Goal: Task Accomplishment & Management: Manage account settings

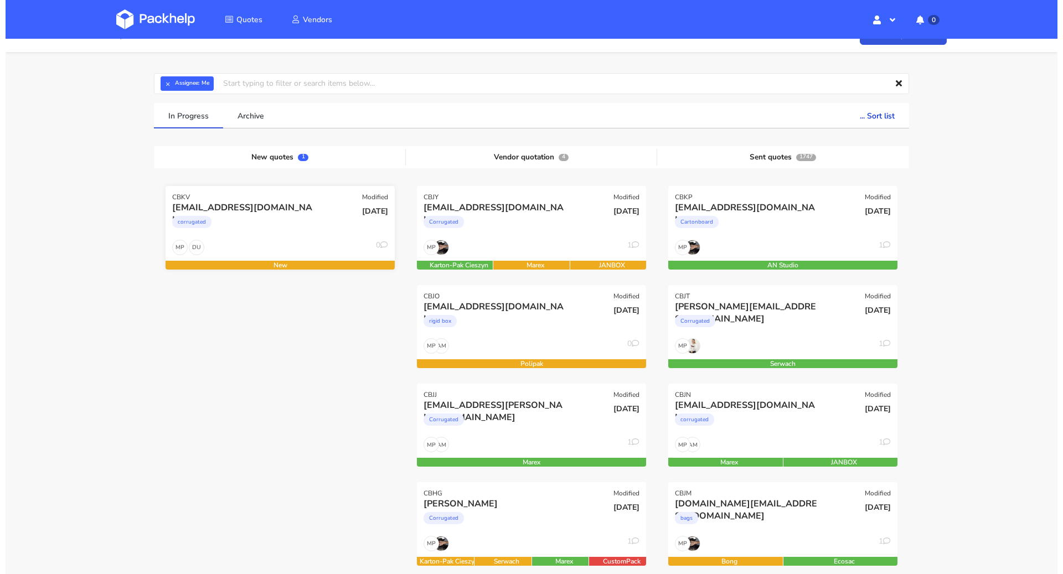
scroll to position [19, 0]
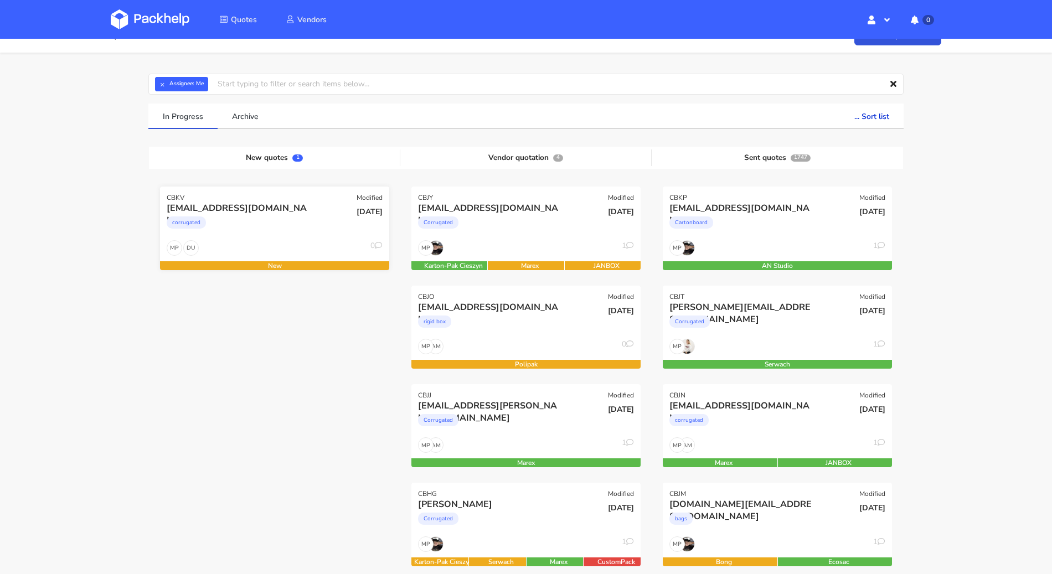
click at [279, 232] on div "corrugated" at bounding box center [240, 225] width 147 height 22
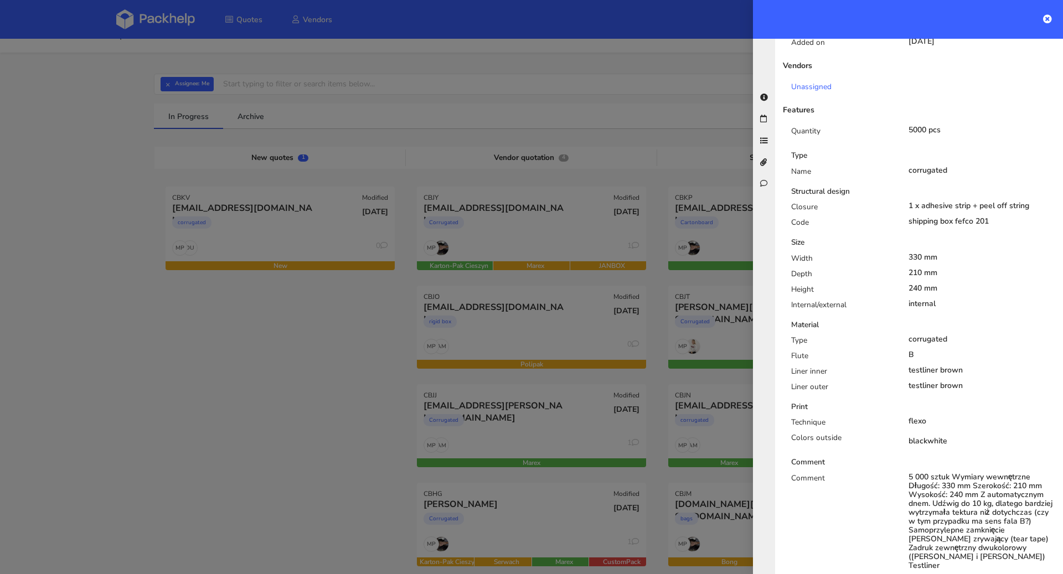
scroll to position [0, 0]
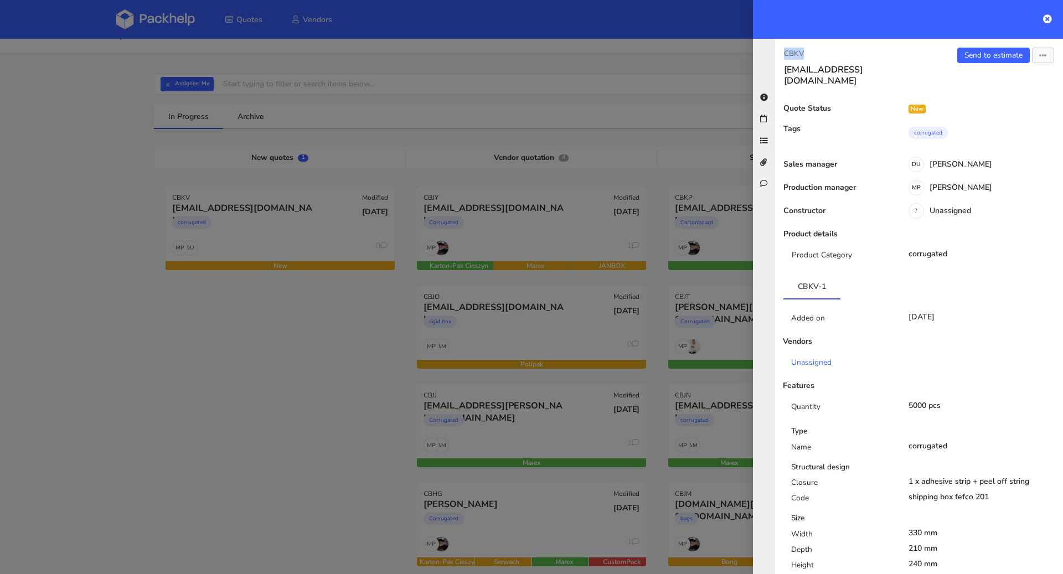
drag, startPoint x: 806, startPoint y: 53, endPoint x: 778, endPoint y: 48, distance: 27.6
click at [778, 48] on div "CBKV ds@goldkindchen.de" at bounding box center [847, 67] width 144 height 39
copy p "CBKV"
drag, startPoint x: 874, startPoint y: 70, endPoint x: 776, endPoint y: 73, distance: 98.6
click at [776, 73] on div "CBKV ds@goldkindchen.de" at bounding box center [847, 67] width 144 height 39
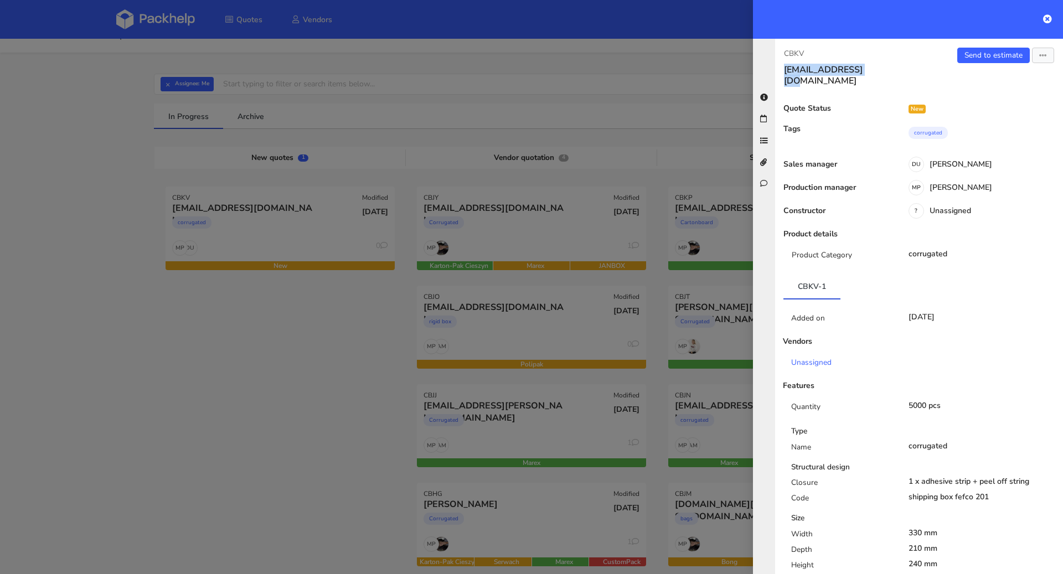
copy h3 "[EMAIL_ADDRESS][DOMAIN_NAME]"
click at [811, 51] on p "CBKV" at bounding box center [847, 54] width 126 height 12
drag, startPoint x: 809, startPoint y: 54, endPoint x: 781, endPoint y: 53, distance: 27.7
click at [781, 53] on div "CBKV ds@goldkindchen.de" at bounding box center [847, 67] width 144 height 39
copy p "CBKV"
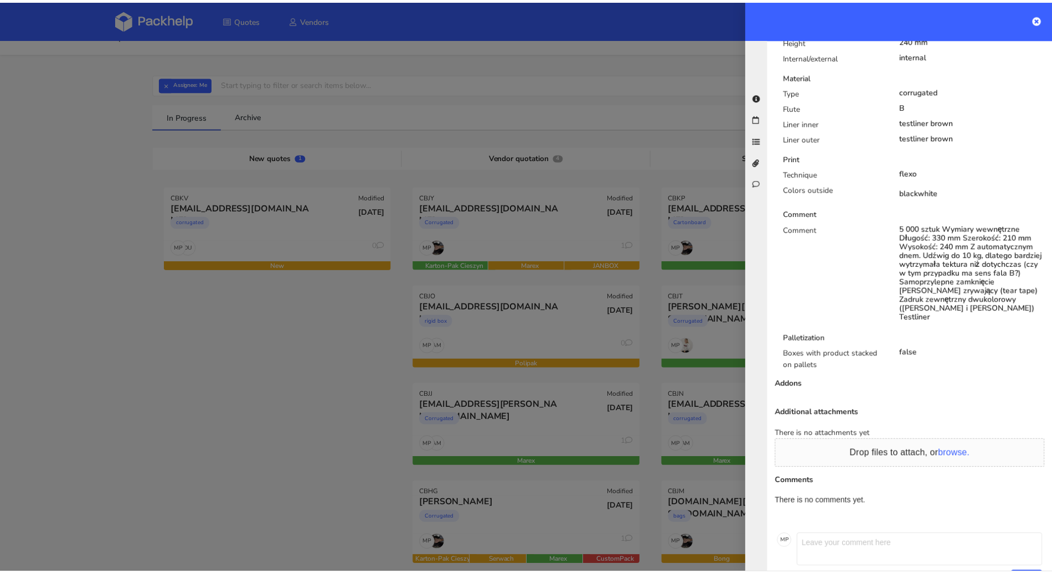
scroll to position [508, 0]
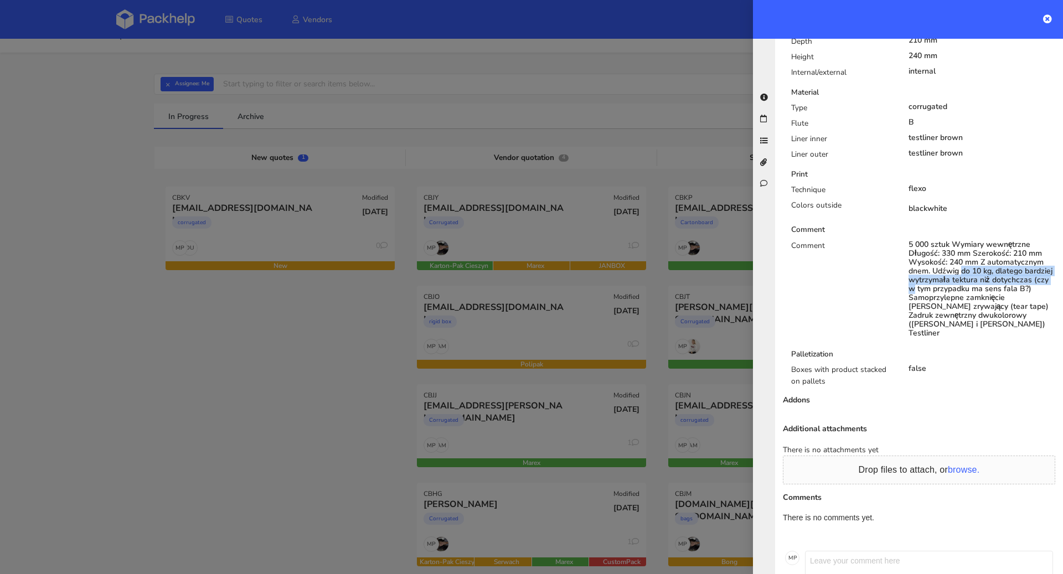
drag, startPoint x: 931, startPoint y: 258, endPoint x: 943, endPoint y: 276, distance: 22.3
click at [943, 276] on div "5 000 sztuk Wymiary wewnętrzne Długość: 330 mm Szerokość: 210 mm Wysokość: 240 …" at bounding box center [982, 288] width 147 height 97
copy div "Udźwig do 10 kg, dlatego bardziej wytrzymała tektura niż dotychczas"
click at [525, 78] on div at bounding box center [531, 287] width 1063 height 574
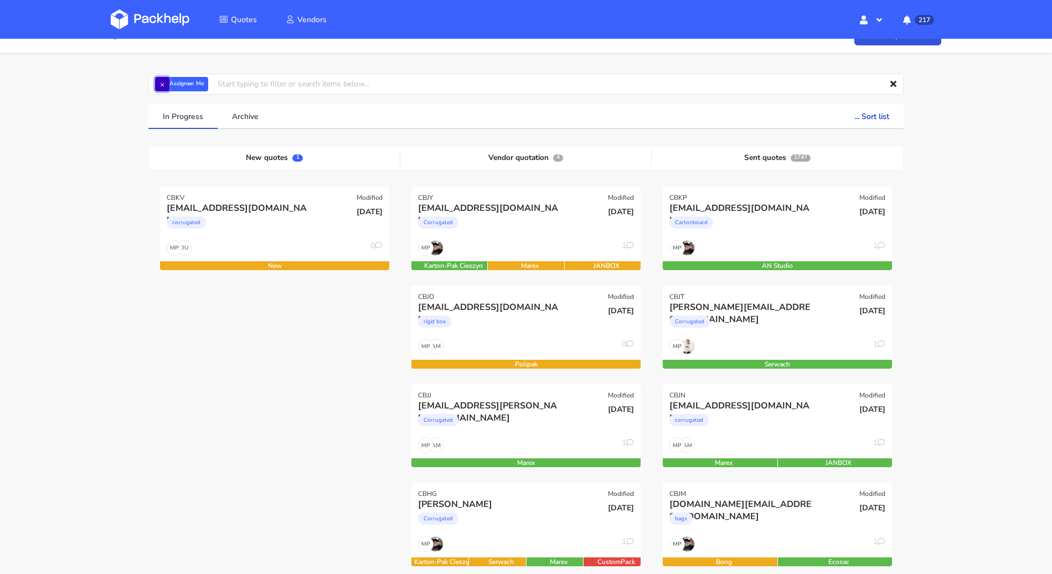
click at [161, 86] on button "×" at bounding box center [162, 84] width 14 height 14
click at [161, 86] on input "text" at bounding box center [525, 84] width 755 height 21
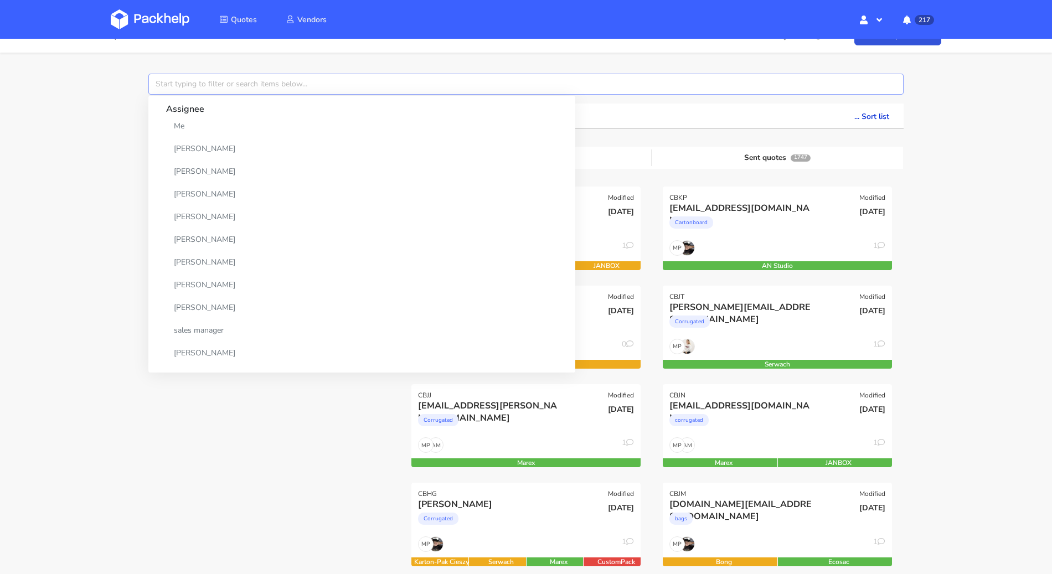
paste input "CBCV"
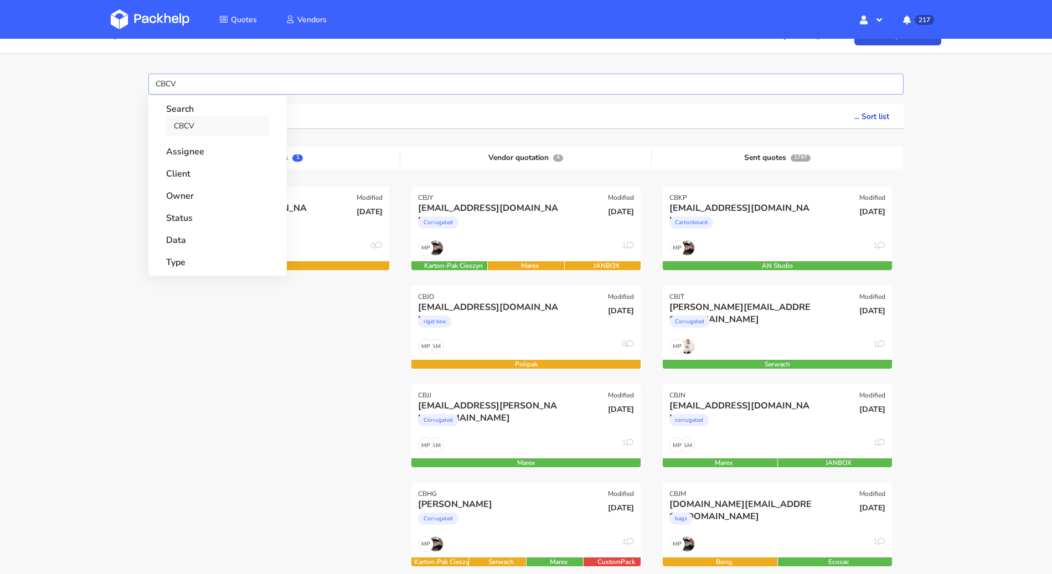
type input "CBCV"
click at [213, 130] on link "CBCV" at bounding box center [217, 126] width 103 height 20
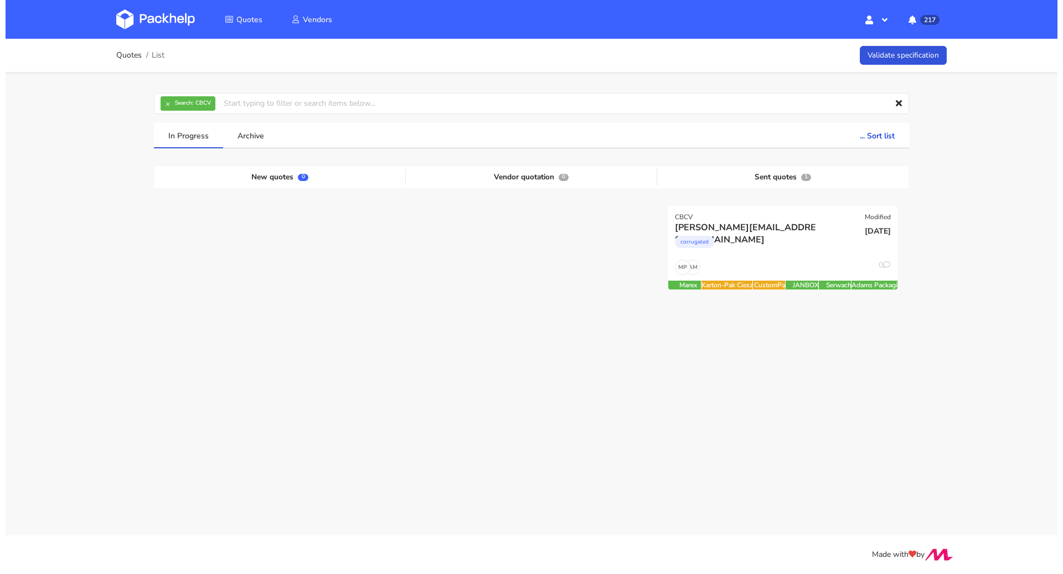
scroll to position [0, 0]
click at [758, 256] on div "cameron@claroprint.co.uk corrugated" at bounding box center [744, 240] width 154 height 38
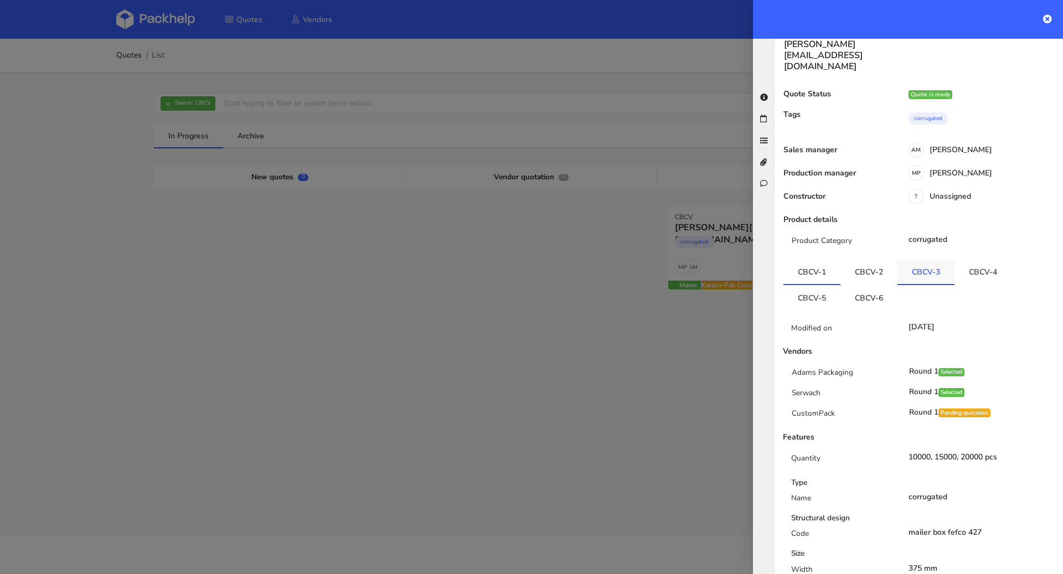
scroll to position [26, 0]
click at [881, 259] on link "CBCV-2" at bounding box center [868, 271] width 57 height 24
click at [906, 259] on link "CBCV-3" at bounding box center [926, 271] width 57 height 24
click at [979, 259] on link "CBCV-4" at bounding box center [983, 271] width 57 height 24
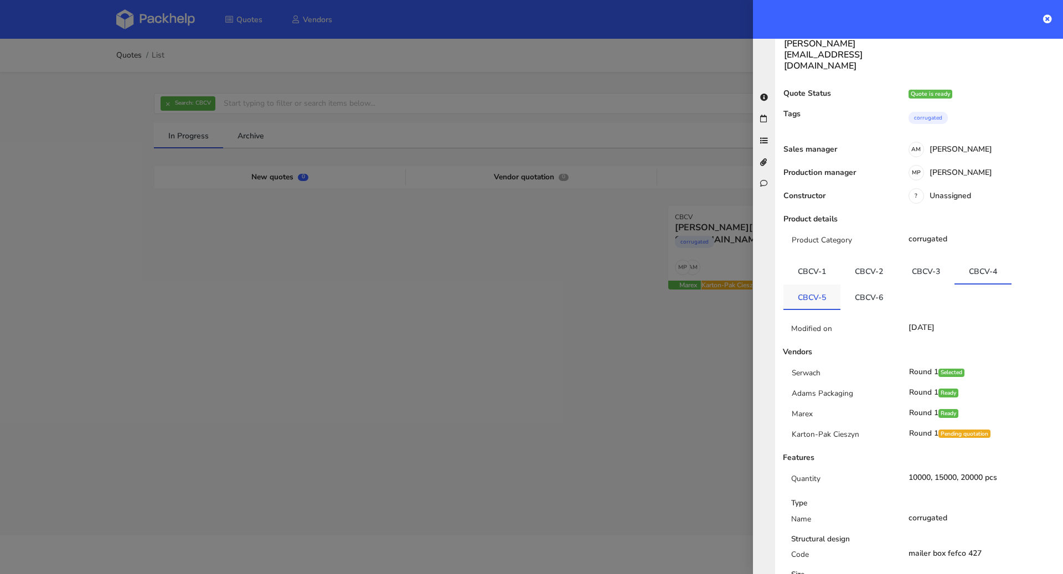
click at [816, 285] on link "CBCV-5" at bounding box center [811, 297] width 57 height 24
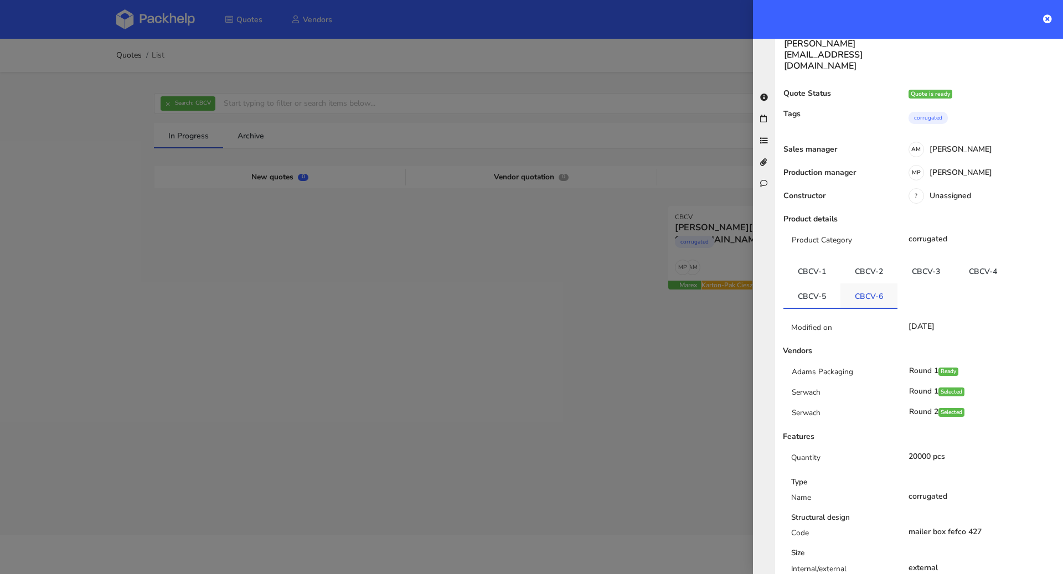
click at [855, 283] on link "CBCV-6" at bounding box center [868, 295] width 57 height 24
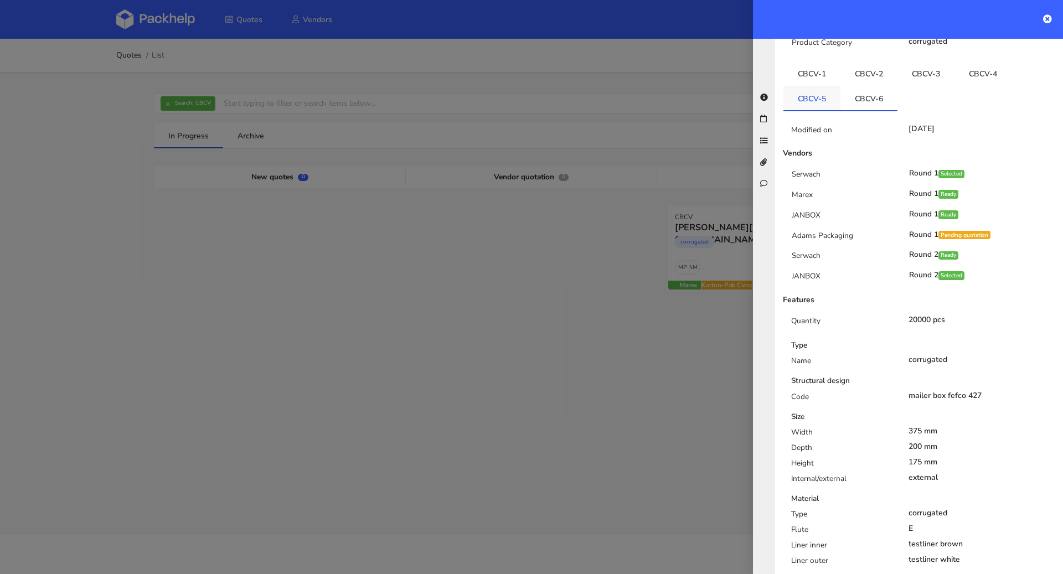
scroll to position [223, 0]
click at [811, 63] on link "CBCV-1" at bounding box center [811, 75] width 57 height 24
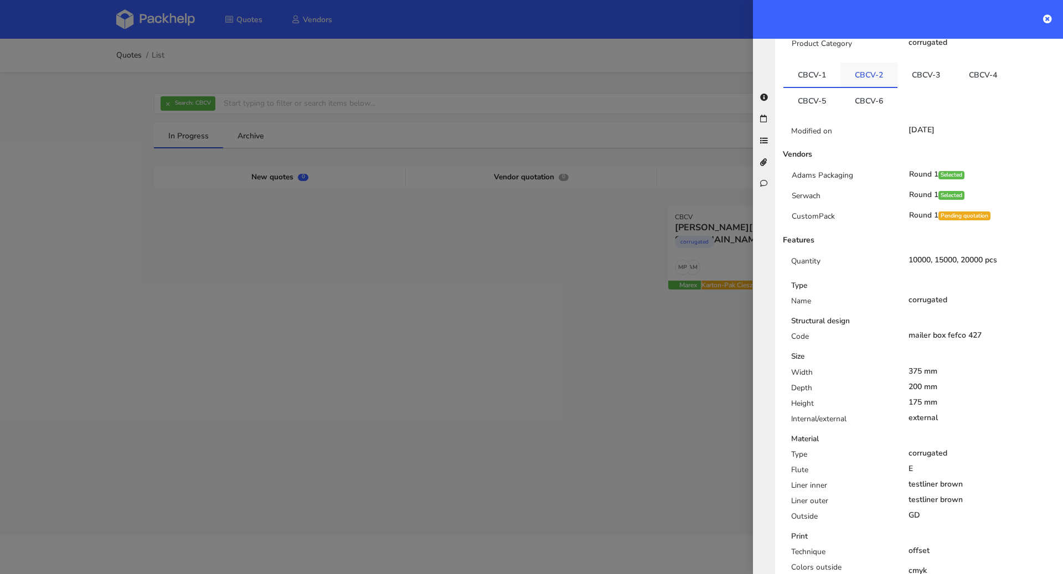
click at [844, 63] on link "CBCV-2" at bounding box center [868, 75] width 57 height 24
click at [912, 63] on link "CBCV-3" at bounding box center [926, 75] width 57 height 24
click at [982, 64] on link "CBCV-4" at bounding box center [983, 75] width 57 height 24
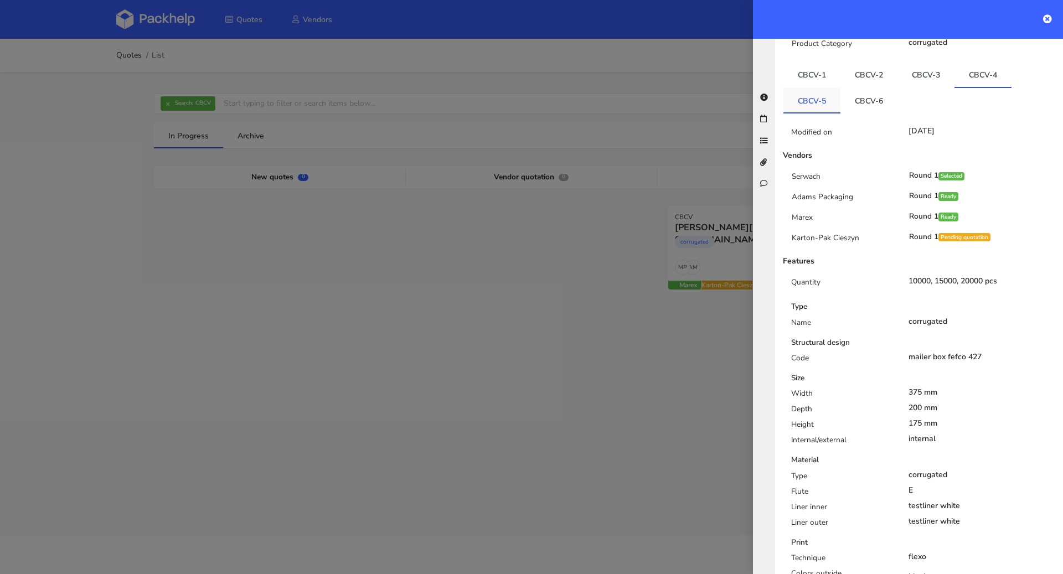
click at [805, 88] on link "CBCV-5" at bounding box center [811, 100] width 57 height 24
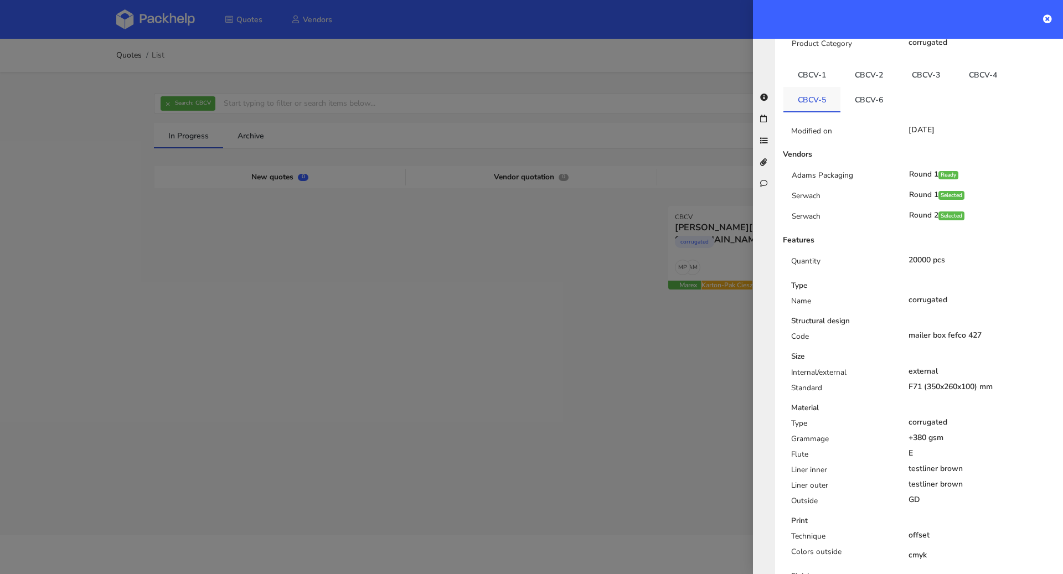
click at [834, 87] on link "CBCV-5" at bounding box center [811, 99] width 57 height 24
click at [878, 87] on link "CBCV-6" at bounding box center [868, 99] width 57 height 24
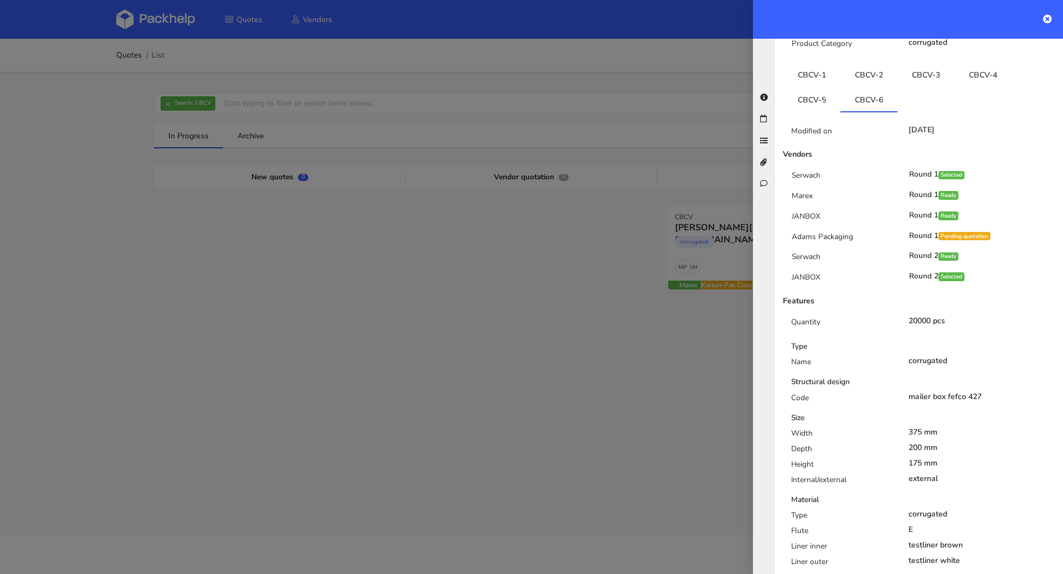
click at [1045, 18] on icon at bounding box center [1047, 18] width 9 height 9
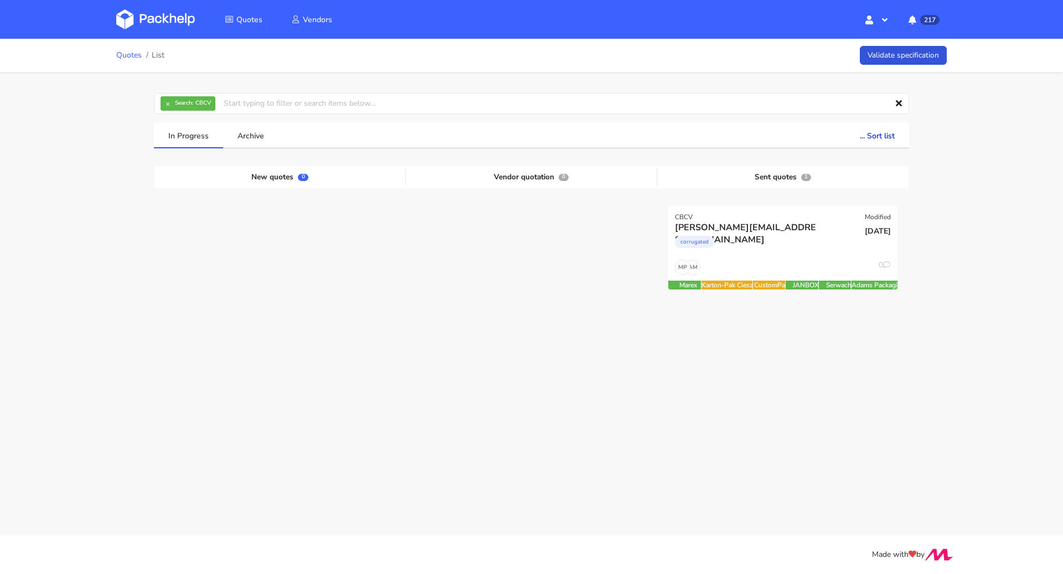
click at [117, 51] on link "Quotes" at bounding box center [128, 55] width 25 height 9
click at [130, 59] on link "Quotes" at bounding box center [128, 55] width 25 height 9
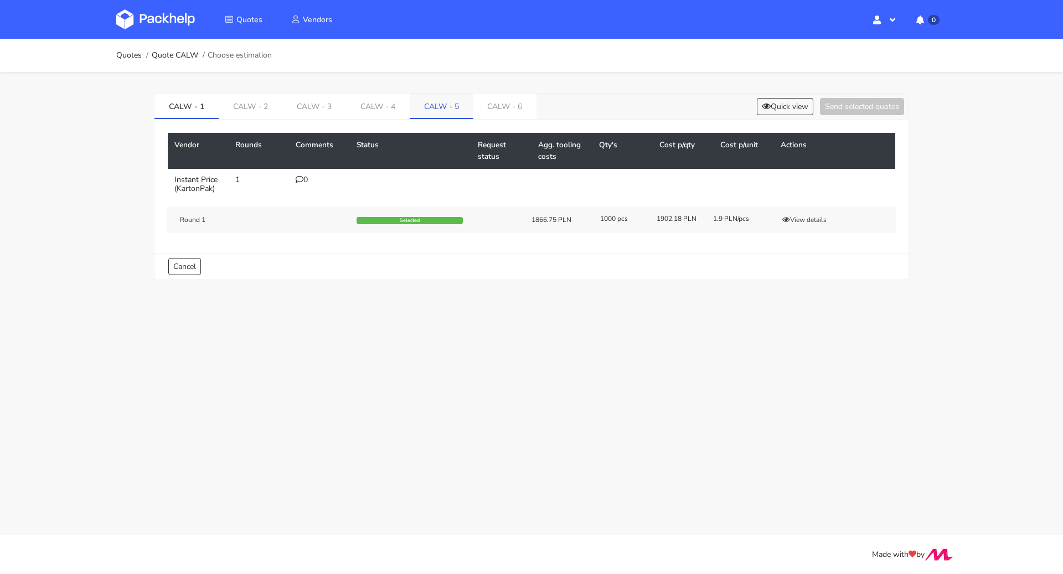
click at [437, 106] on link "CALW - 5" at bounding box center [442, 106] width 64 height 24
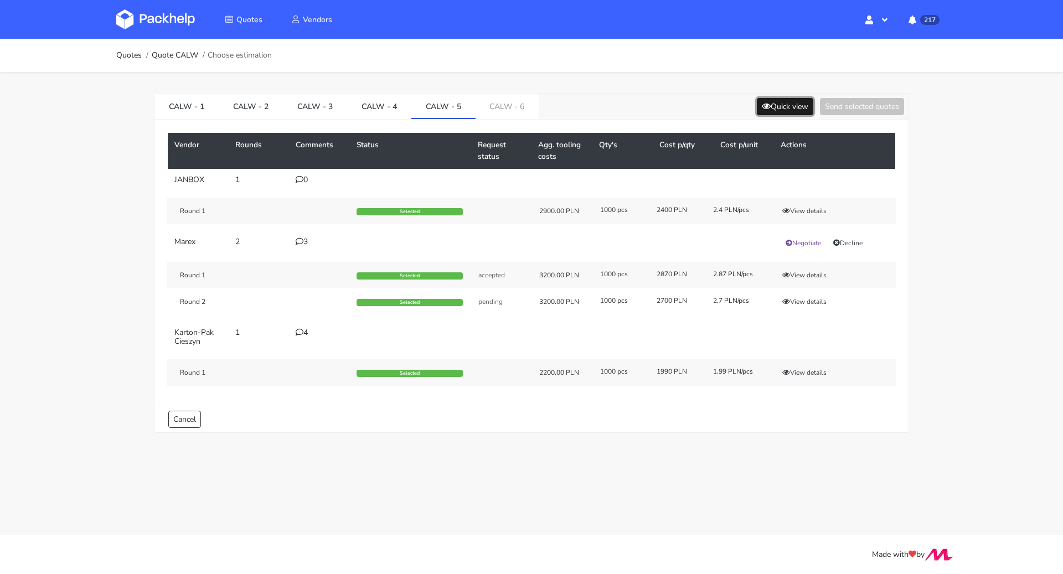
click at [777, 111] on button "Quick view" at bounding box center [785, 106] width 56 height 17
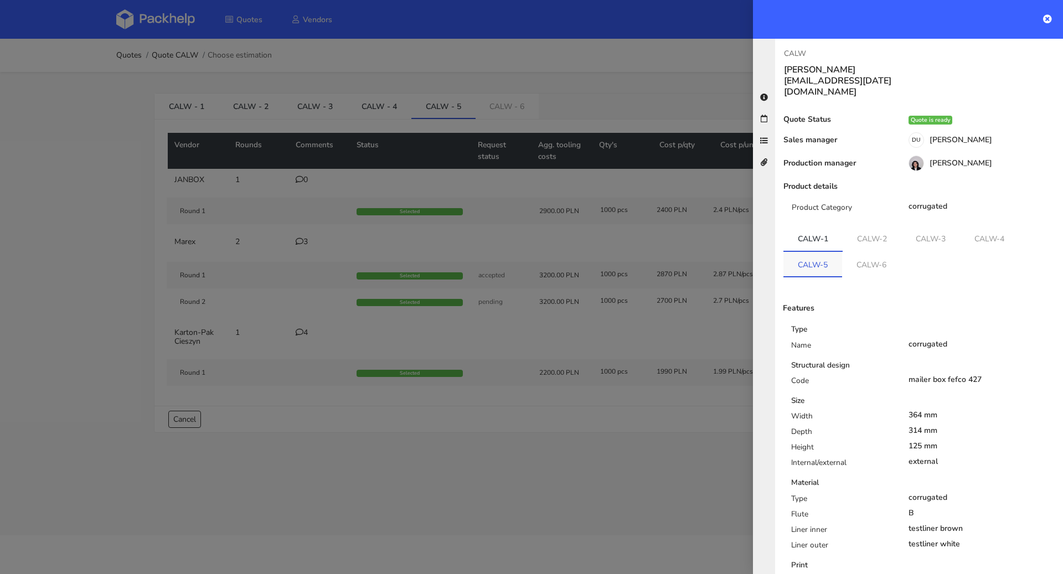
click at [819, 252] on link "CALW-5" at bounding box center [812, 264] width 59 height 24
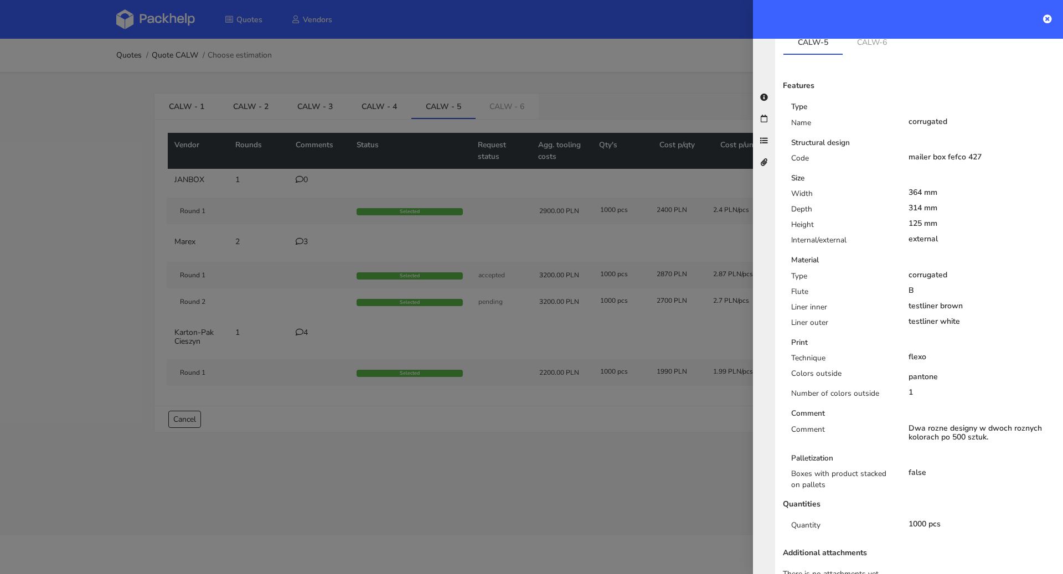
click at [545, 473] on div at bounding box center [531, 287] width 1063 height 574
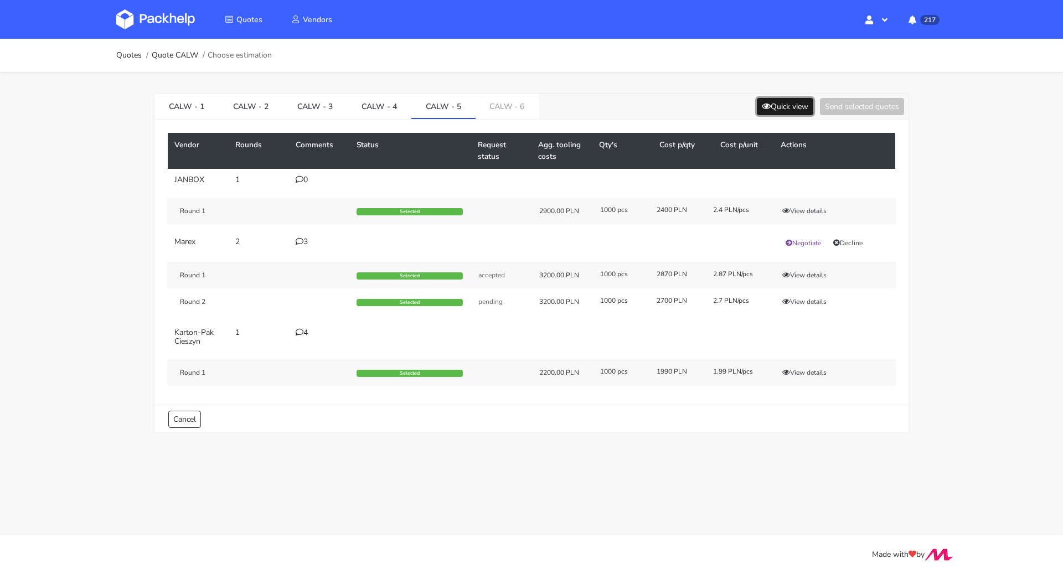
click at [789, 106] on button "Quick view" at bounding box center [785, 106] width 56 height 17
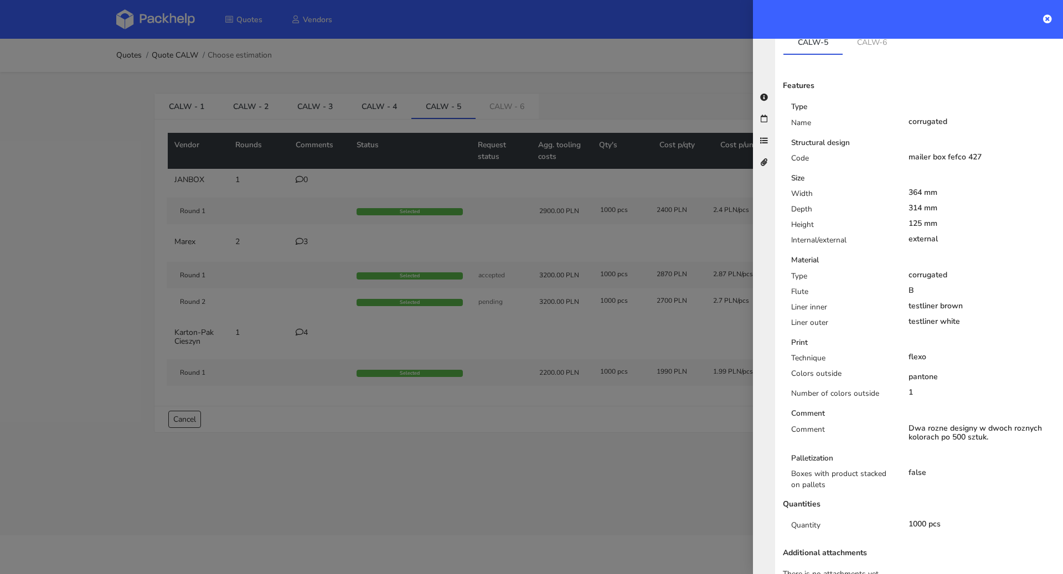
click at [604, 475] on div at bounding box center [531, 287] width 1063 height 574
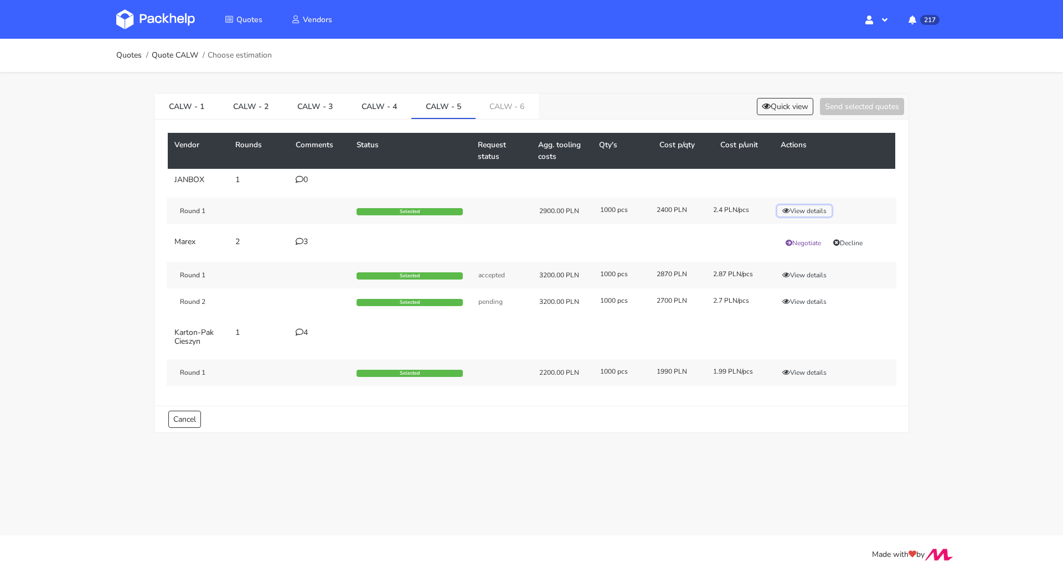
click at [805, 208] on button "View details" at bounding box center [804, 210] width 54 height 11
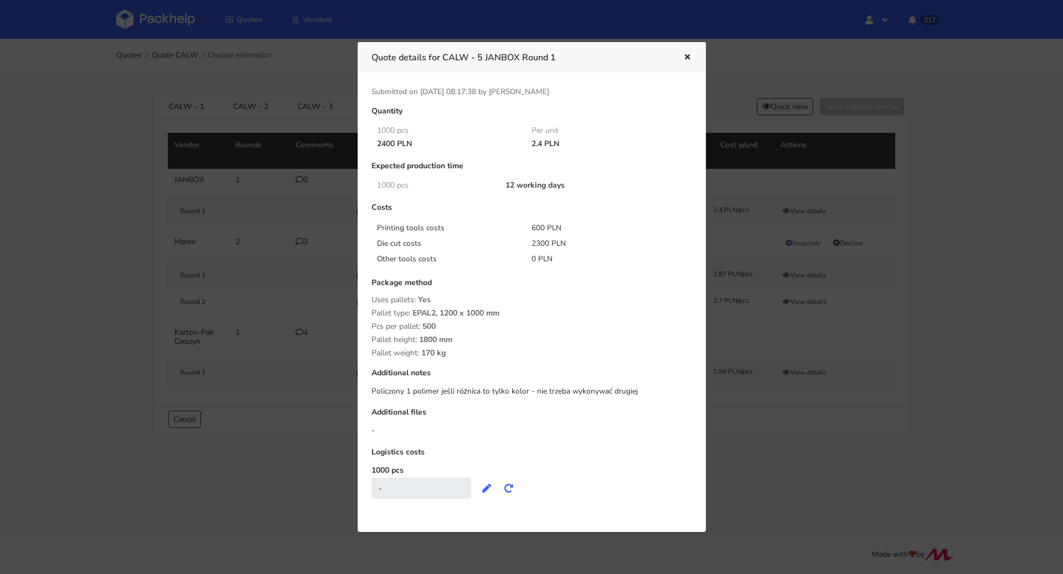
click at [731, 54] on div at bounding box center [531, 287] width 1063 height 574
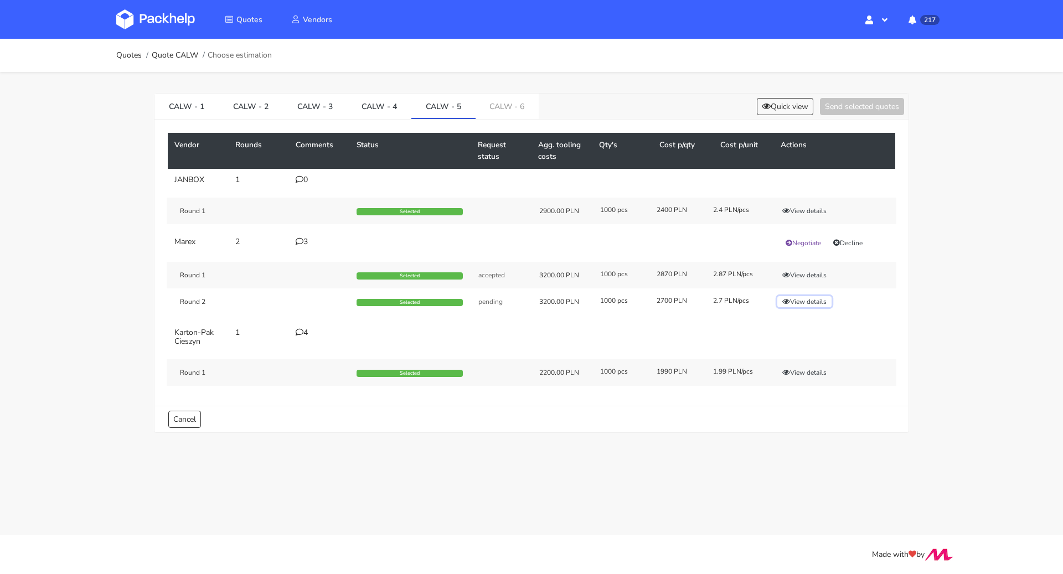
click at [795, 300] on button "View details" at bounding box center [804, 301] width 54 height 11
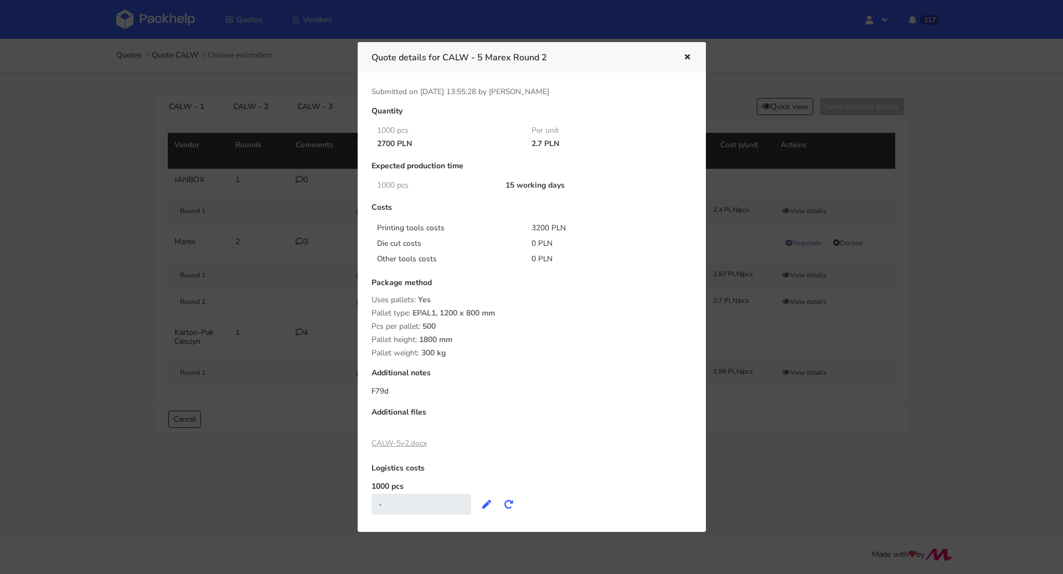
click at [680, 54] on button "button" at bounding box center [686, 57] width 12 height 14
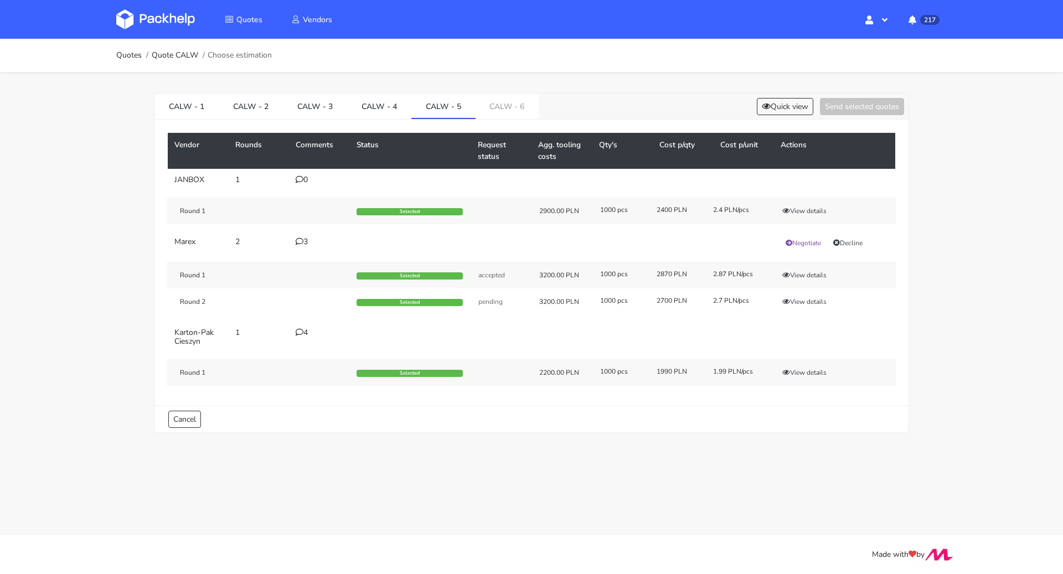
click at [802, 218] on div "Round 1 Selected 2900.00 PLN 1000 pcs 2400 PLN 2.4 PLN/pcs View details" at bounding box center [532, 211] width 730 height 27
click at [803, 209] on button "View details" at bounding box center [804, 210] width 54 height 11
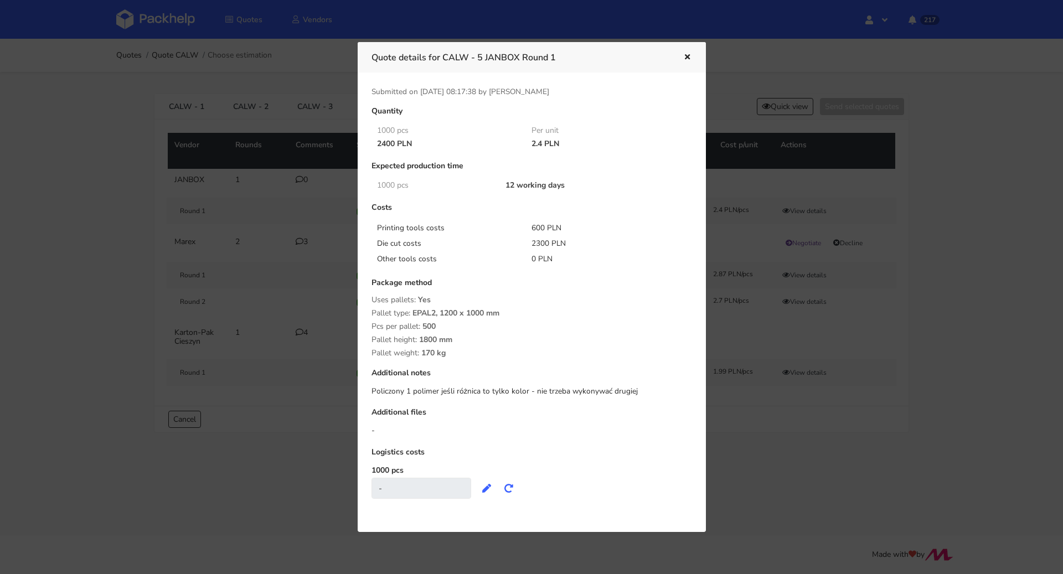
click at [683, 55] on icon "button" at bounding box center [687, 58] width 9 height 8
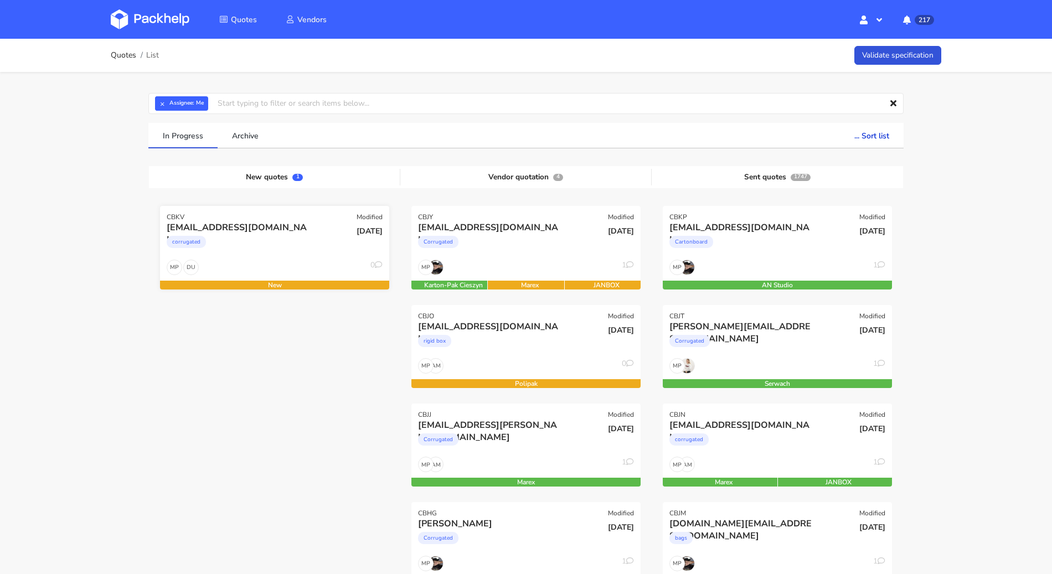
click at [266, 222] on div "ds@goldkindchen.de" at bounding box center [240, 227] width 147 height 12
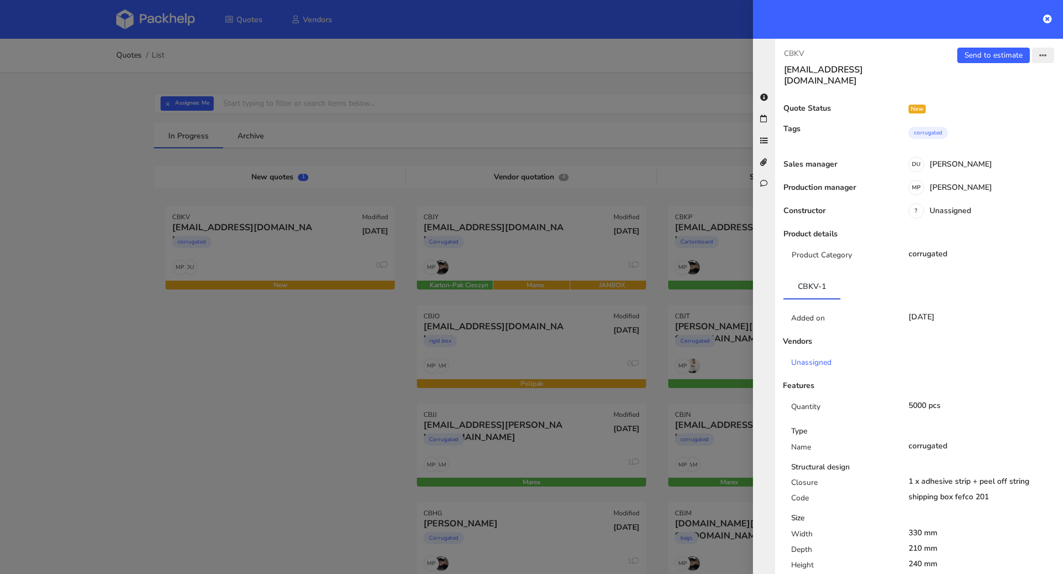
click at [1038, 54] on button "button" at bounding box center [1043, 56] width 22 height 16
click at [999, 96] on link "Edit quote" at bounding box center [1006, 98] width 97 height 18
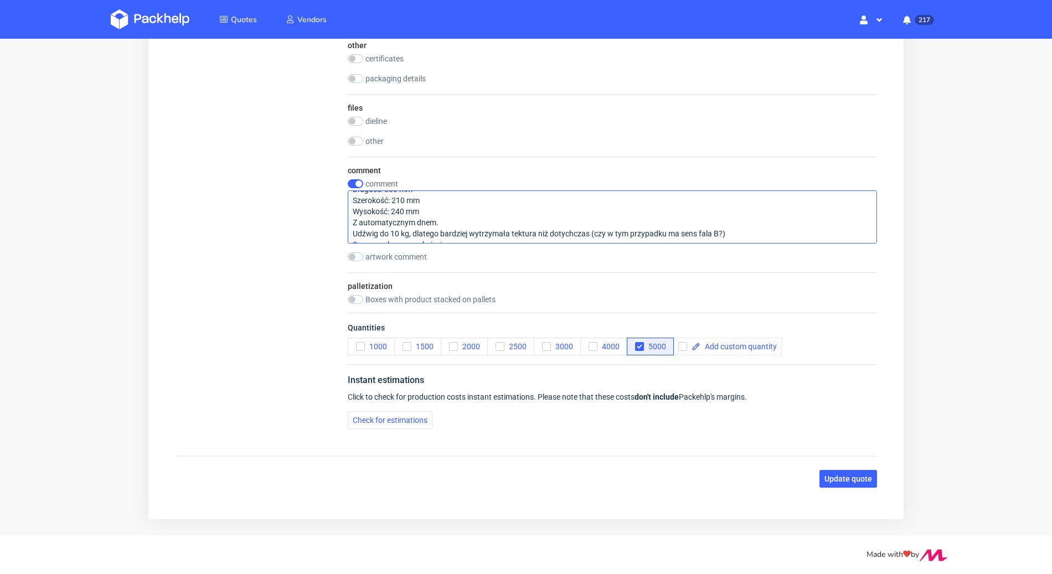
scroll to position [35, 0]
drag, startPoint x: 441, startPoint y: 216, endPoint x: 354, endPoint y: 212, distance: 87.6
click at [354, 212] on textarea "5 000 sztuk Wymiary wewnętrzne Długość: 330 mm Szerokość: 210 mm Wysokość: 240 …" at bounding box center [612, 216] width 529 height 53
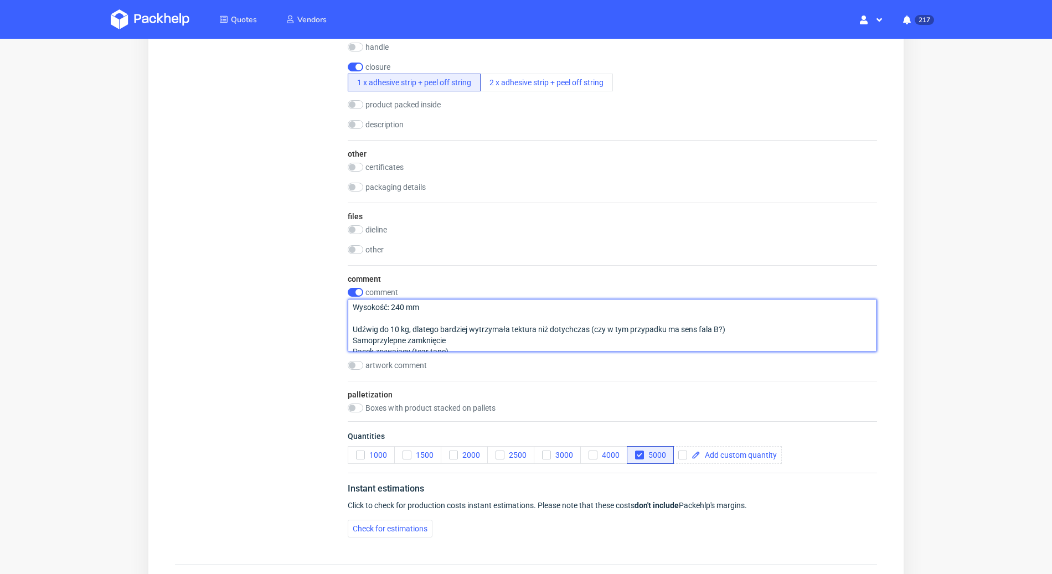
scroll to position [47, 0]
drag, startPoint x: 744, startPoint y: 327, endPoint x: 411, endPoint y: 323, distance: 332.2
click at [411, 323] on textarea "5 000 sztuk Wymiary wewnętrzne Długość: 330 mm Szerokość: 210 mm Wysokość: 240 …" at bounding box center [612, 325] width 529 height 53
click at [356, 314] on textarea "5 000 sztuk Wymiary wewnętrzne Długość: 330 mm Szerokość: 210 mm Wysokość: 240 …" at bounding box center [612, 325] width 529 height 53
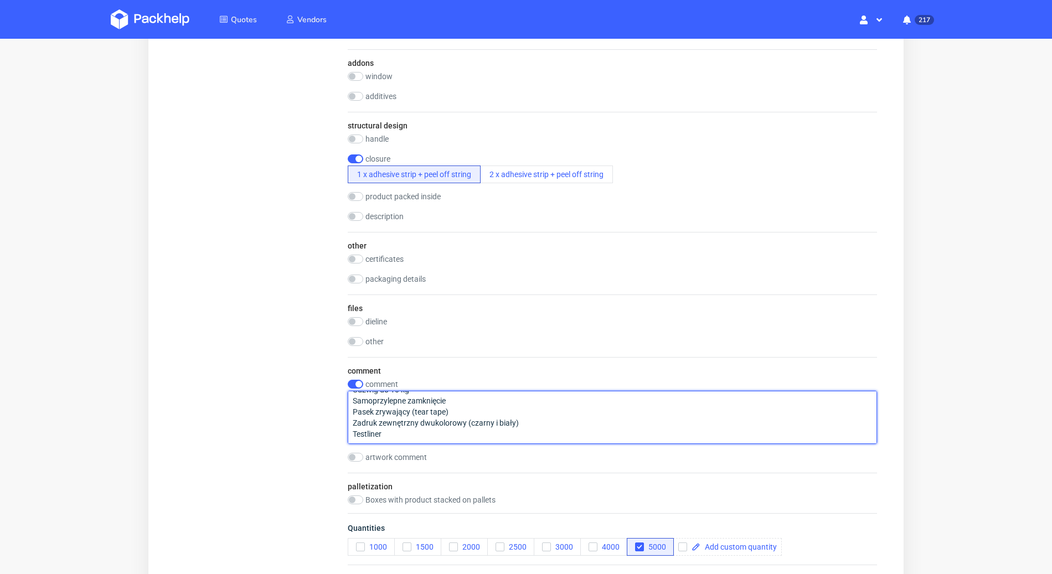
scroll to position [1055, 0]
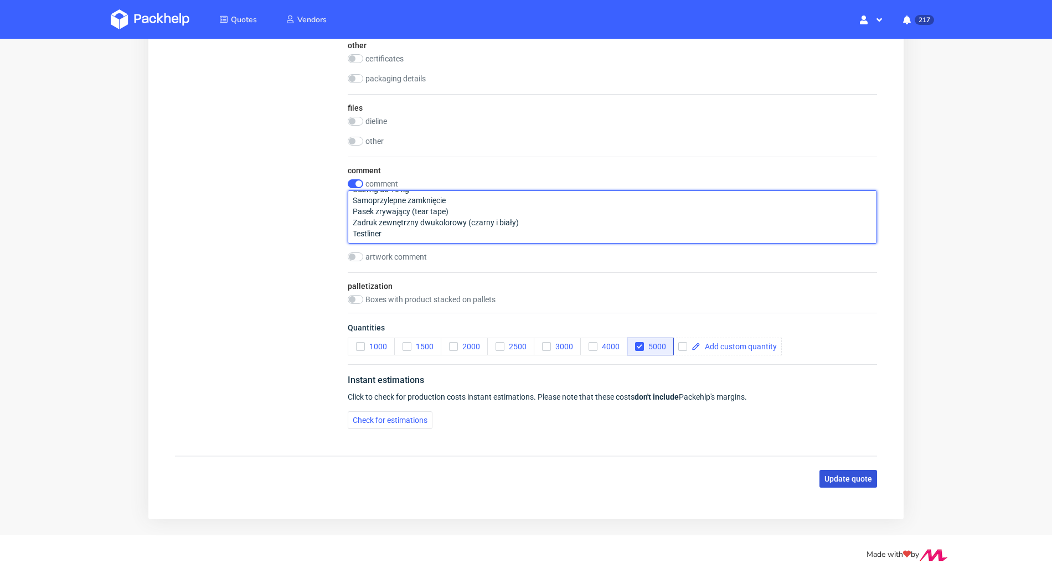
type textarea "5 000 sztuk Wymiary wewnętrzne Długość: 330 mm Szerokość: 210 mm Wysokość: 240 …"
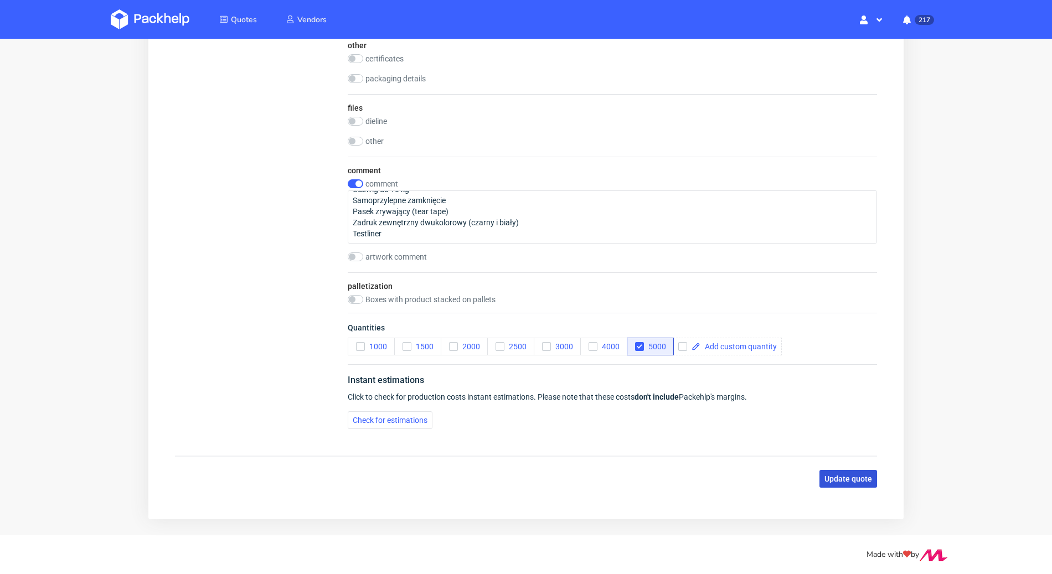
click at [831, 475] on span "Update quote" at bounding box center [848, 479] width 48 height 8
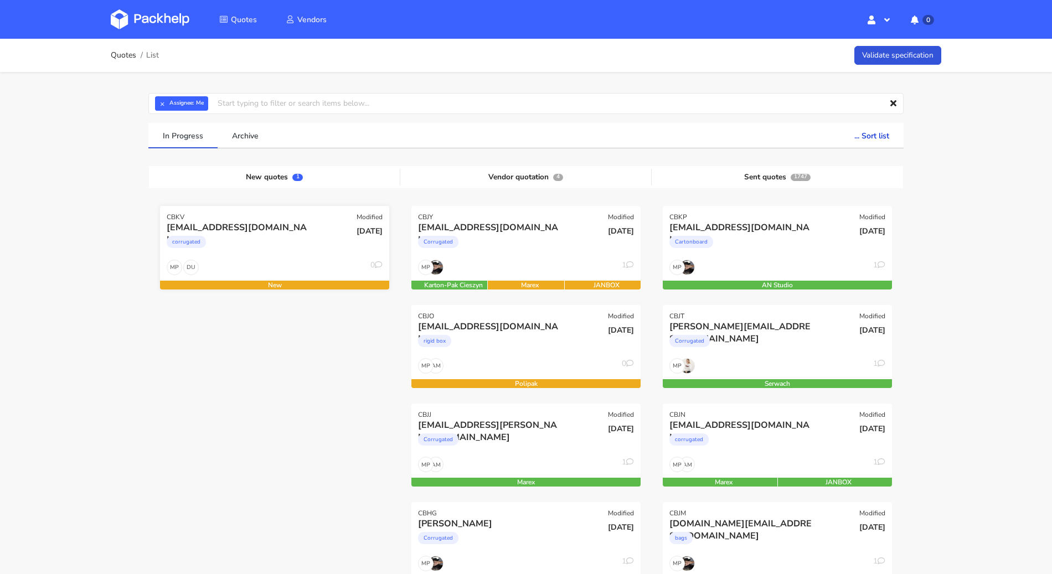
click at [272, 256] on div "[EMAIL_ADDRESS][DOMAIN_NAME] corrugated" at bounding box center [236, 240] width 154 height 38
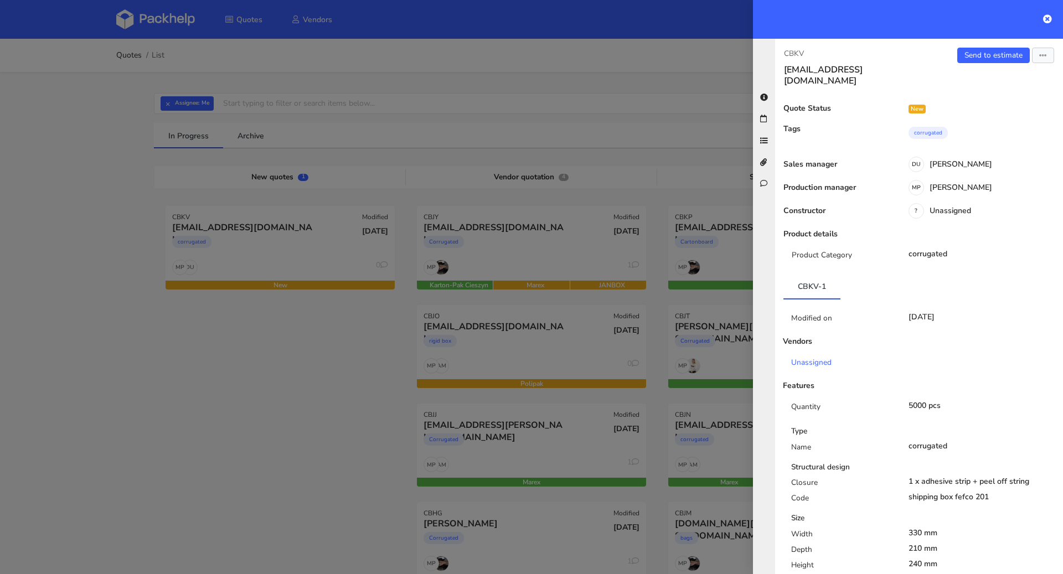
click at [583, 101] on div at bounding box center [531, 287] width 1063 height 574
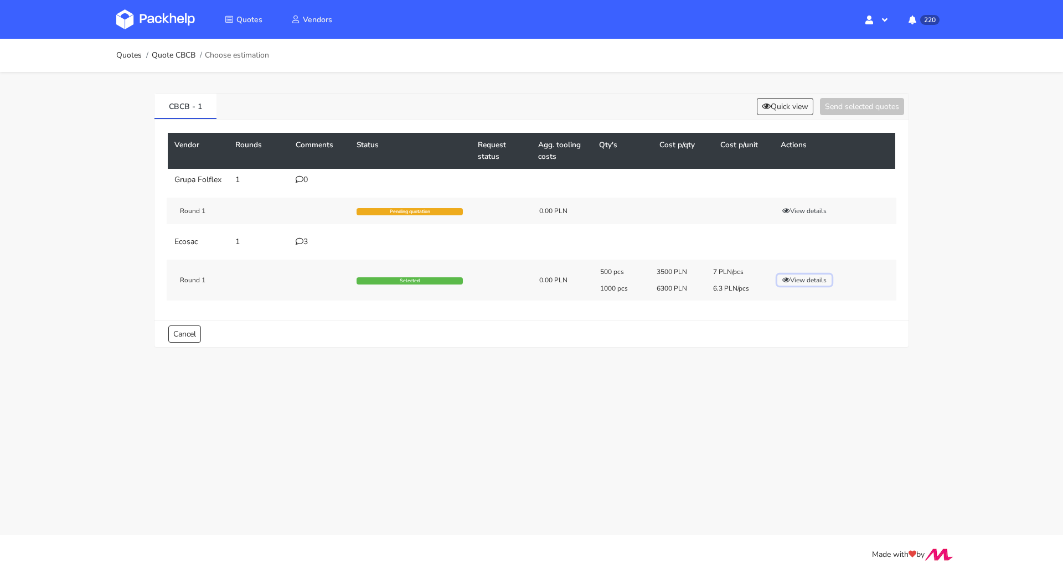
click at [806, 278] on button "View details" at bounding box center [804, 280] width 54 height 11
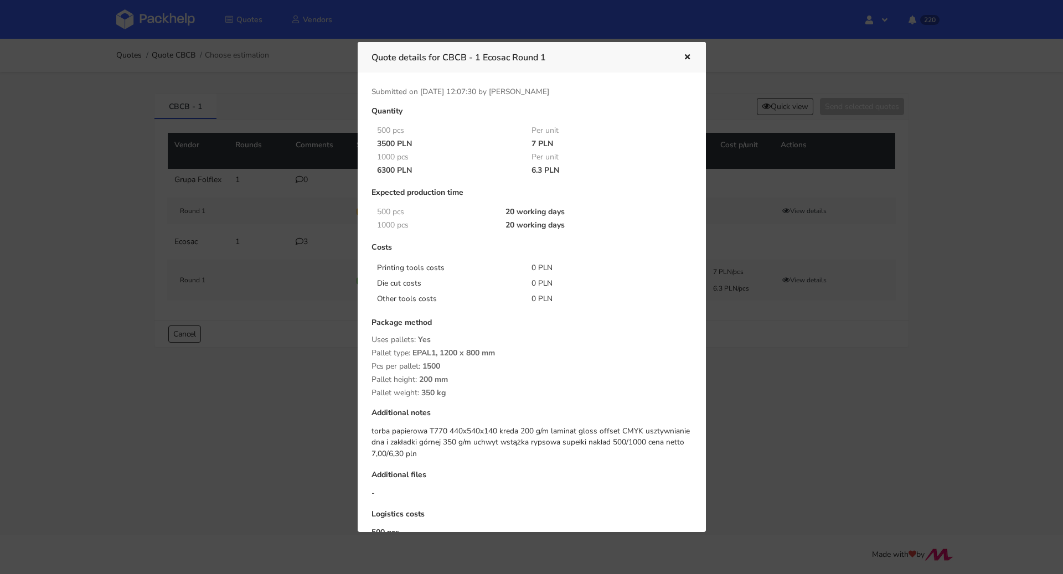
click at [672, 60] on div at bounding box center [679, 57] width 25 height 14
click at [679, 56] on div at bounding box center [679, 57] width 25 height 14
click at [684, 58] on icon "button" at bounding box center [687, 58] width 9 height 8
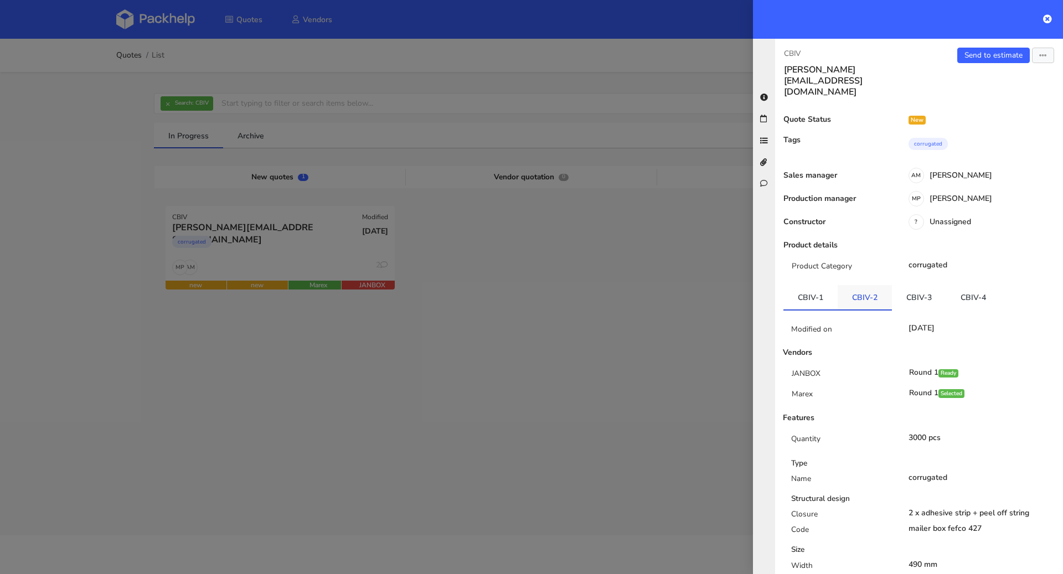
click at [853, 285] on link "CBIV-2" at bounding box center [865, 297] width 54 height 24
click at [925, 285] on link "CBIV-3" at bounding box center [919, 297] width 54 height 24
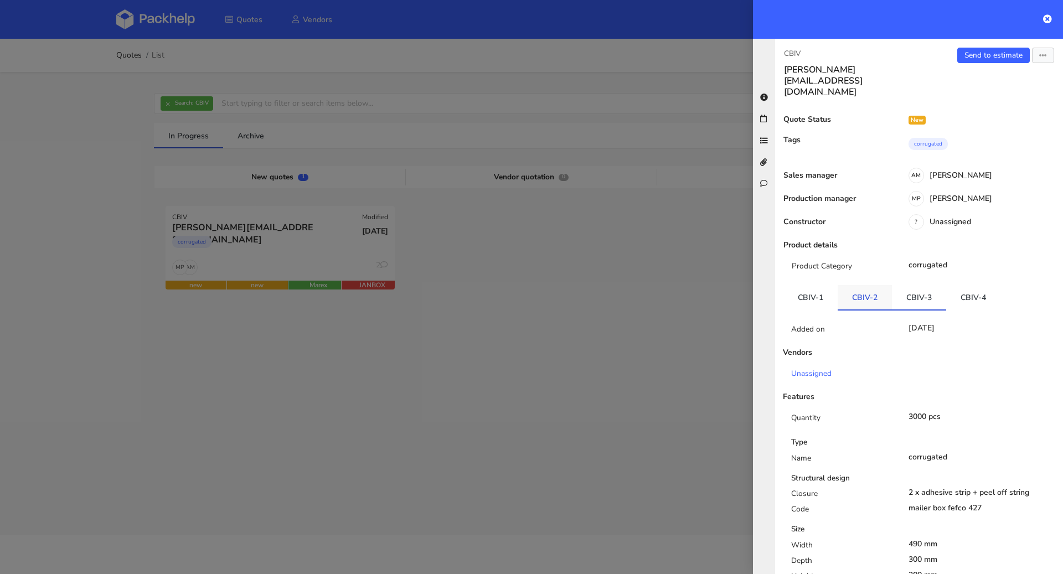
click at [859, 285] on link "CBIV-2" at bounding box center [865, 297] width 54 height 24
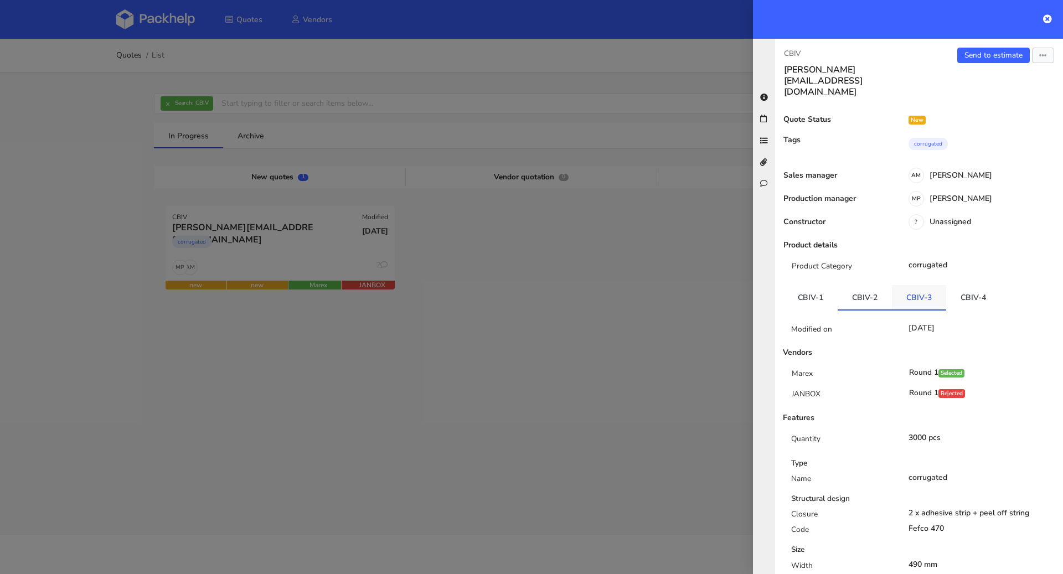
click at [906, 285] on link "CBIV-3" at bounding box center [919, 297] width 54 height 24
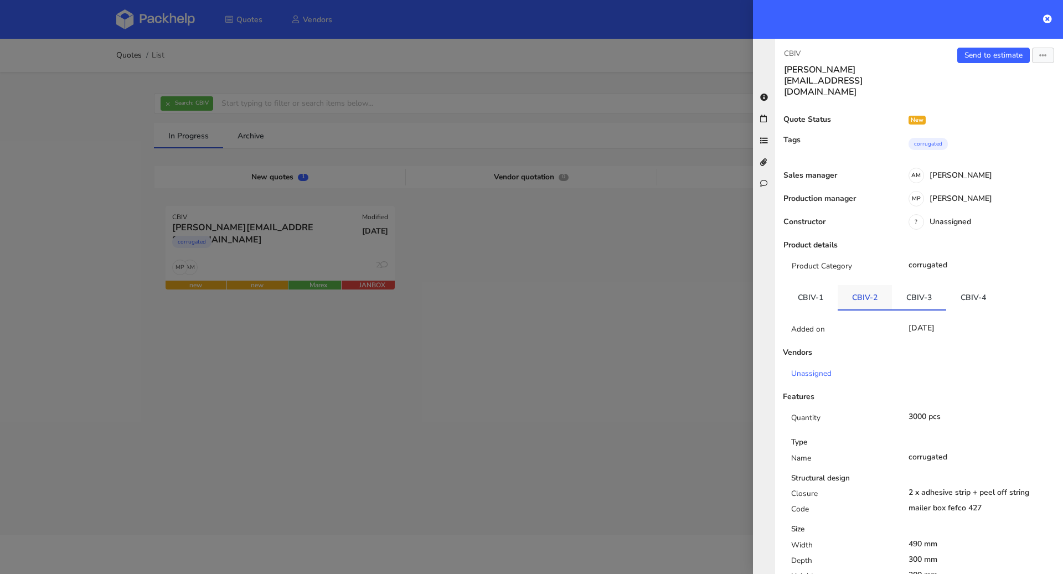
click at [876, 285] on link "CBIV-2" at bounding box center [865, 297] width 54 height 24
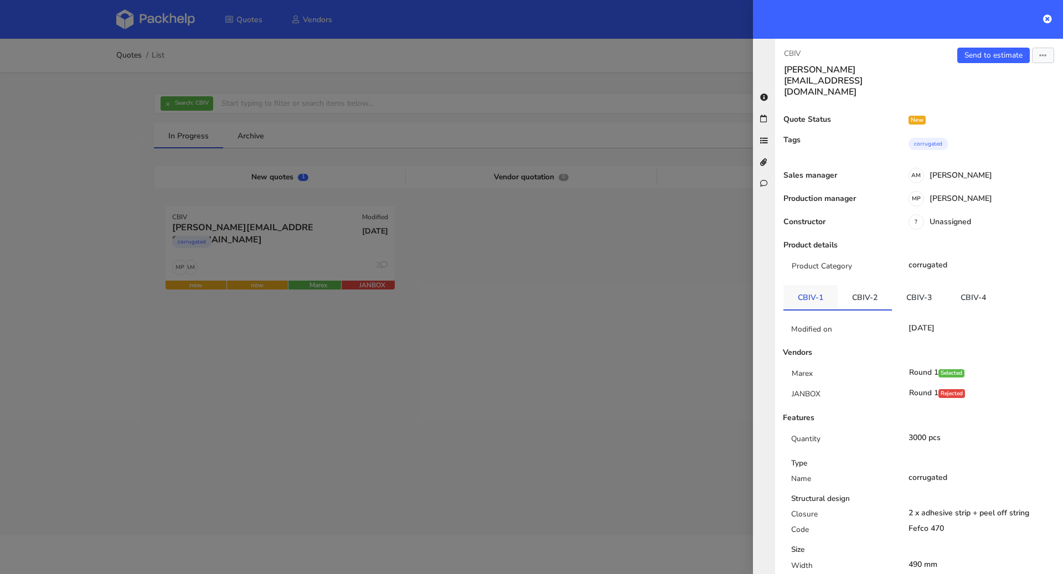
click at [805, 285] on link "CBIV-1" at bounding box center [810, 297] width 54 height 24
click at [845, 285] on link "CBIV-2" at bounding box center [865, 297] width 54 height 24
click at [896, 285] on link "CBIV-3" at bounding box center [919, 297] width 54 height 24
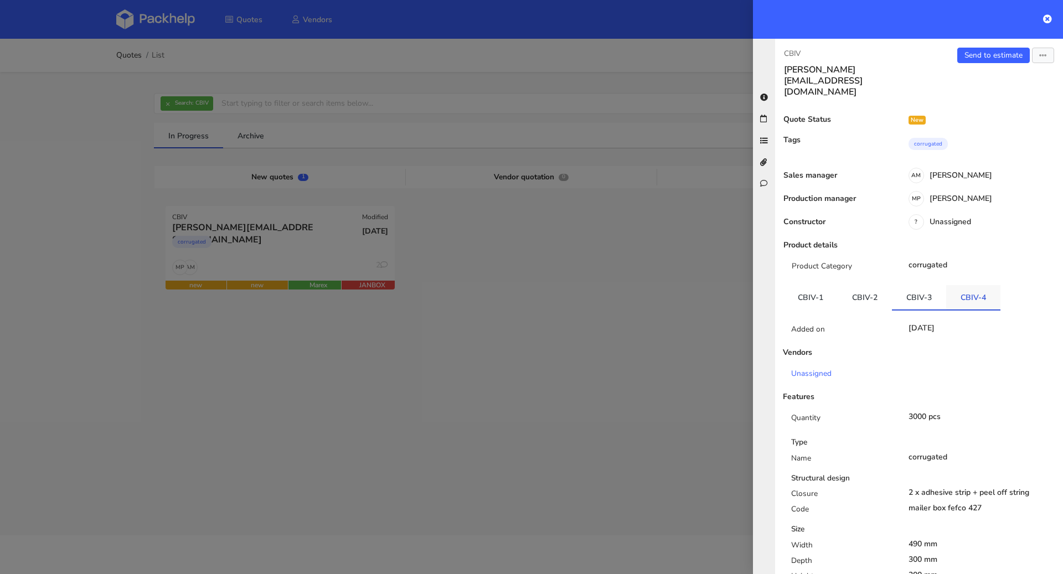
click at [968, 285] on link "CBIV-4" at bounding box center [973, 297] width 54 height 24
click at [908, 285] on link "CBIV-3" at bounding box center [919, 297] width 54 height 24
click at [969, 62] on link "Send to estimate" at bounding box center [993, 56] width 73 height 16
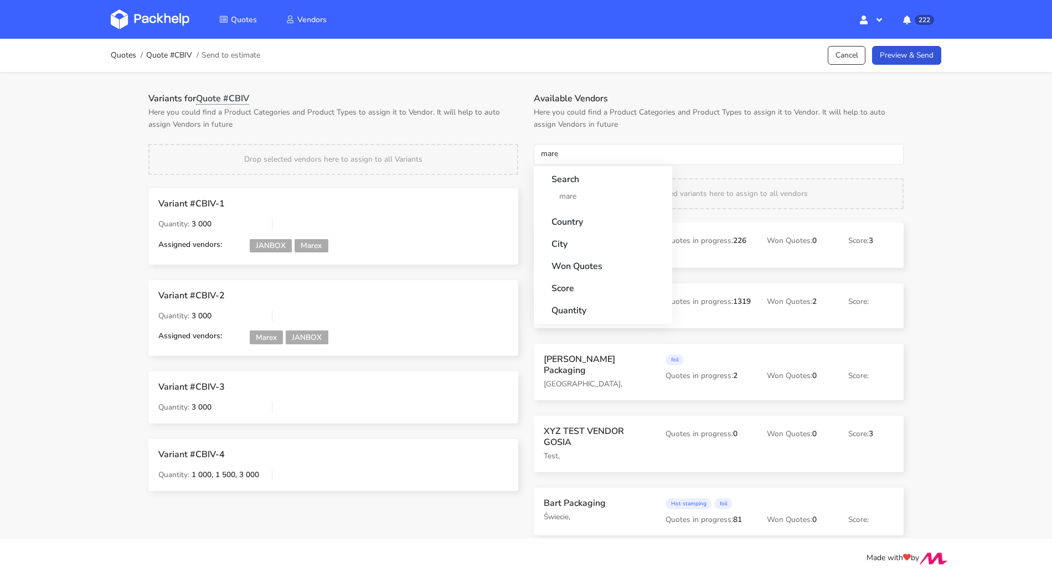
type input "marex"
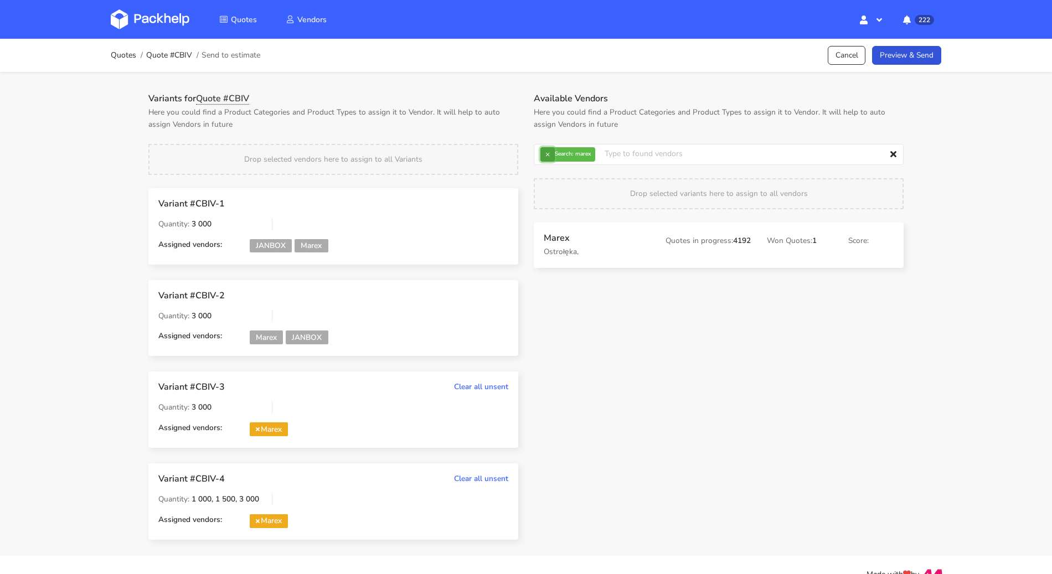
click at [543, 156] on button "×" at bounding box center [547, 154] width 14 height 14
click at [543, 156] on input "text" at bounding box center [719, 154] width 370 height 21
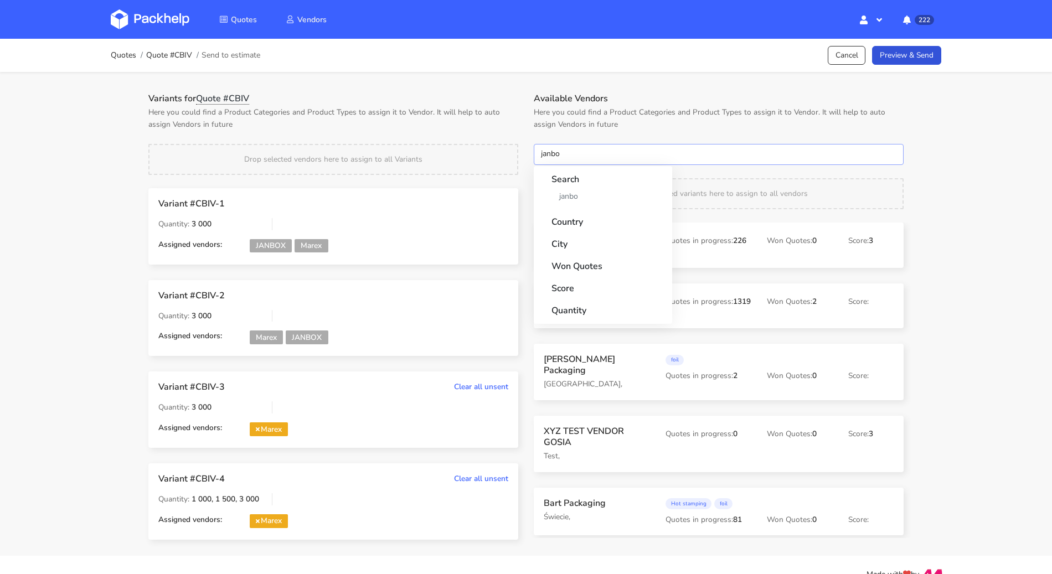
type input "janbox"
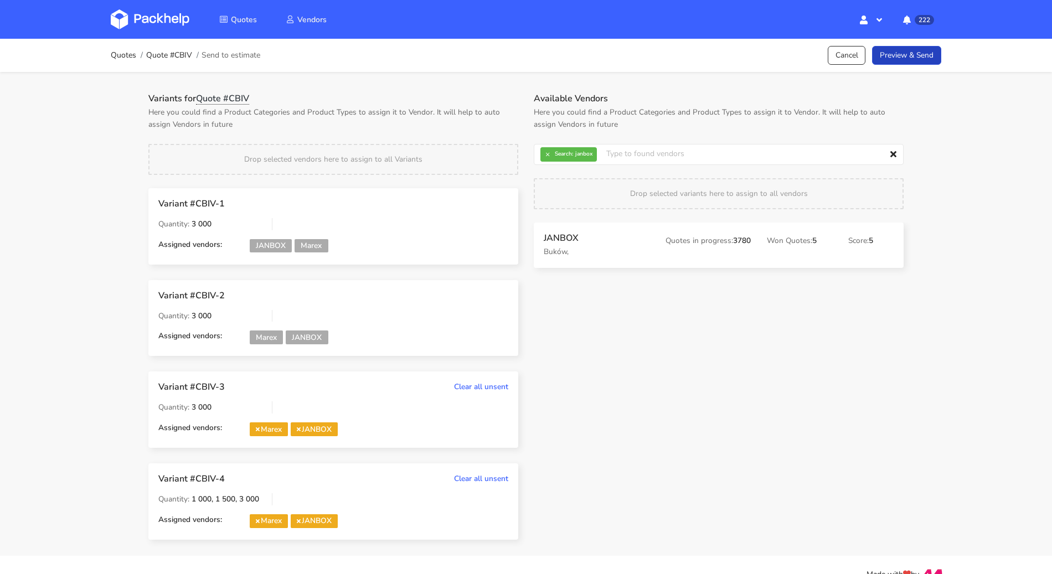
click at [910, 60] on link "Preview & Send" at bounding box center [906, 55] width 69 height 19
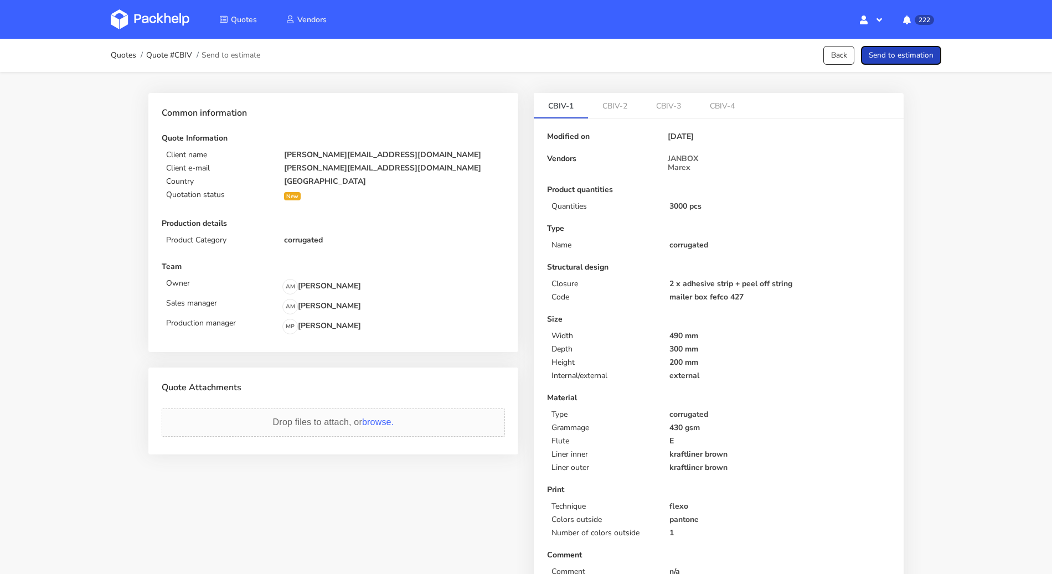
click at [910, 60] on button "Send to estimation" at bounding box center [901, 55] width 80 height 19
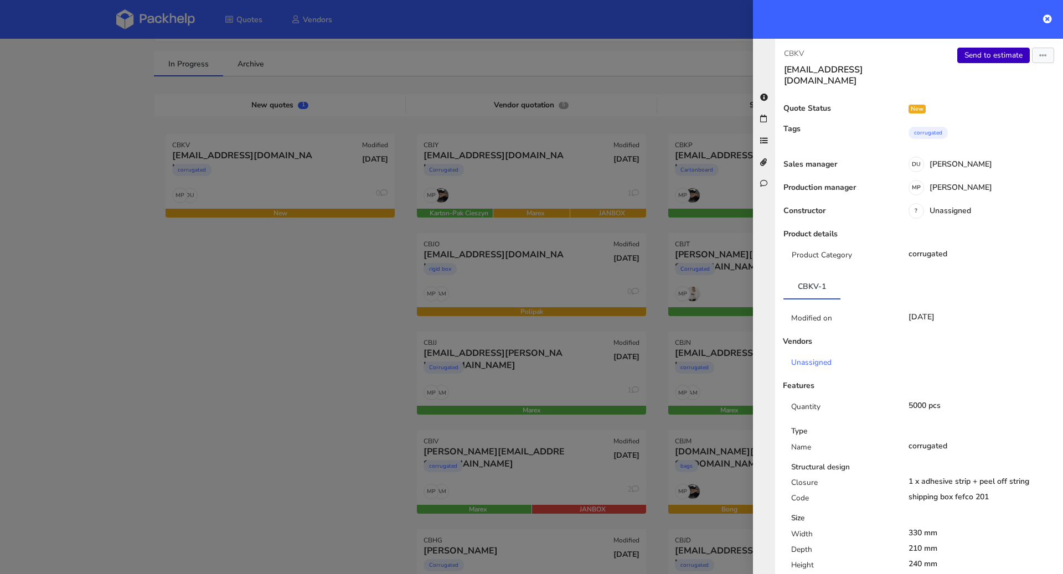
click at [994, 61] on link "Send to estimate" at bounding box center [993, 56] width 73 height 16
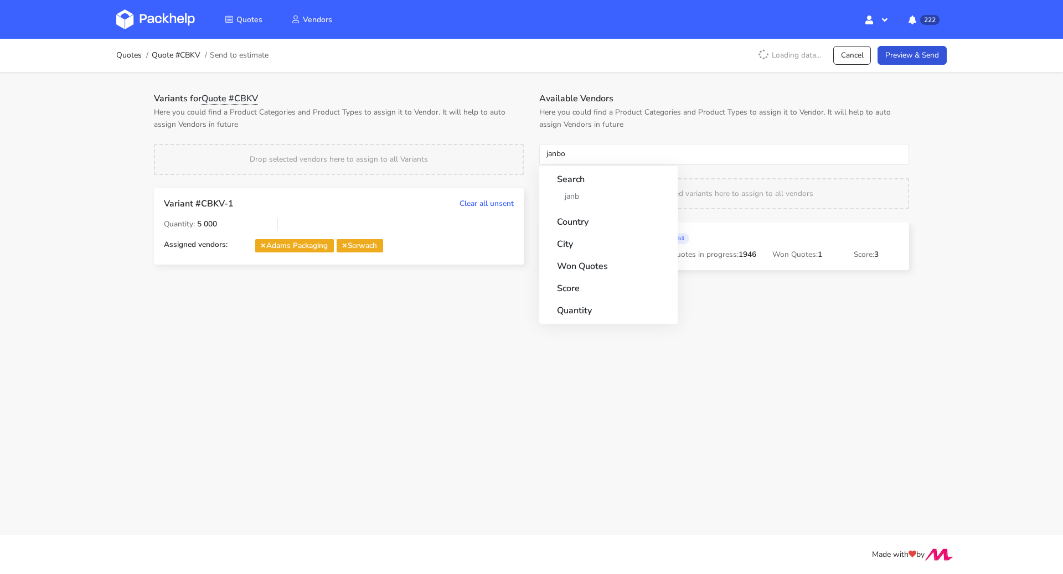
type input "janbox"
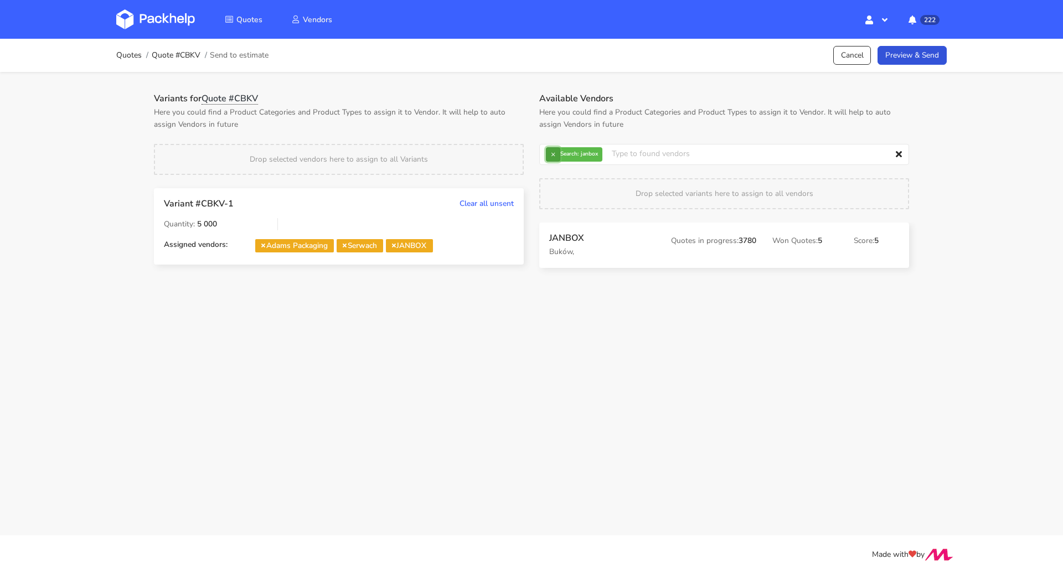
click at [554, 153] on button "×" at bounding box center [553, 154] width 14 height 14
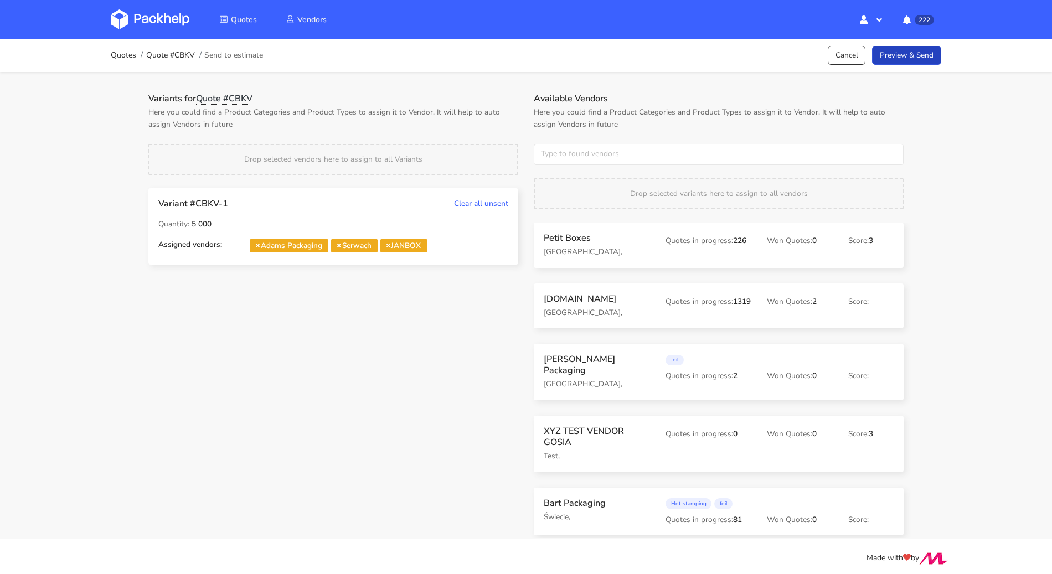
click at [906, 56] on link "Preview & Send" at bounding box center [906, 55] width 69 height 19
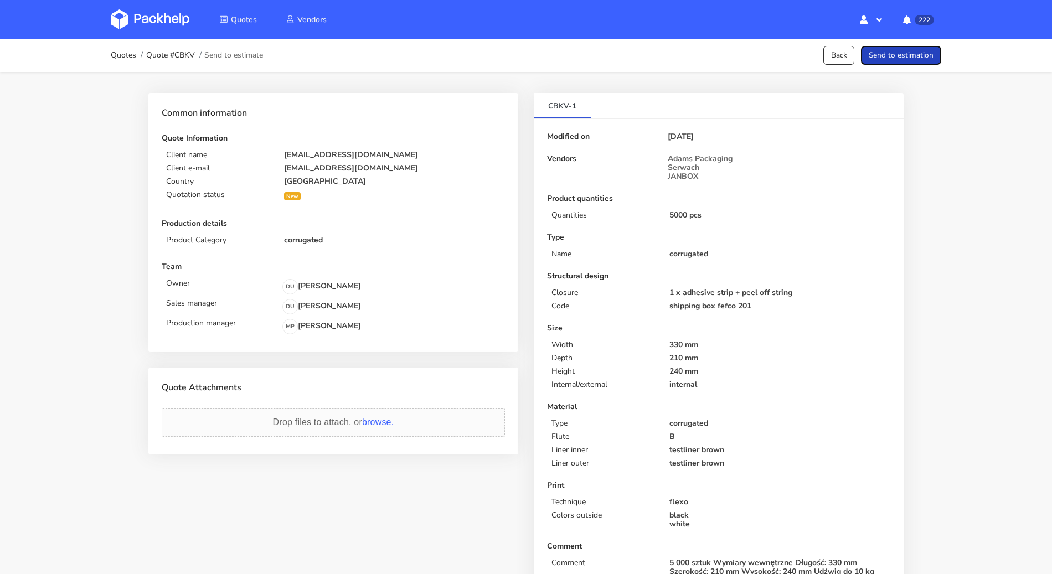
click at [906, 56] on button "Send to estimation" at bounding box center [901, 55] width 80 height 19
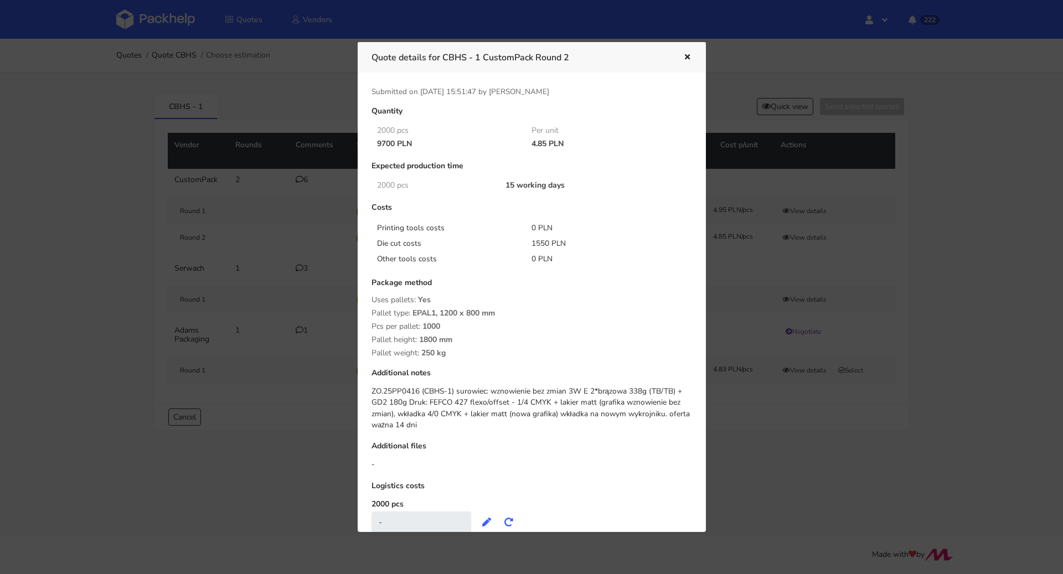
click at [690, 57] on icon "button" at bounding box center [687, 58] width 9 height 8
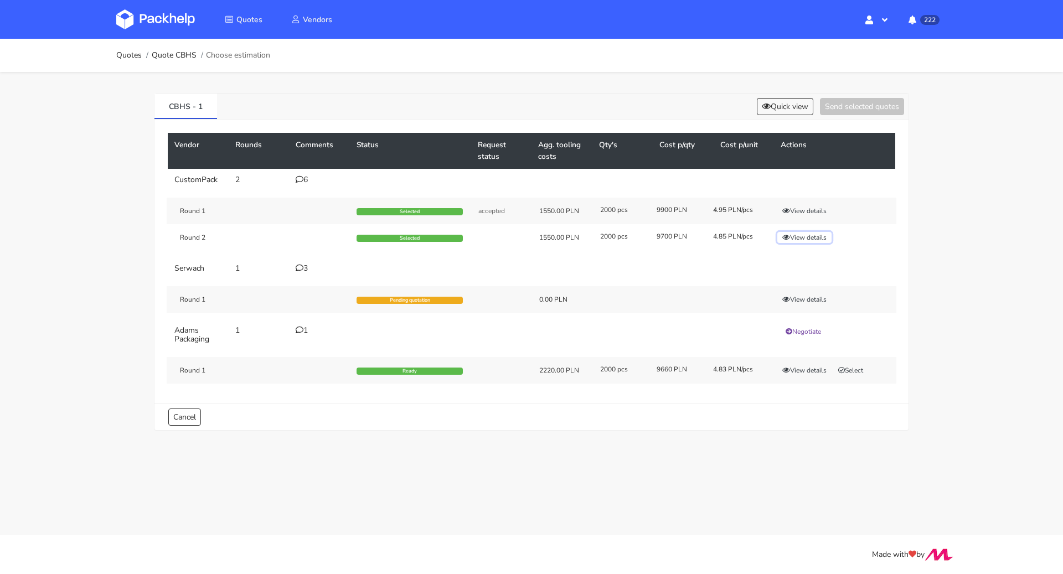
click at [809, 237] on button "View details" at bounding box center [804, 237] width 54 height 11
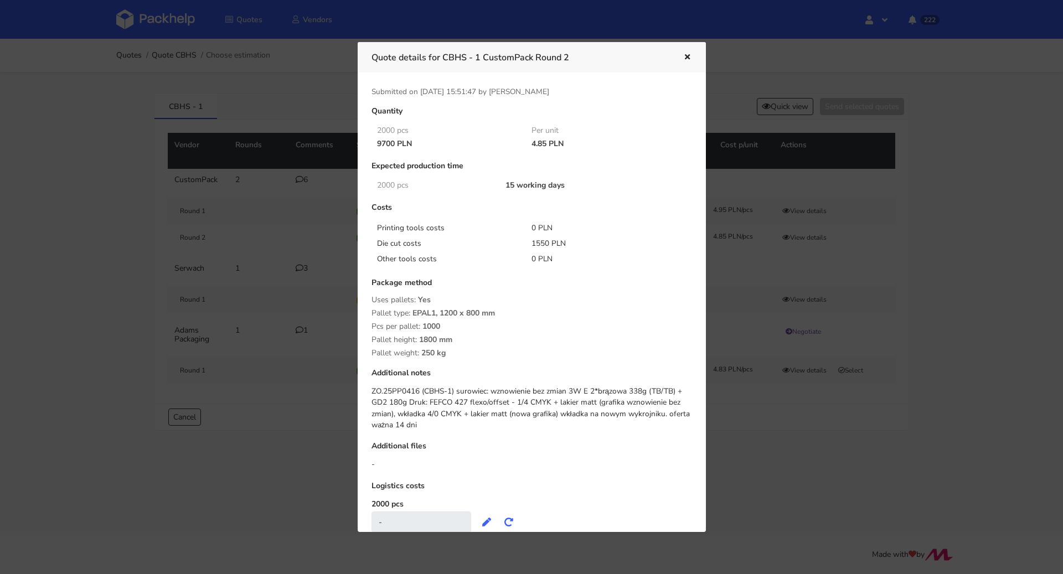
click at [683, 60] on icon "button" at bounding box center [687, 58] width 9 height 8
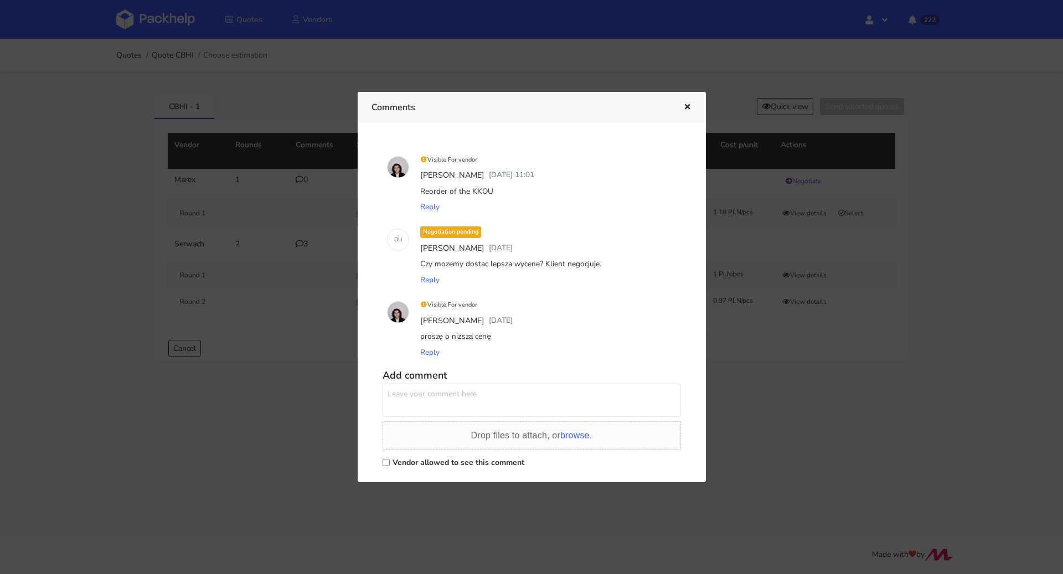
click at [687, 106] on icon "button" at bounding box center [687, 108] width 9 height 8
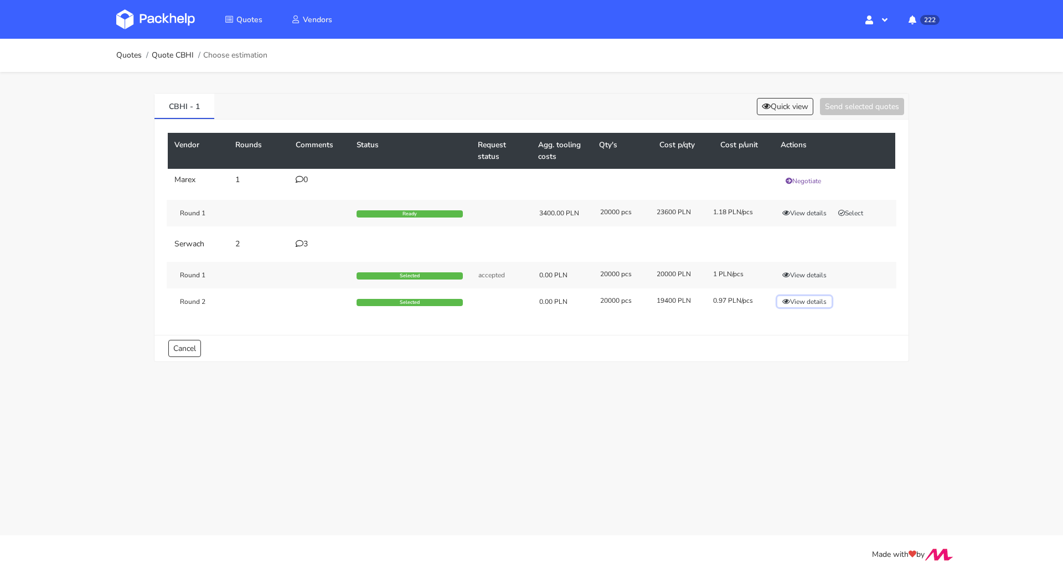
click at [802, 300] on button "View details" at bounding box center [804, 301] width 54 height 11
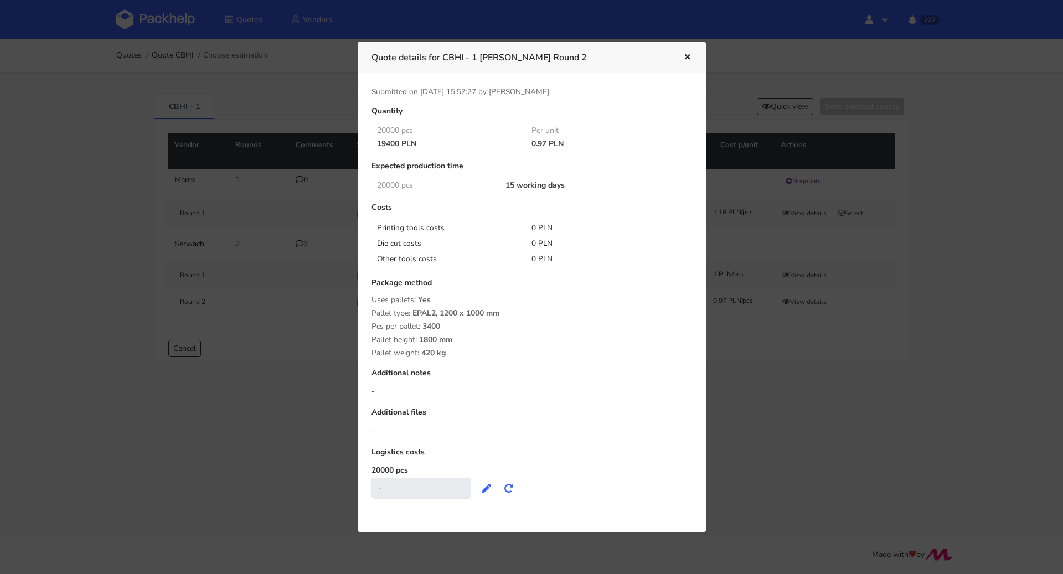
click at [802, 314] on div at bounding box center [531, 287] width 1063 height 574
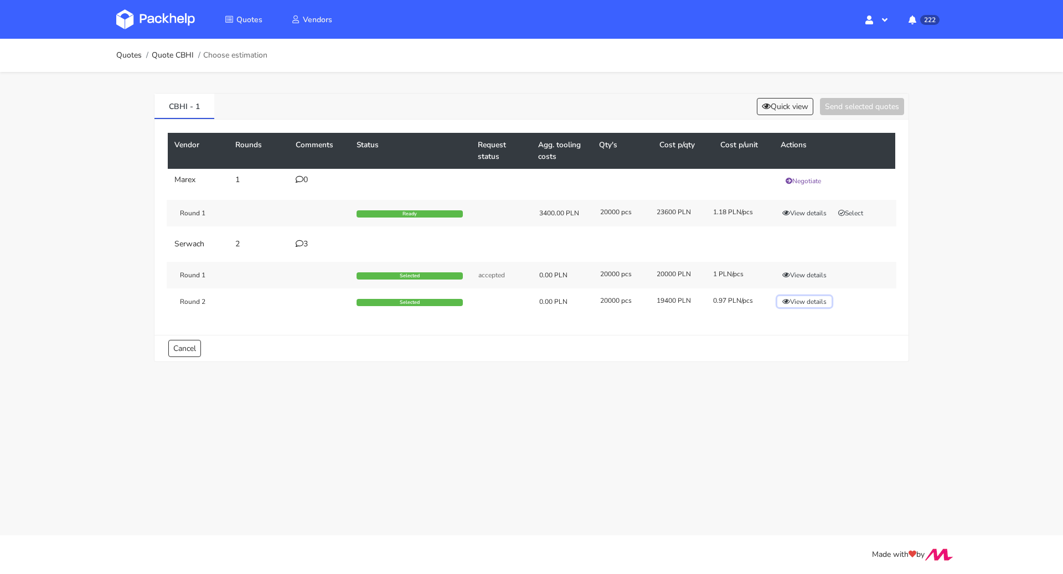
click at [822, 301] on button "View details" at bounding box center [804, 301] width 54 height 11
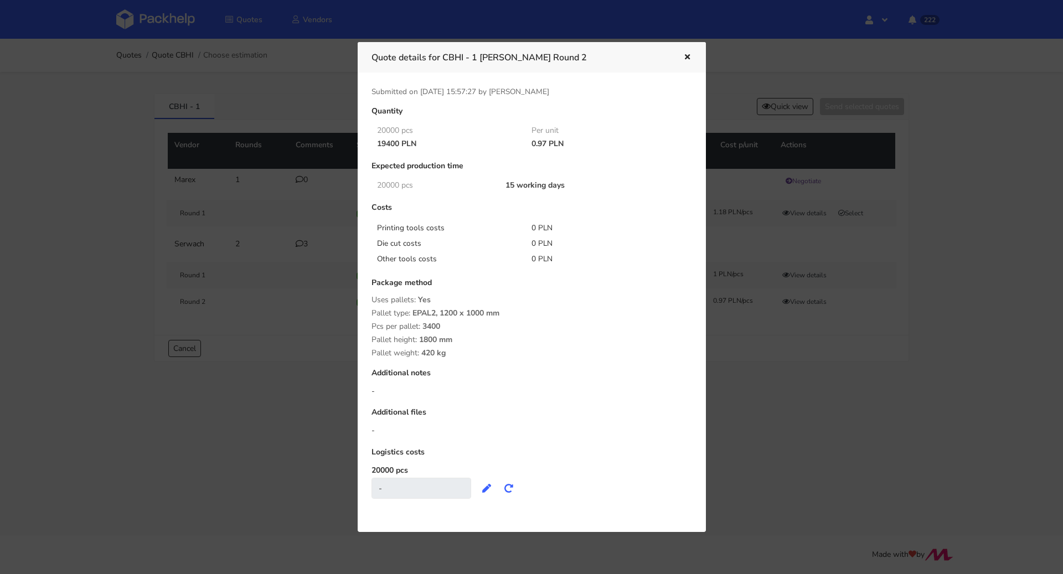
drag, startPoint x: 377, startPoint y: 140, endPoint x: 400, endPoint y: 143, distance: 22.9
click at [400, 143] on div "19400 PLN" at bounding box center [446, 144] width 155 height 9
copy div "19400"
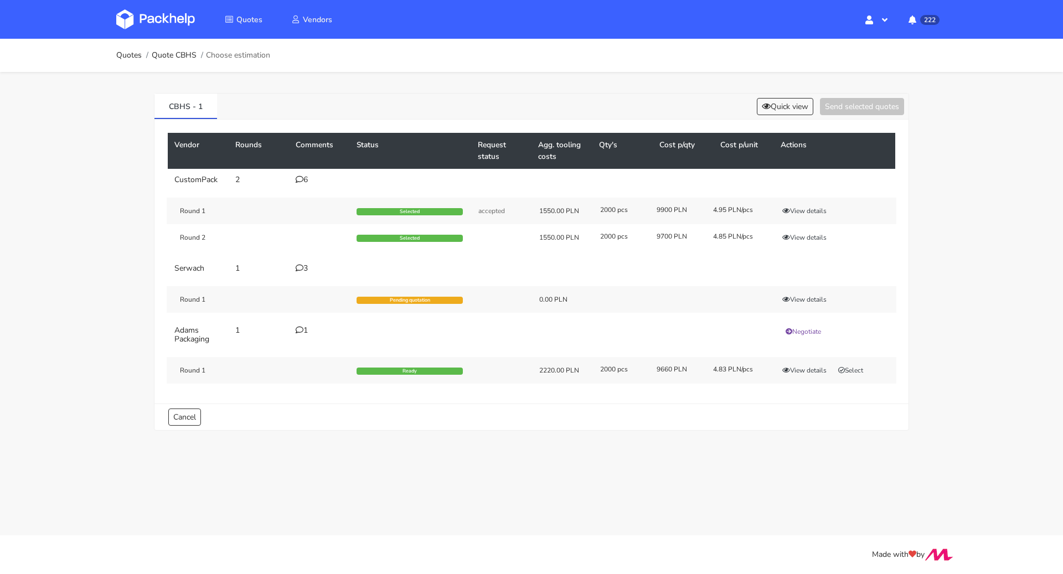
click at [308, 267] on div "3" at bounding box center [320, 268] width 48 height 9
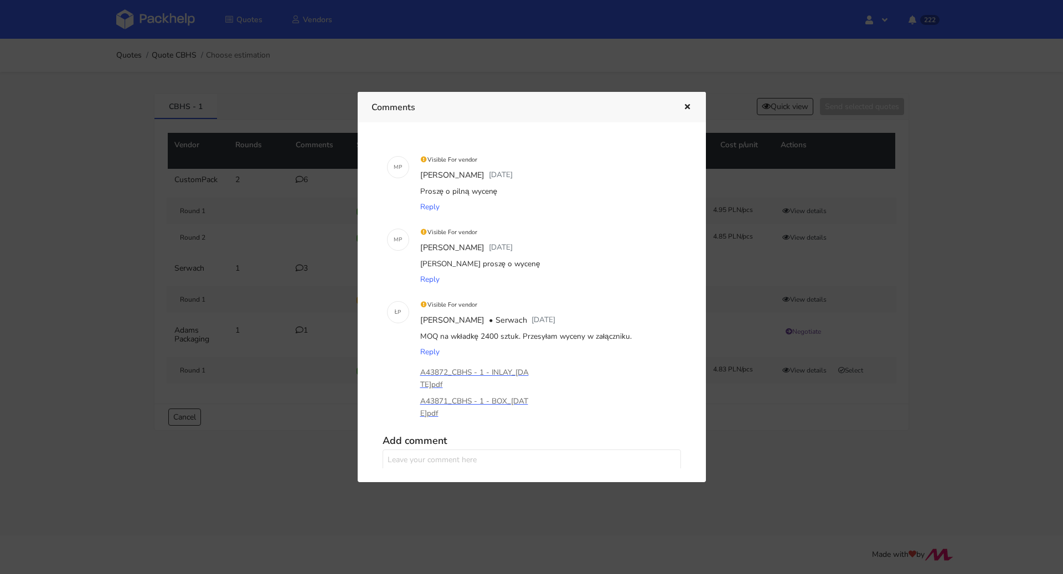
click at [687, 109] on icon "button" at bounding box center [687, 108] width 9 height 8
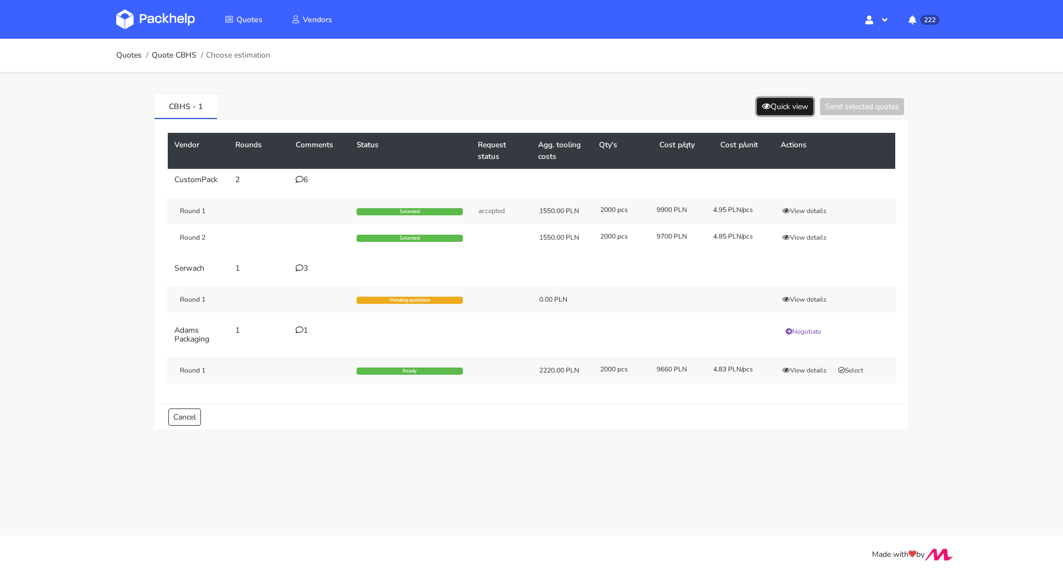
click at [782, 107] on button "Quick view" at bounding box center [785, 106] width 56 height 17
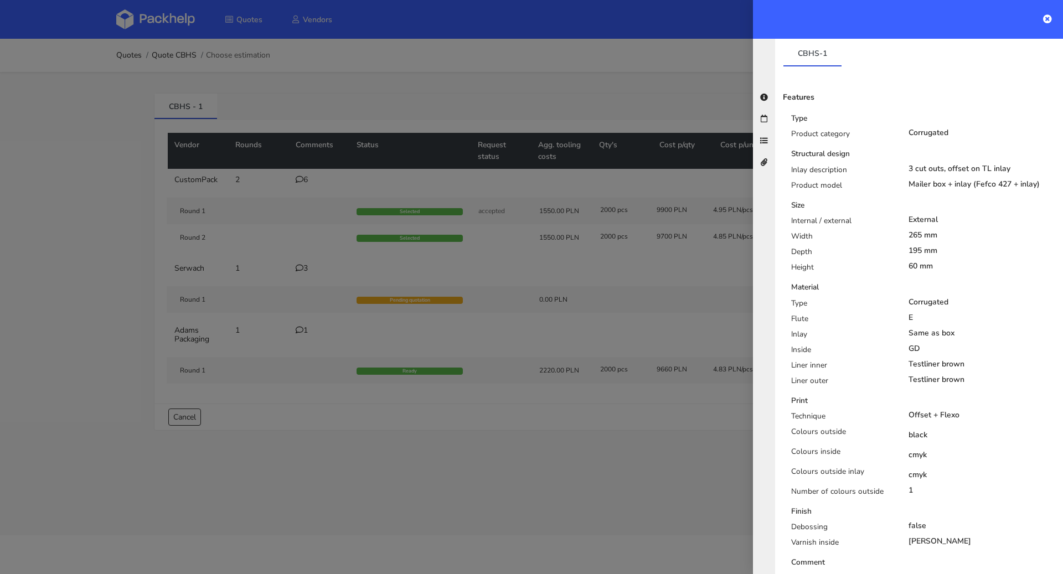
scroll to position [427, 0]
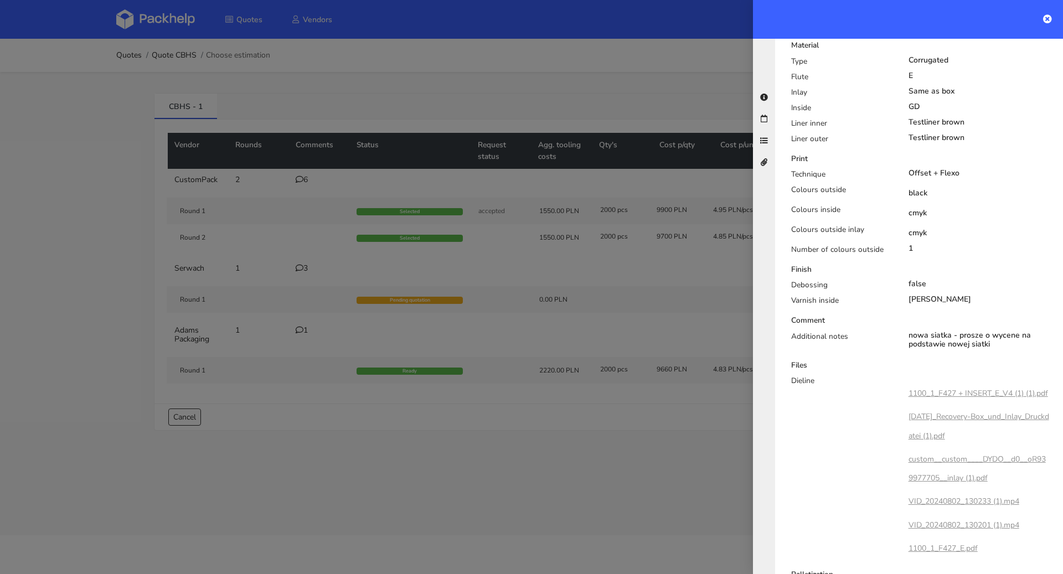
click at [595, 460] on div at bounding box center [531, 287] width 1063 height 574
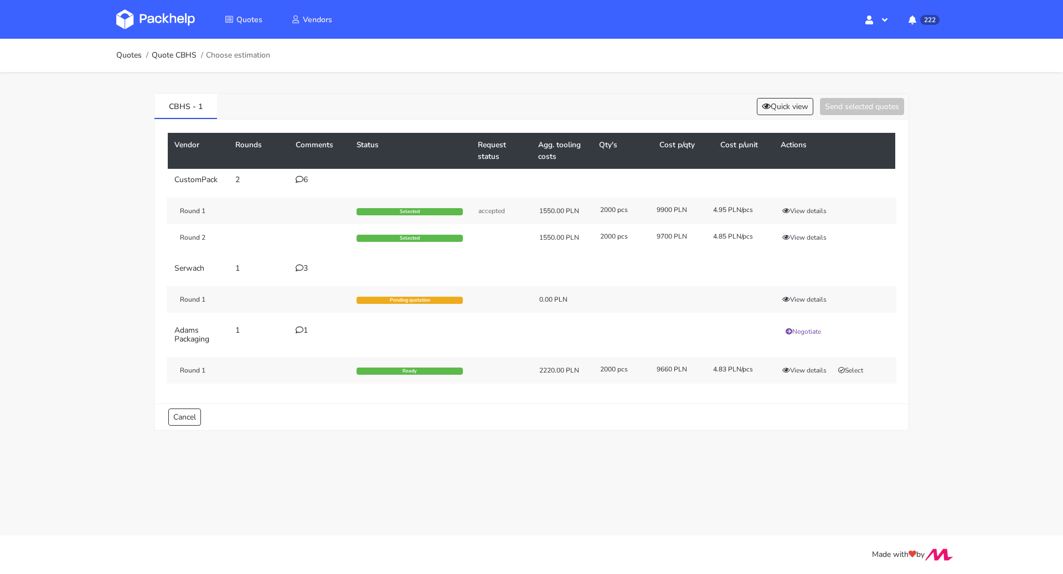
click at [303, 265] on div "3" at bounding box center [320, 268] width 48 height 9
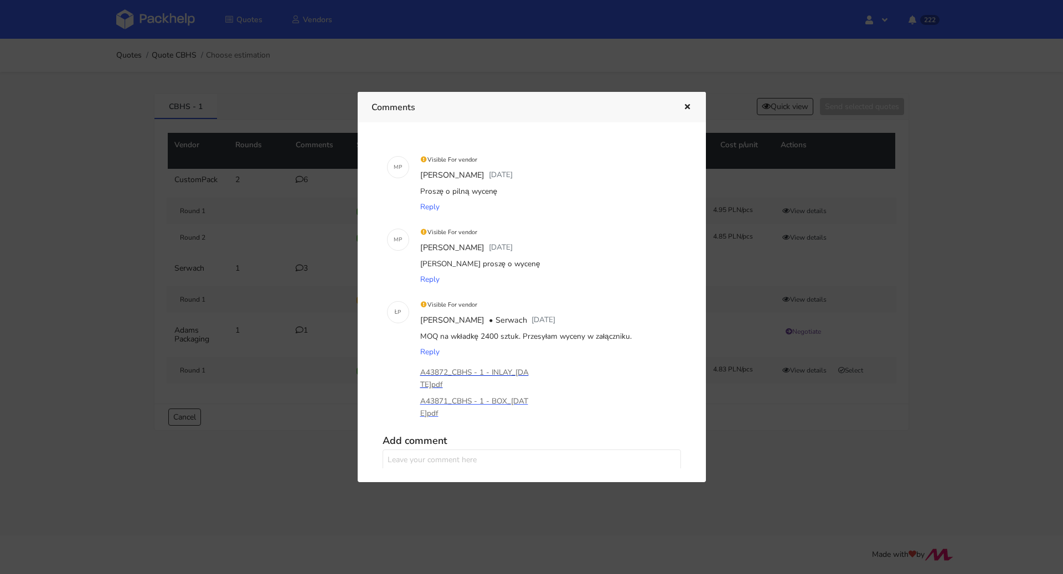
click at [509, 373] on p "A43872_CBHS - 1 - INLAY_2025-09-09.pdf" at bounding box center [475, 379] width 111 height 24
click at [683, 106] on icon "button" at bounding box center [687, 108] width 9 height 8
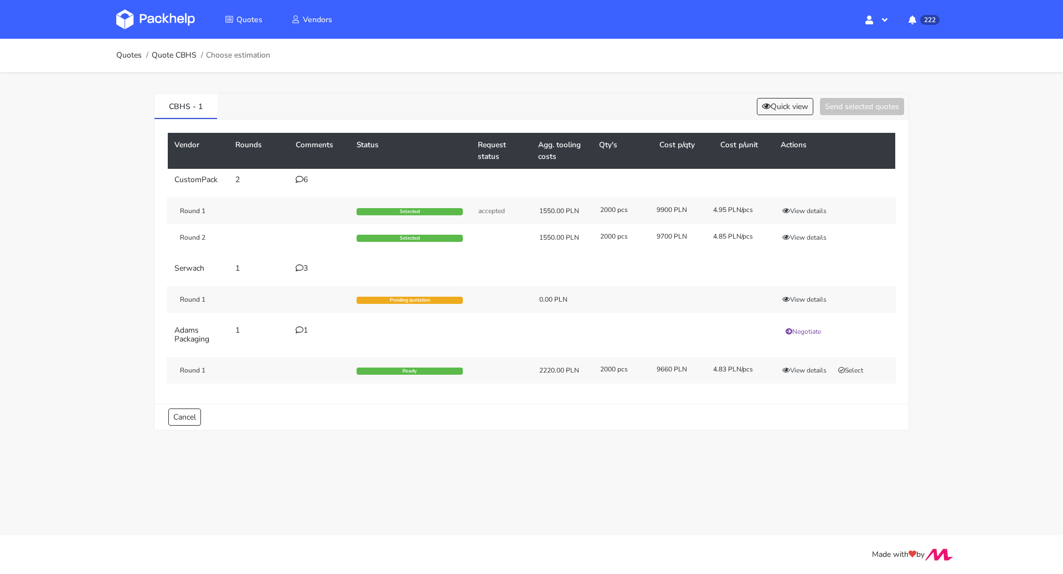
click at [300, 266] on icon at bounding box center [300, 268] width 8 height 8
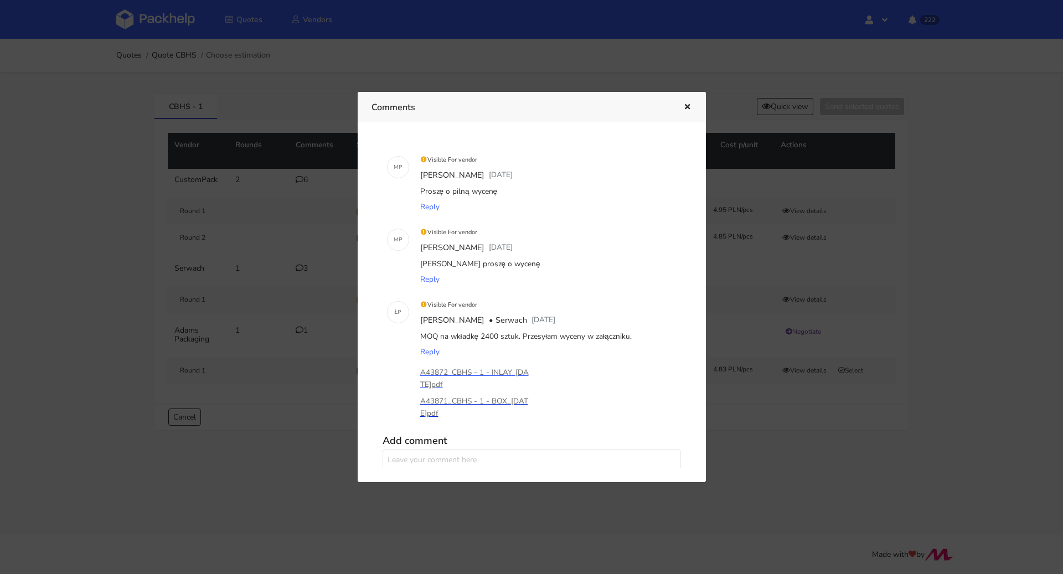
click at [457, 398] on p "A43871_CBHS - 1 - BOX_2025-09-09.pdf" at bounding box center [475, 407] width 111 height 24
click at [682, 106] on button "button" at bounding box center [686, 107] width 12 height 14
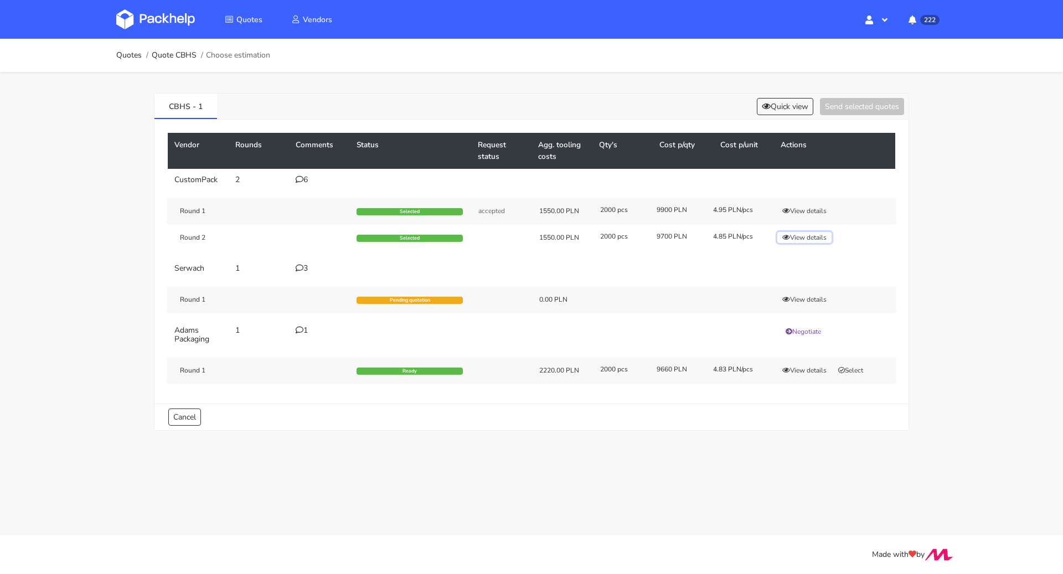
click at [809, 236] on button "View details" at bounding box center [804, 237] width 54 height 11
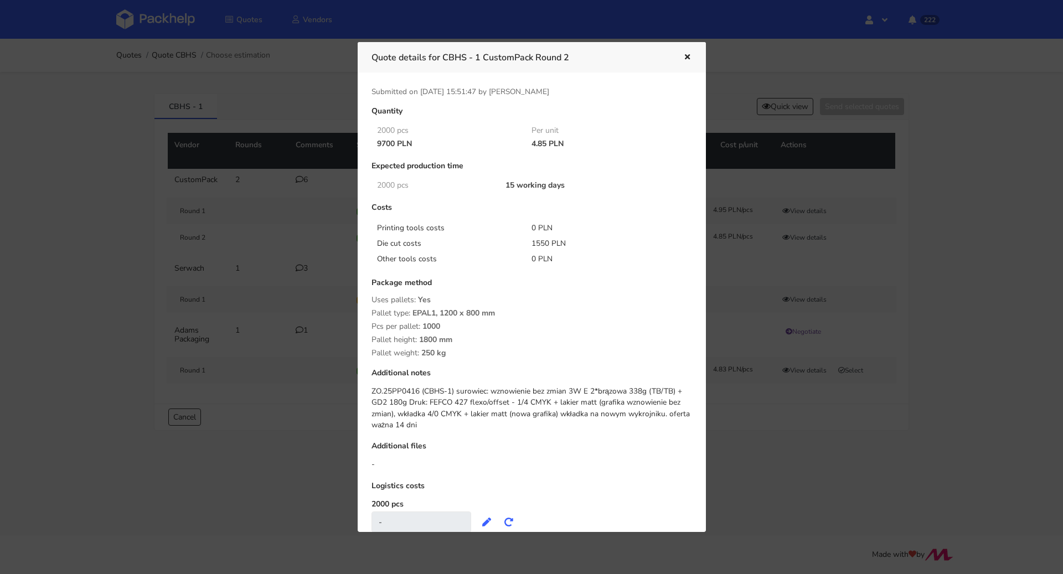
click at [684, 59] on icon "button" at bounding box center [687, 58] width 9 height 8
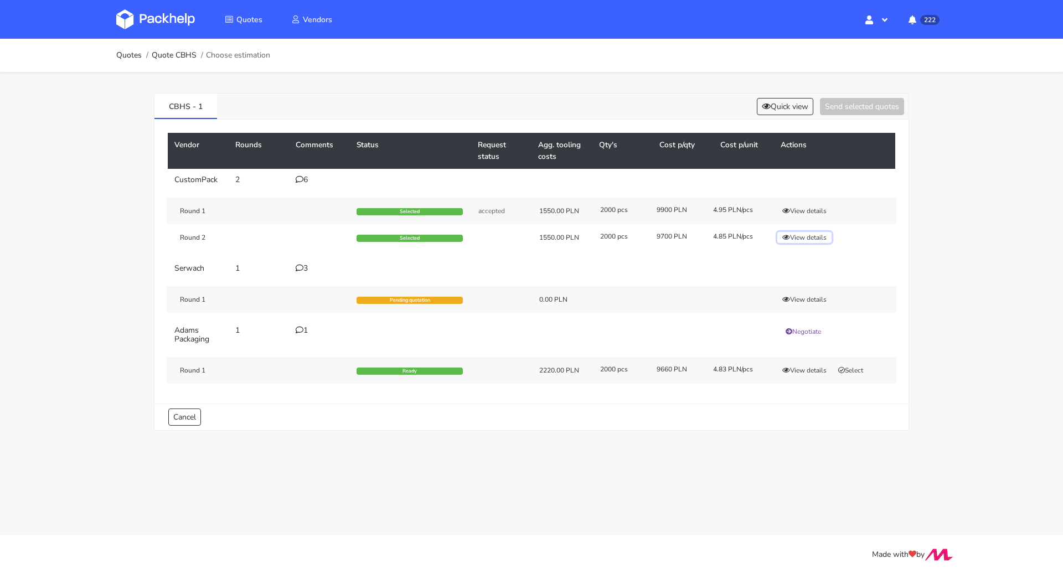
click at [819, 232] on button "View details" at bounding box center [804, 237] width 54 height 11
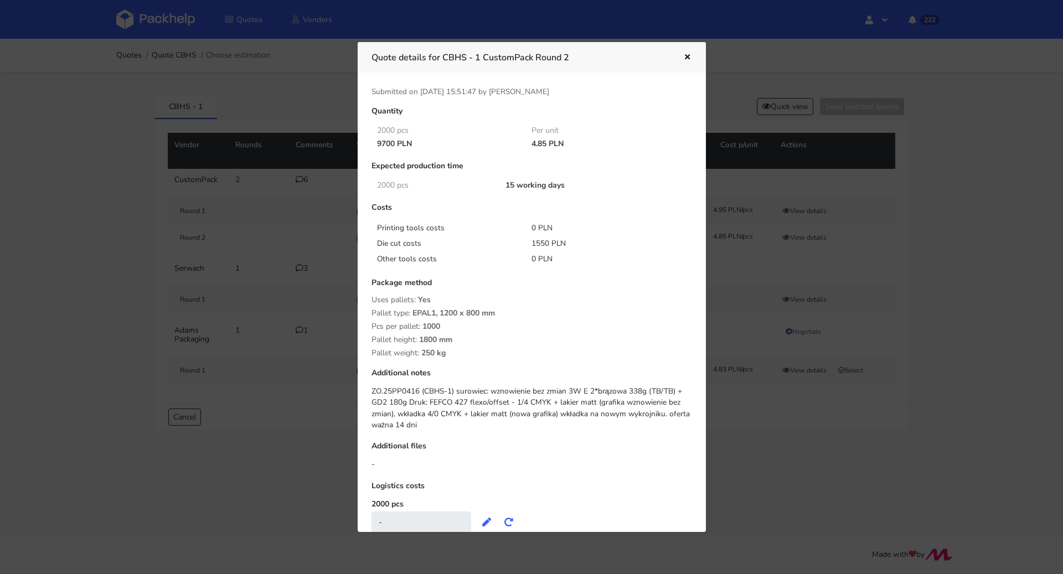
click at [688, 54] on icon "button" at bounding box center [687, 58] width 9 height 8
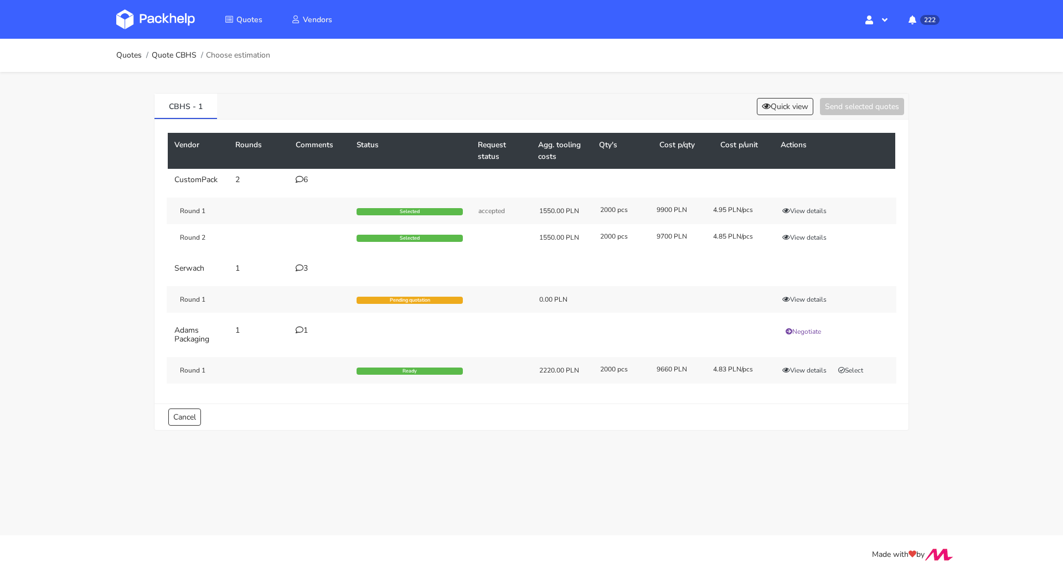
click at [302, 268] on icon at bounding box center [300, 268] width 8 height 8
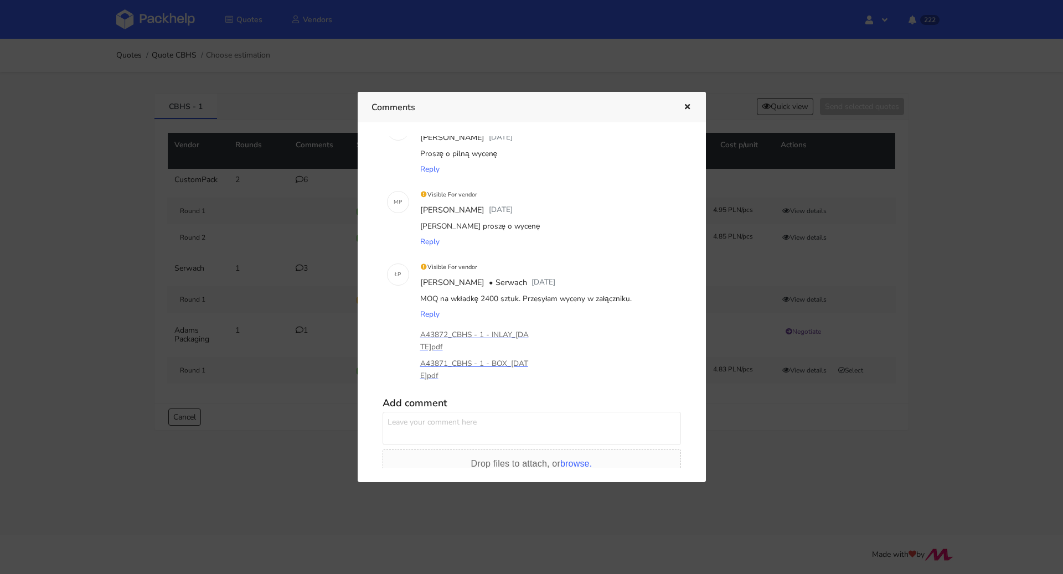
scroll to position [94, 0]
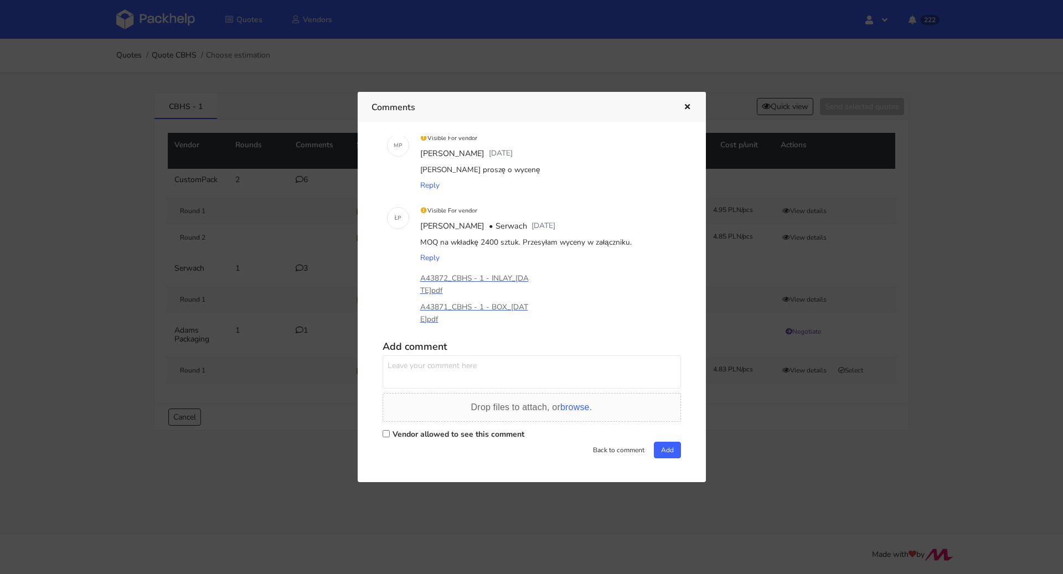
click at [414, 433] on label "Vendor allowed to see this comment" at bounding box center [459, 434] width 132 height 11
click at [390, 433] on input "Vendor allowed to see this comment" at bounding box center [386, 433] width 7 height 7
checkbox input "true"
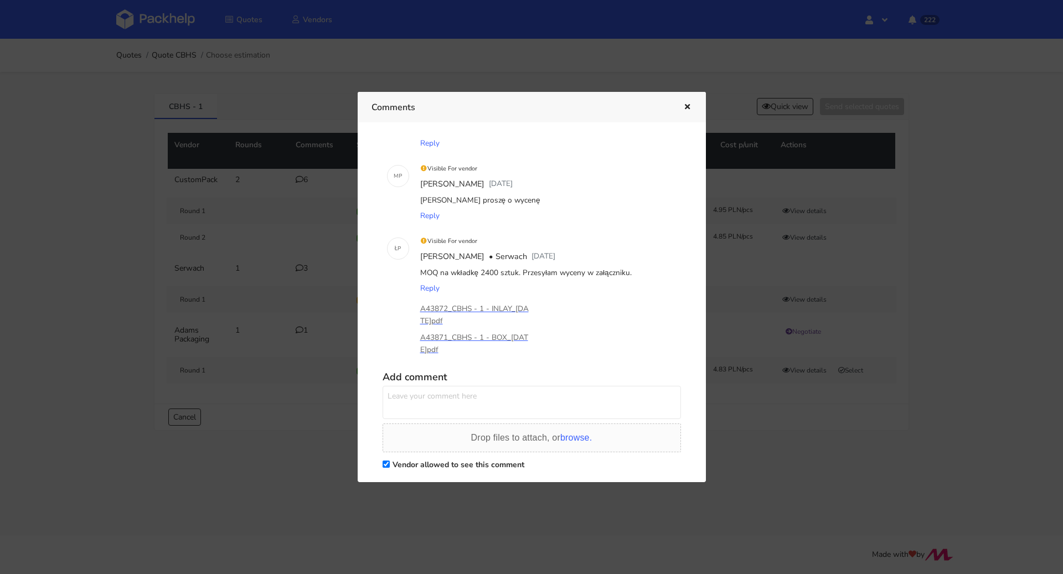
scroll to position [0, 0]
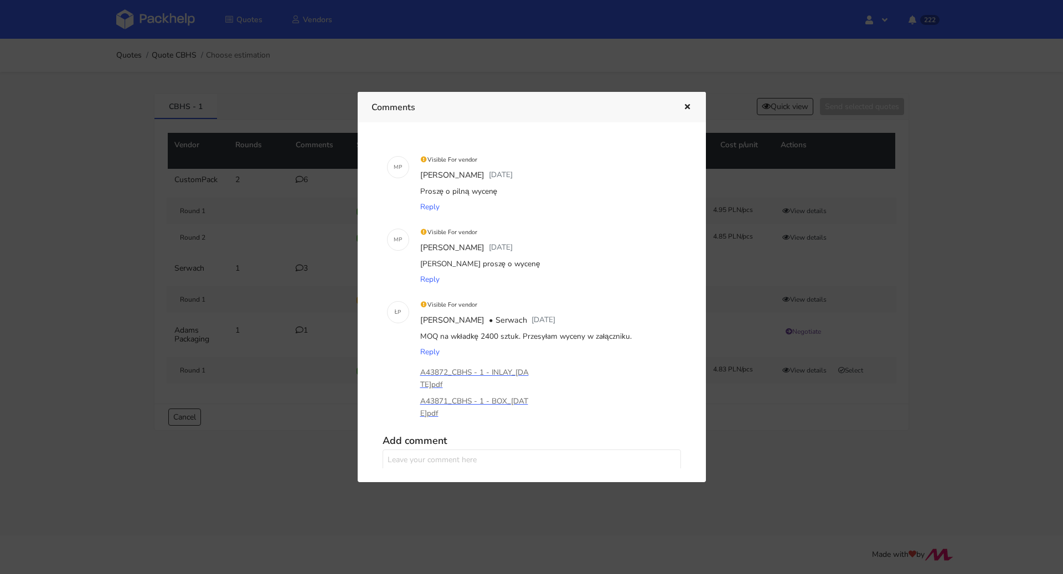
click at [684, 106] on icon "button" at bounding box center [687, 108] width 9 height 8
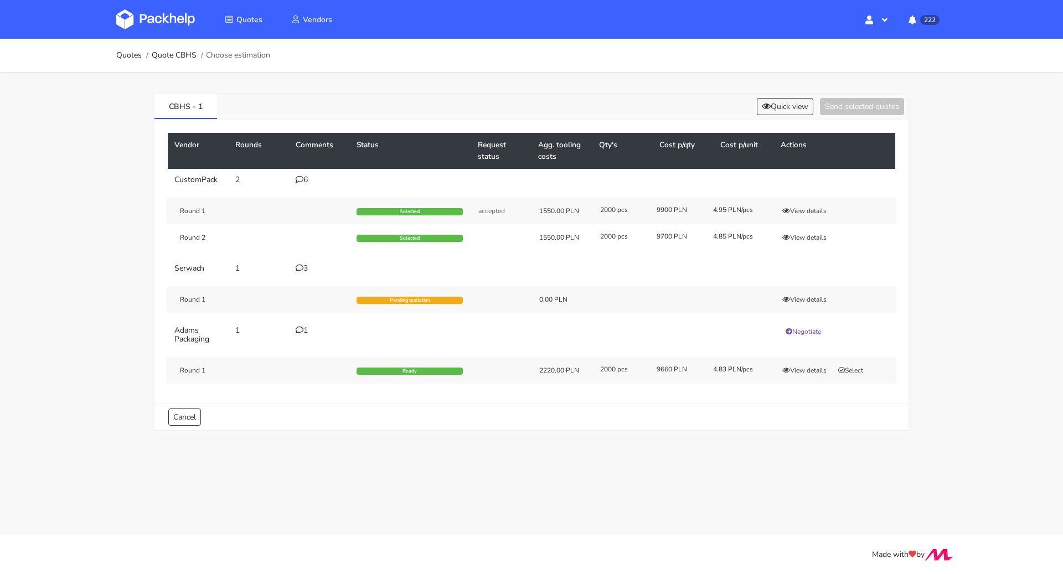
click at [303, 265] on div "3" at bounding box center [320, 268] width 48 height 9
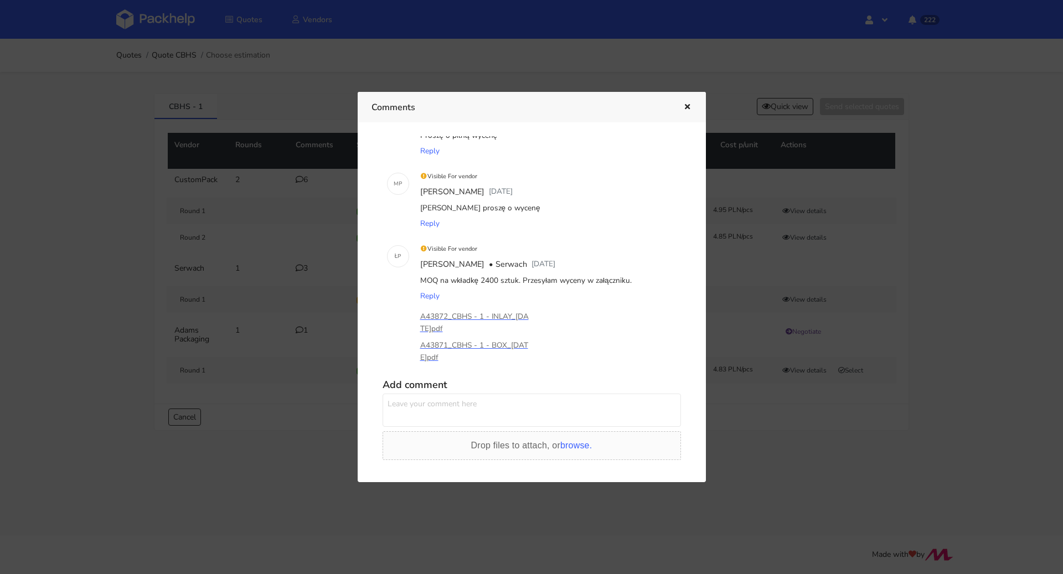
scroll to position [94, 0]
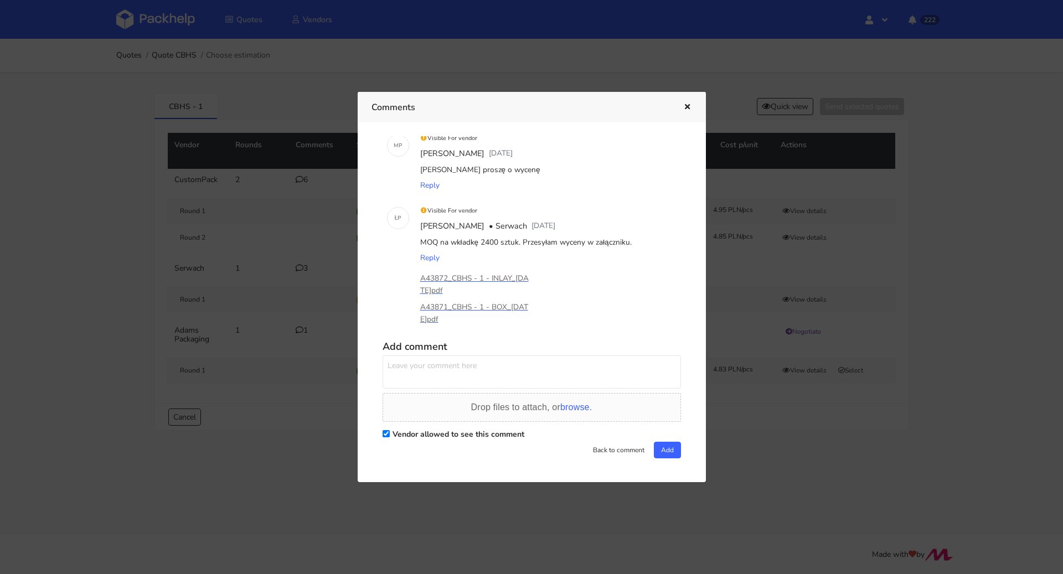
click at [421, 384] on textarea at bounding box center [532, 371] width 298 height 33
paste textarea "CBHI-1"
paste textarea "CBHR-1"
drag, startPoint x: 662, startPoint y: 373, endPoint x: 373, endPoint y: 368, distance: 289.1
click at [373, 368] on div "M P Visible For vendor Michał Palasek 7 days ago Proszę o pilną wycenę Reply M …" at bounding box center [532, 302] width 321 height 332
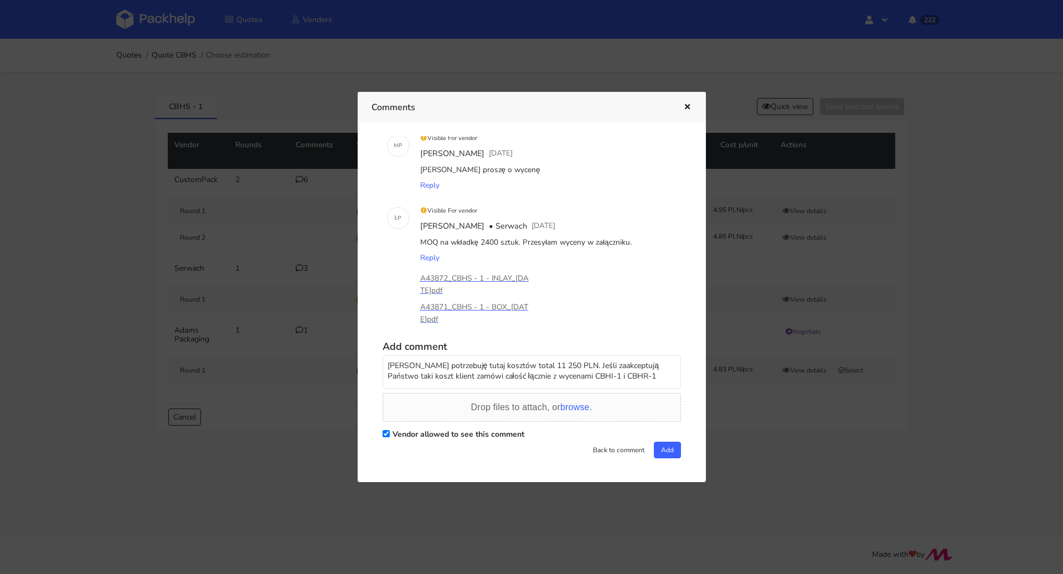
type textarea "Panie Łukaszu potrzebuję tutaj kosztów total 11 250 PLN. Jeśli zaakceptują Pańs…"
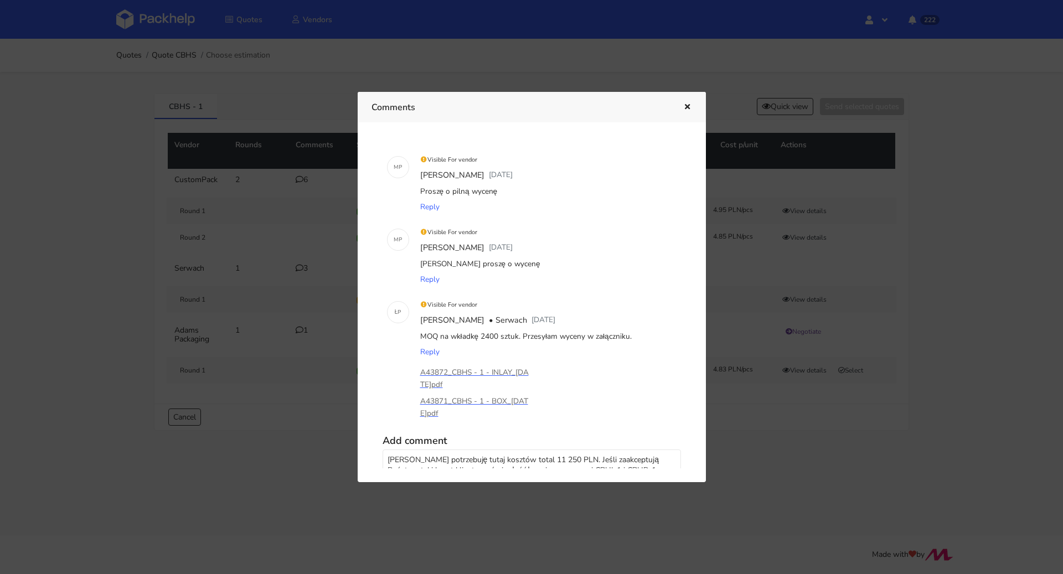
click at [230, 268] on div at bounding box center [531, 287] width 1063 height 574
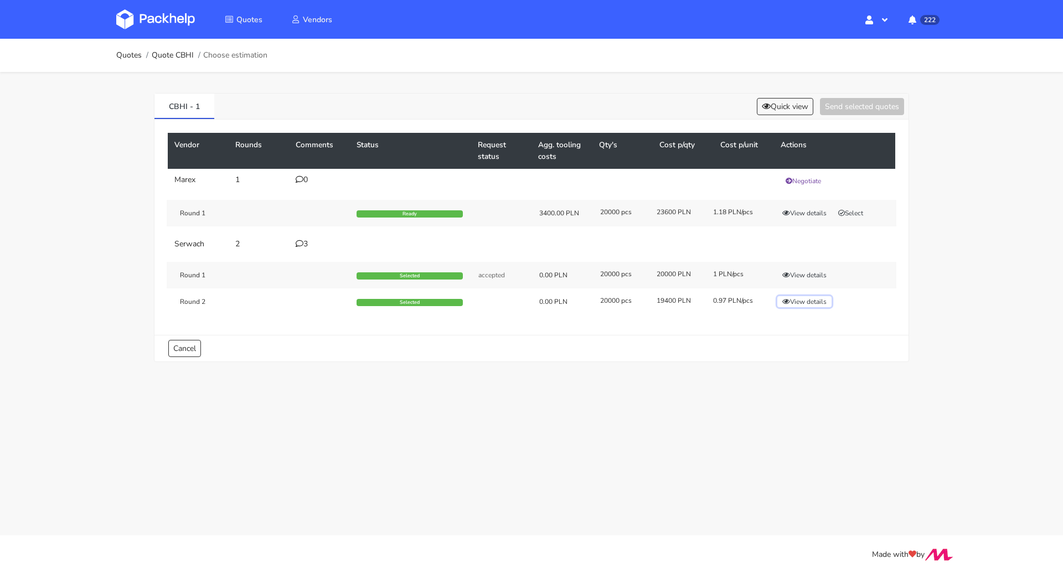
click at [803, 301] on button "View details" at bounding box center [804, 301] width 54 height 11
click at [803, 299] on button "View details" at bounding box center [804, 301] width 54 height 11
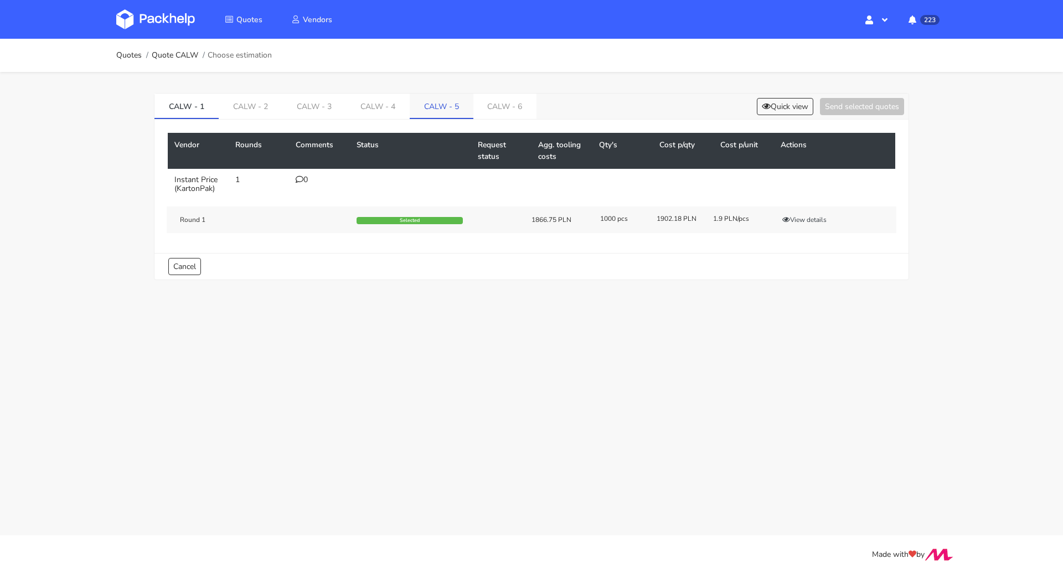
click at [434, 115] on link "CALW - 5" at bounding box center [442, 106] width 64 height 24
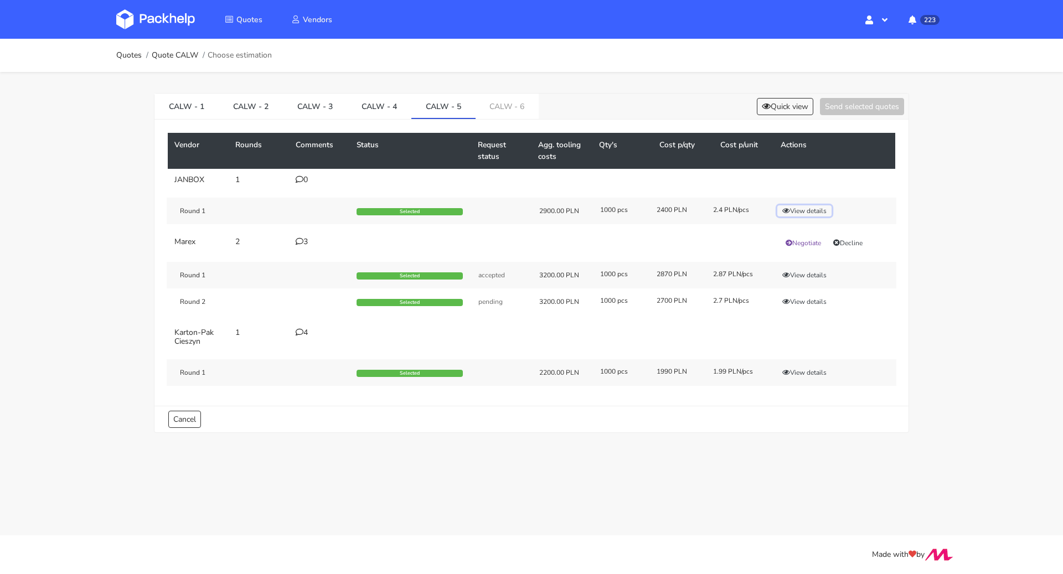
click at [811, 207] on button "View details" at bounding box center [804, 210] width 54 height 11
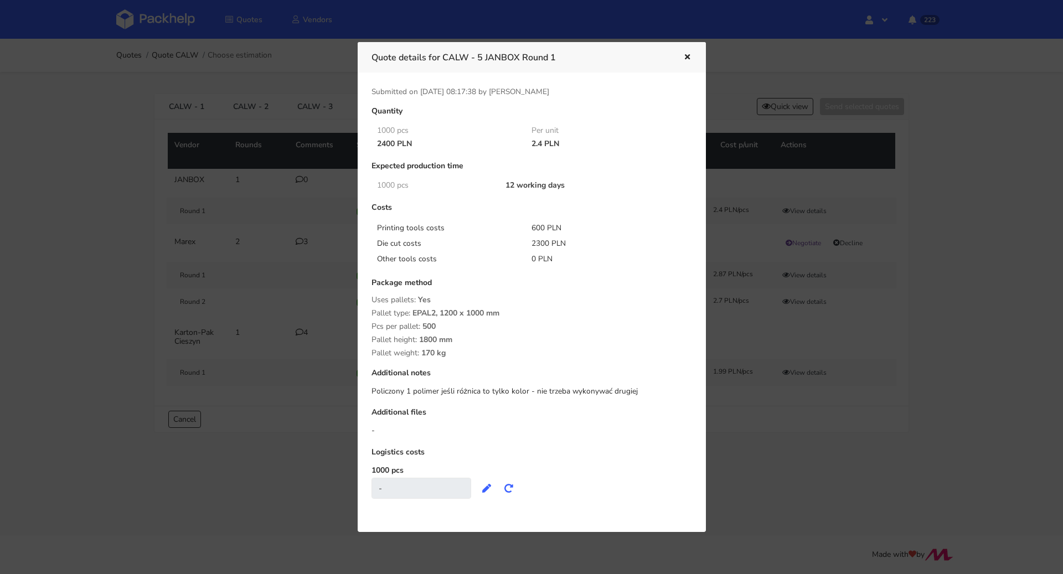
click at [686, 59] on icon "button" at bounding box center [687, 58] width 9 height 8
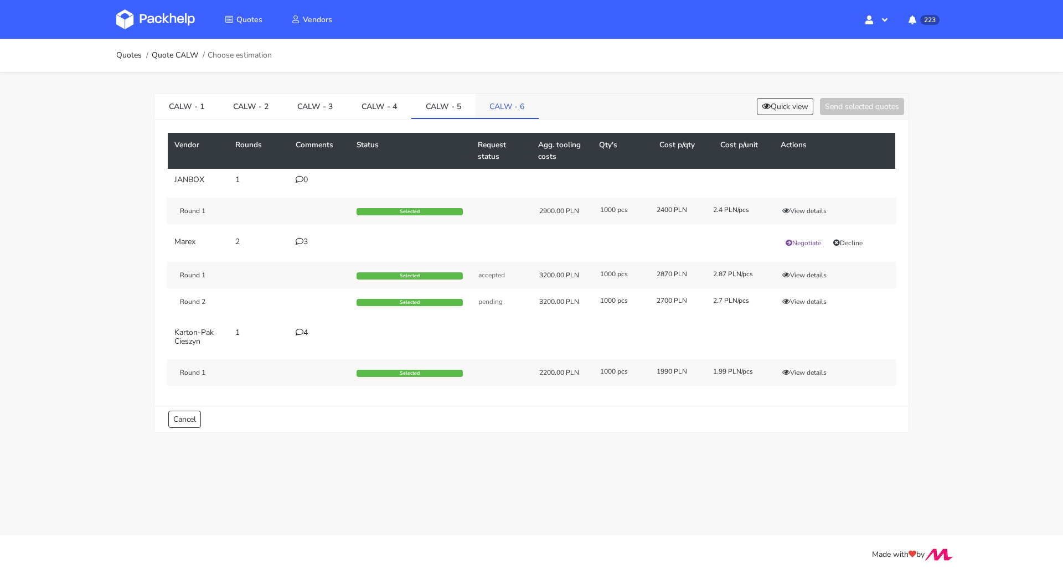
click at [487, 107] on link "CALW - 6" at bounding box center [508, 106] width 64 height 24
click at [811, 209] on button "View details" at bounding box center [804, 210] width 54 height 11
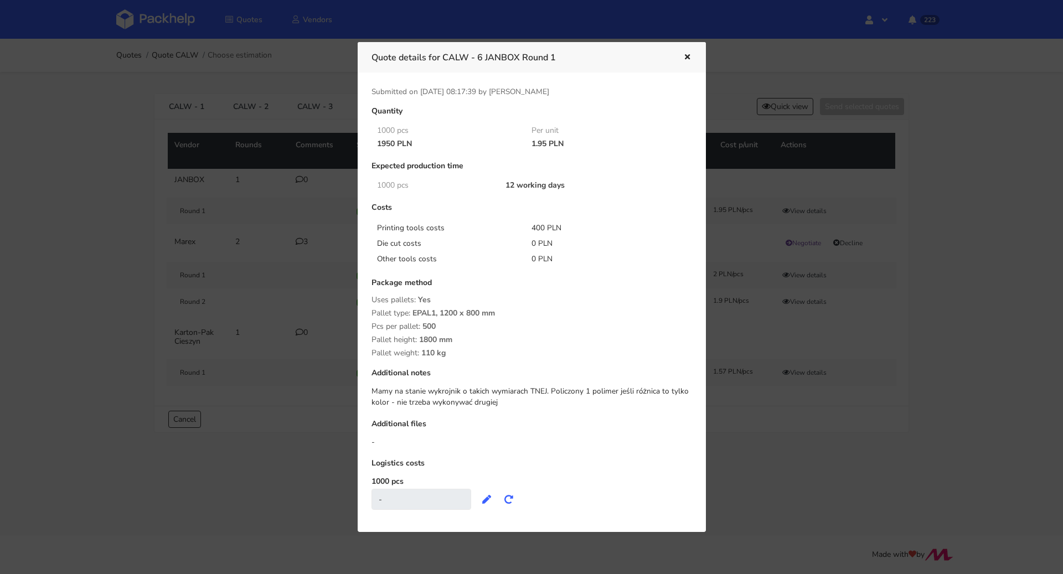
click at [687, 51] on button "button" at bounding box center [686, 57] width 12 height 14
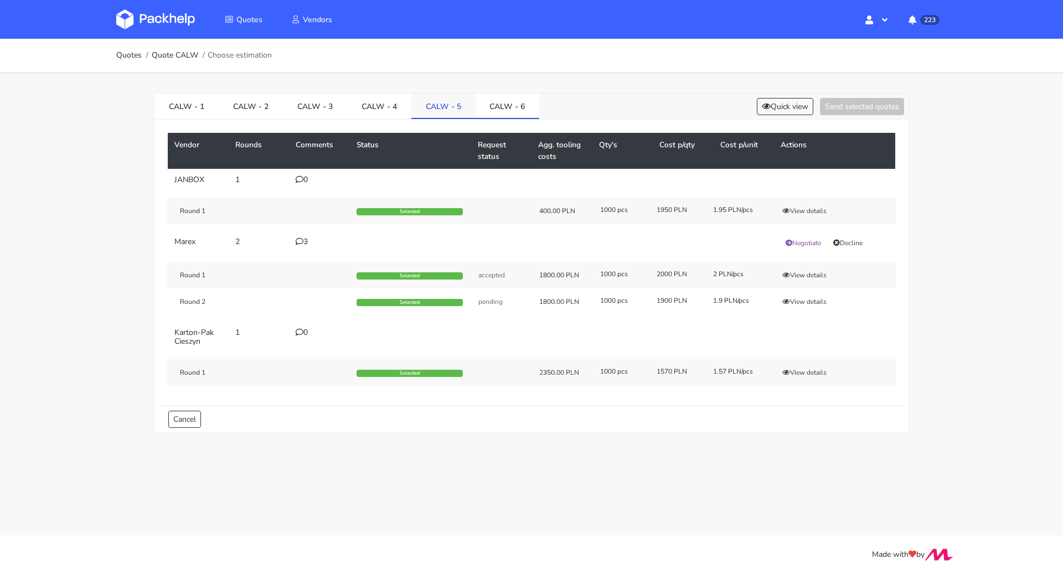
click at [452, 99] on link "CALW - 5" at bounding box center [443, 106] width 64 height 24
click at [789, 210] on icon "button" at bounding box center [786, 211] width 8 height 7
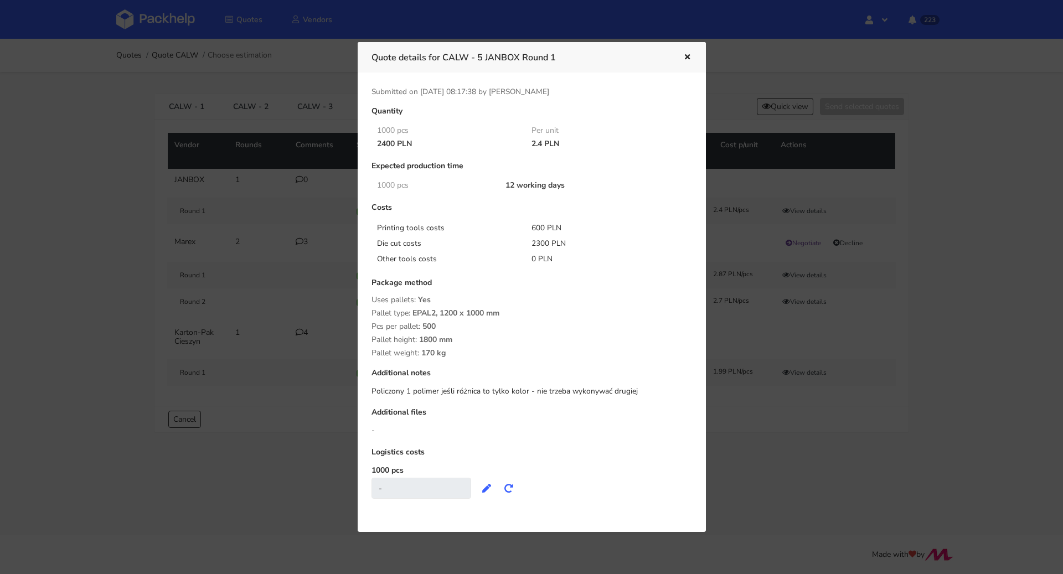
click at [690, 53] on button "button" at bounding box center [686, 57] width 12 height 14
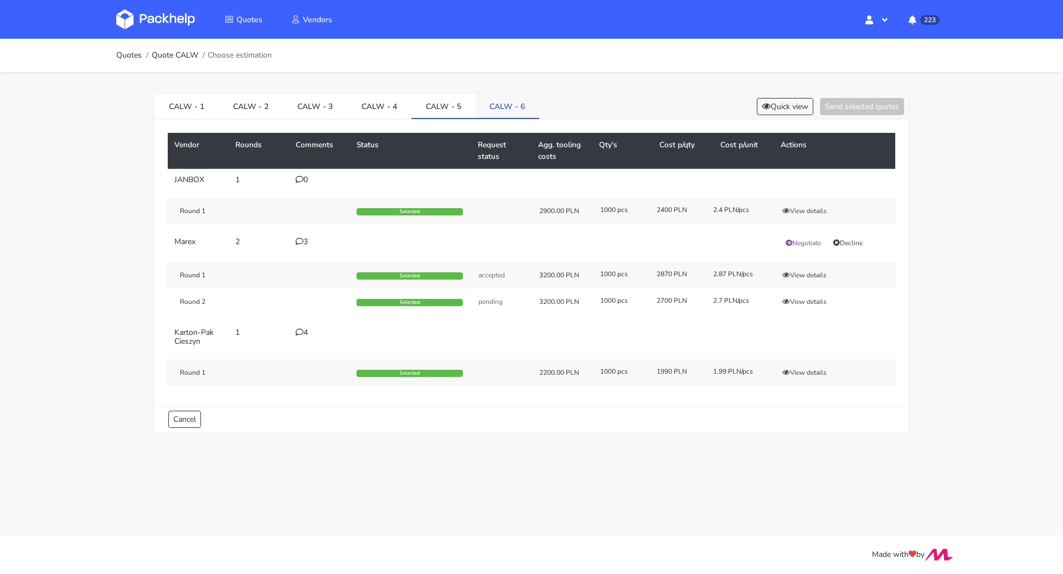
click at [486, 107] on link "CALW - 6" at bounding box center [508, 106] width 64 height 24
click at [789, 209] on icon "button" at bounding box center [786, 211] width 8 height 7
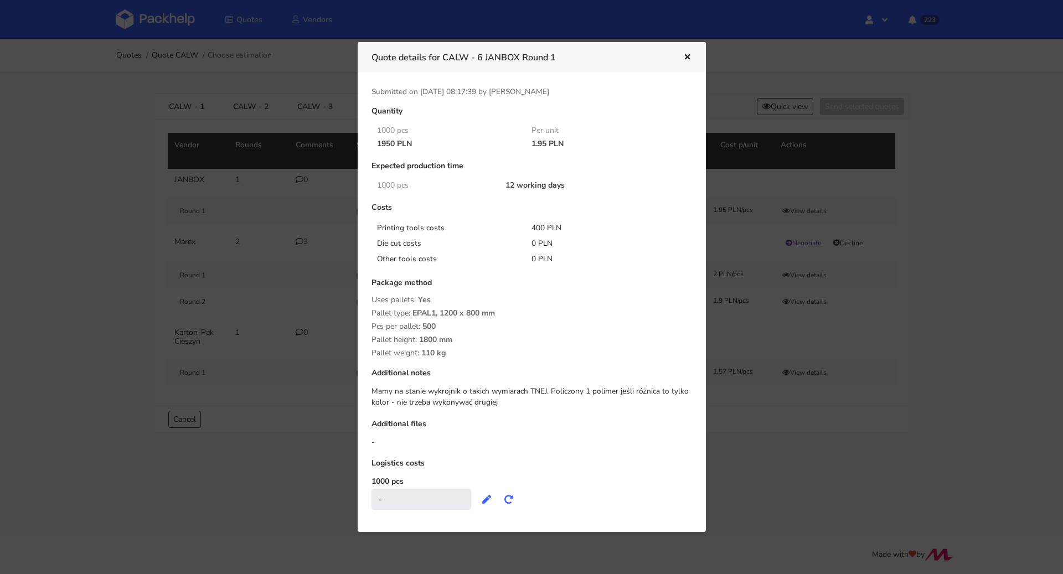
click at [685, 57] on icon "button" at bounding box center [687, 58] width 9 height 8
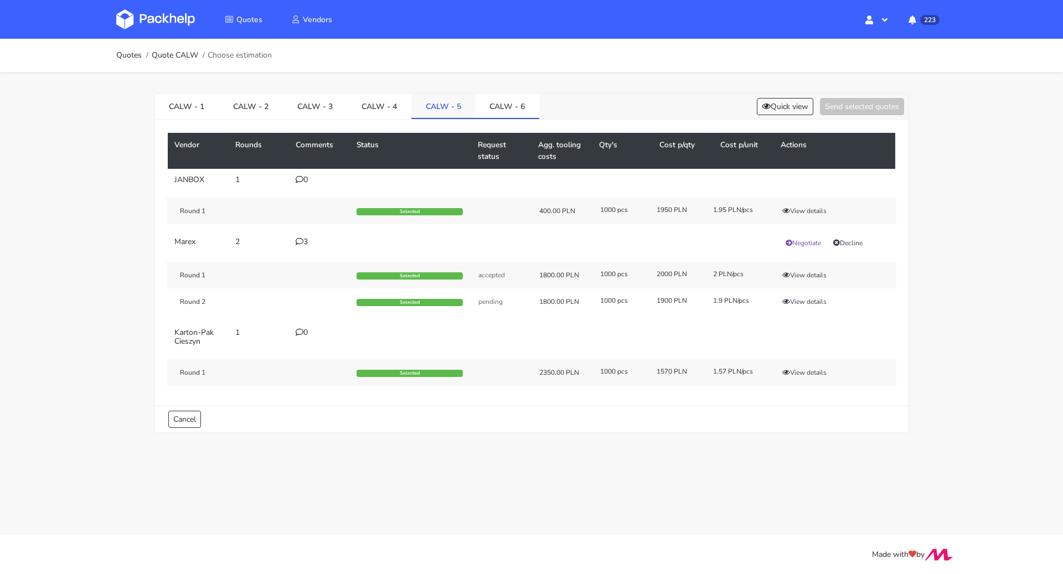
click at [448, 98] on link "CALW - 5" at bounding box center [443, 106] width 64 height 24
click at [812, 210] on button "View details" at bounding box center [804, 210] width 54 height 11
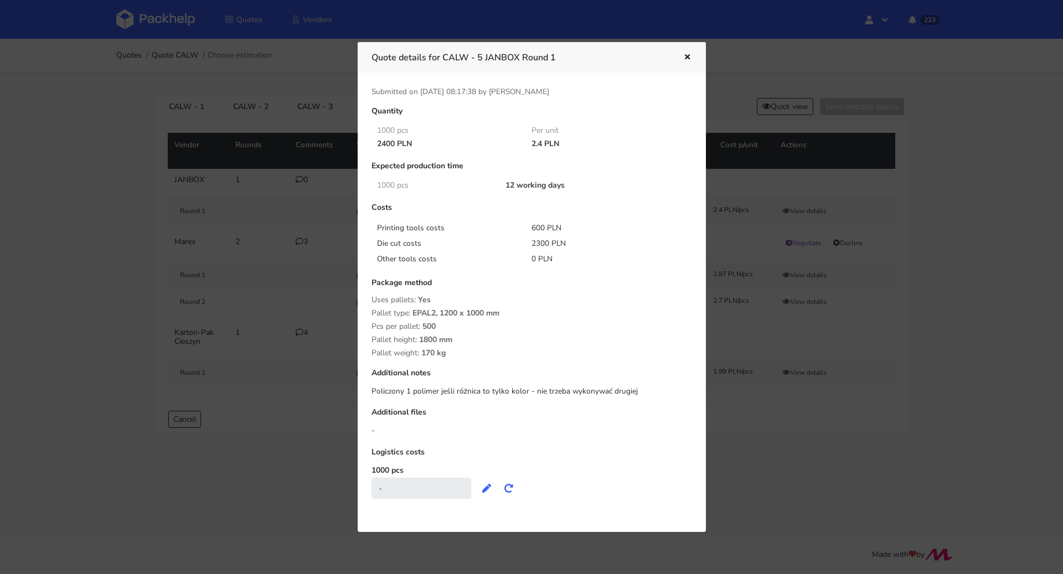
click at [684, 54] on icon "button" at bounding box center [687, 58] width 9 height 8
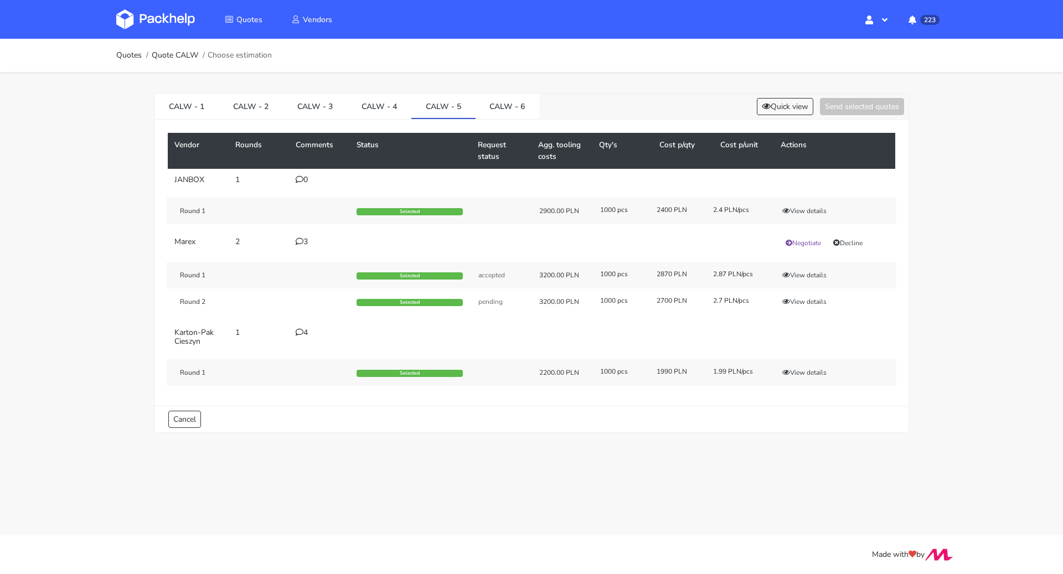
click at [818, 280] on div "Round 1 Selected accepted 3200.00 PLN 1000 pcs 2870 PLN 2.87 PLN/pcs View detai…" at bounding box center [532, 275] width 730 height 27
click at [819, 277] on button "View details" at bounding box center [804, 275] width 54 height 11
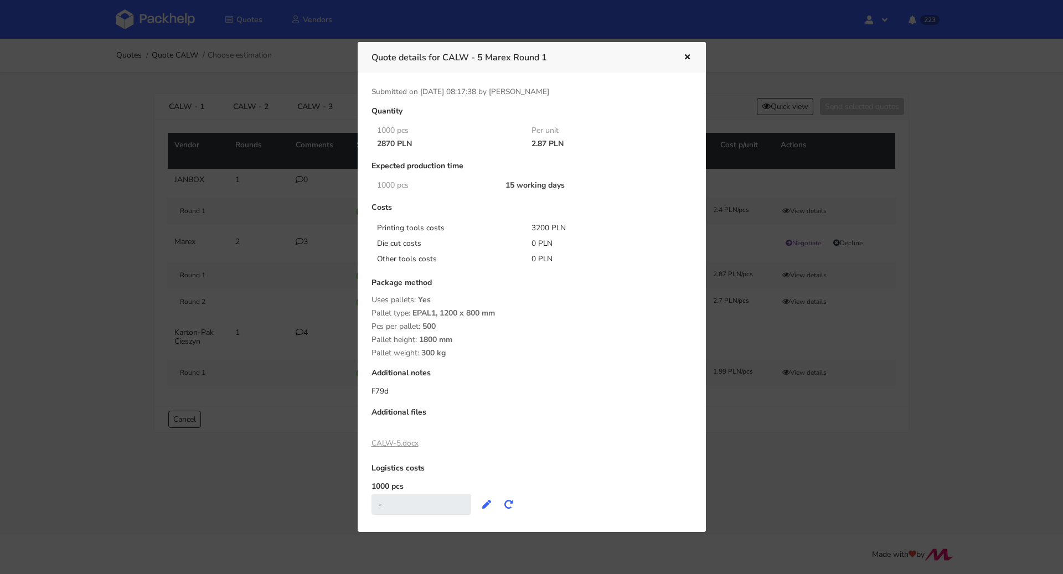
click at [906, 279] on div at bounding box center [531, 287] width 1063 height 574
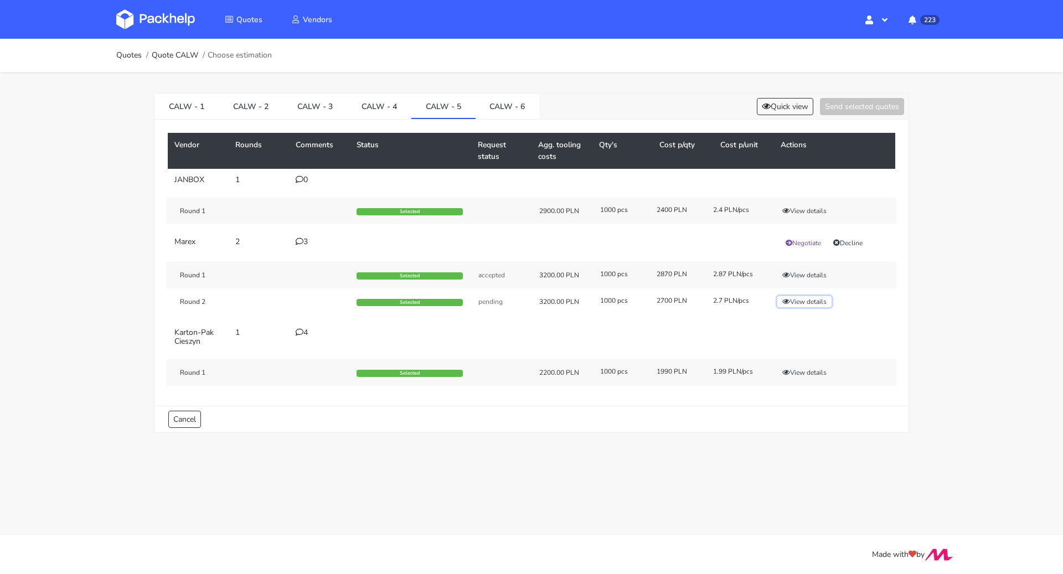
click at [816, 303] on button "View details" at bounding box center [804, 301] width 54 height 11
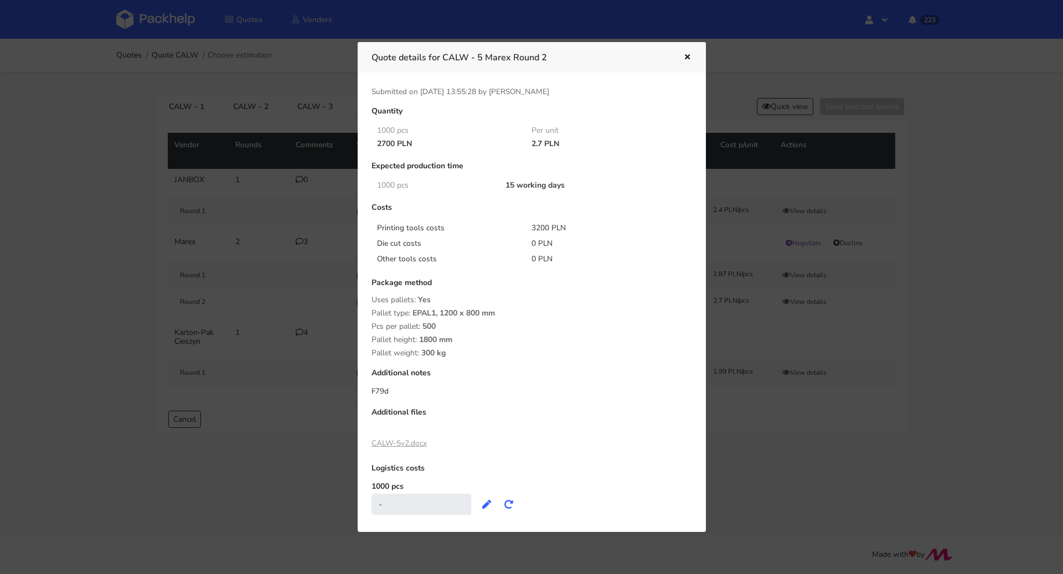
click at [922, 297] on div at bounding box center [531, 287] width 1063 height 574
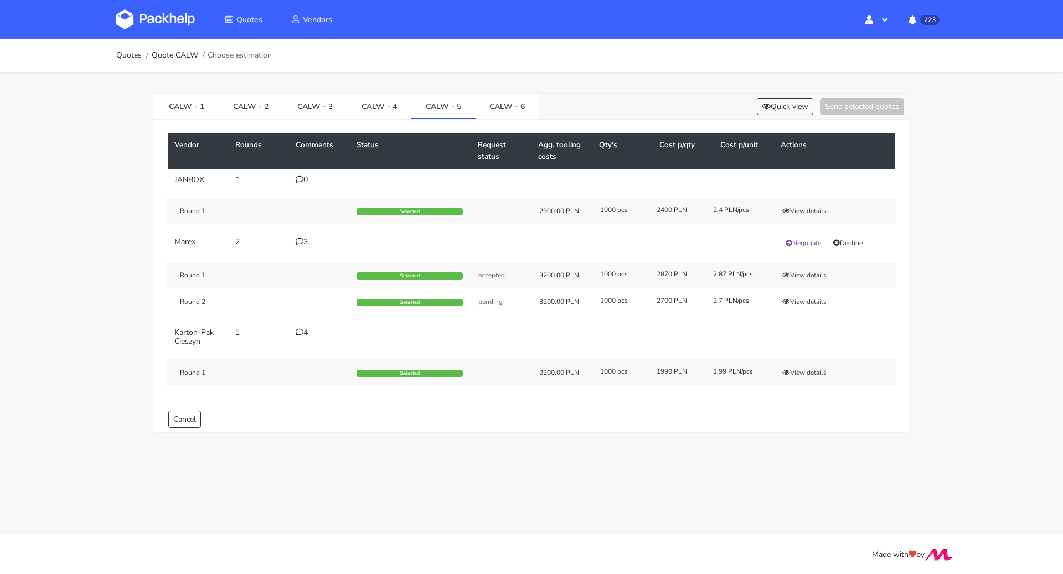
click at [831, 361] on div "Round 1 Selected 2200.00 PLN 1000 pcs 1990 PLN 1.99 PLN/pcs View details" at bounding box center [532, 372] width 730 height 27
click at [822, 367] on button "View details" at bounding box center [804, 372] width 54 height 11
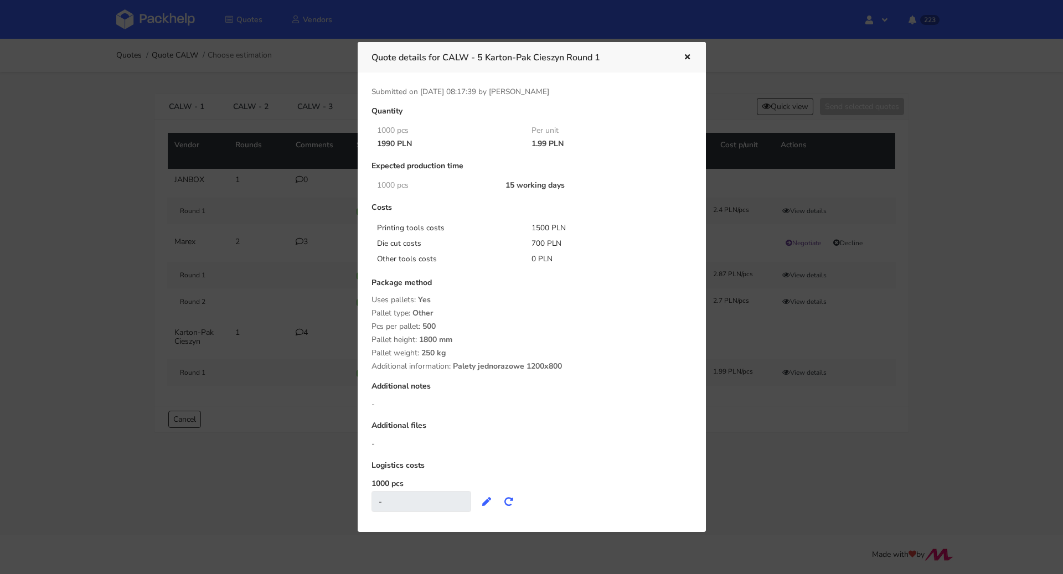
click at [891, 337] on div at bounding box center [531, 287] width 1063 height 574
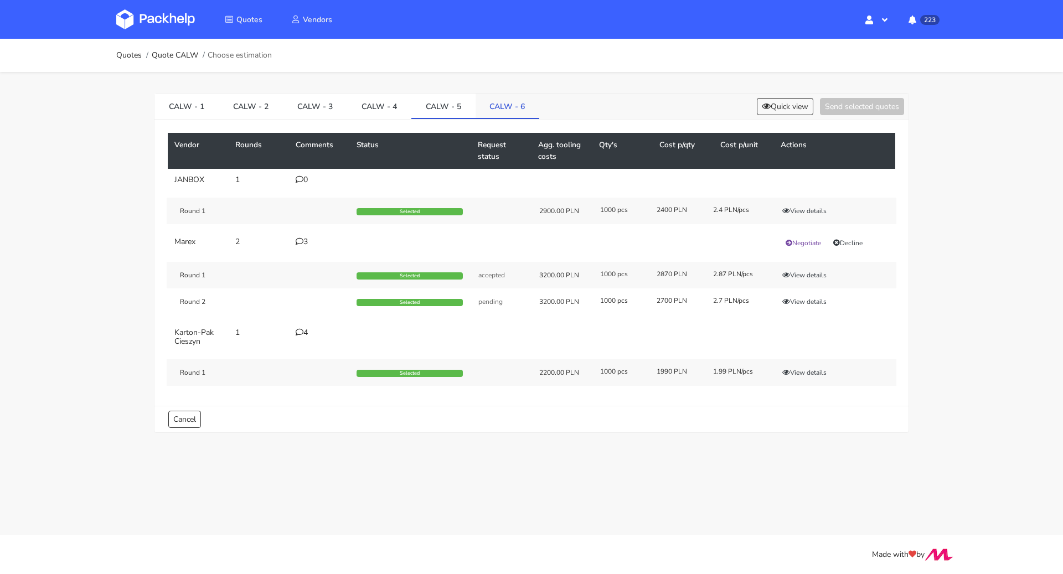
click at [522, 107] on link "CALW - 6" at bounding box center [508, 106] width 64 height 24
click at [805, 212] on button "View details" at bounding box center [804, 210] width 54 height 11
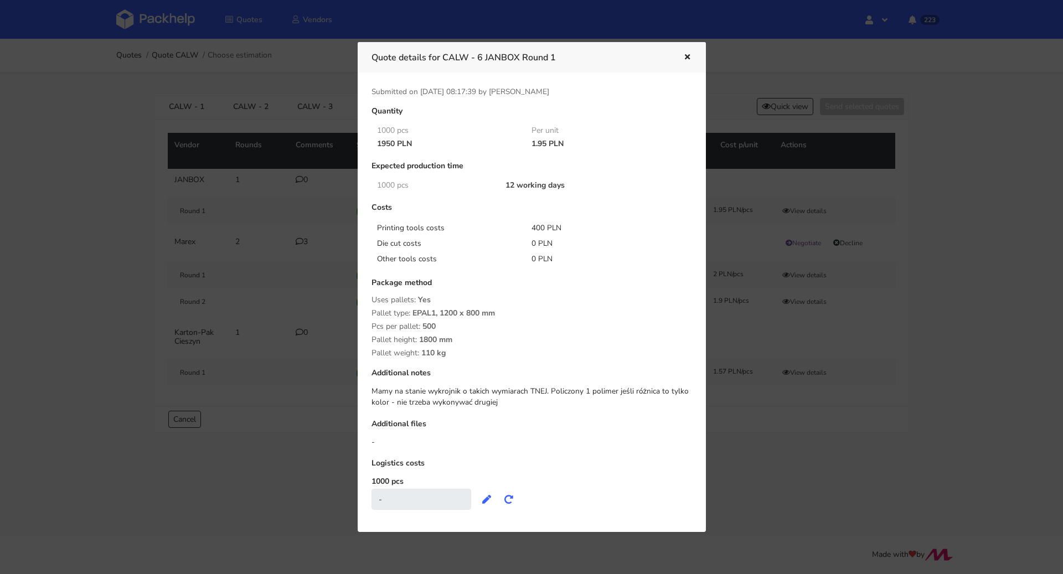
click at [687, 58] on icon "button" at bounding box center [687, 58] width 9 height 8
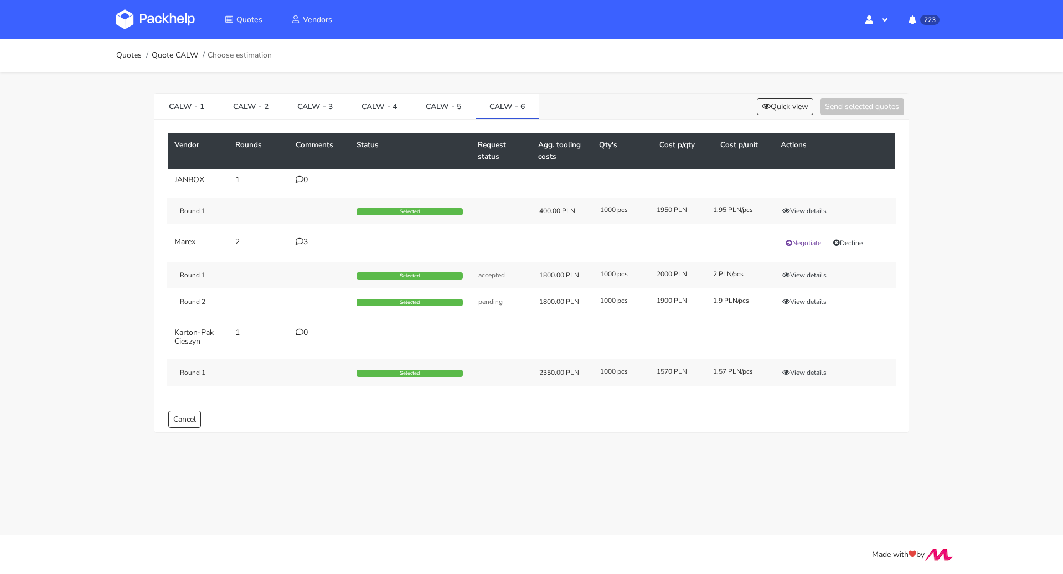
click at [760, 94] on div "CALW - 1 CALW - 2 CALW - 3 CALW - 4 CALW - 5 CALW - 6 Quick view Send selected …" at bounding box center [531, 107] width 754 height 26
click at [772, 105] on button "Quick view" at bounding box center [785, 106] width 56 height 17
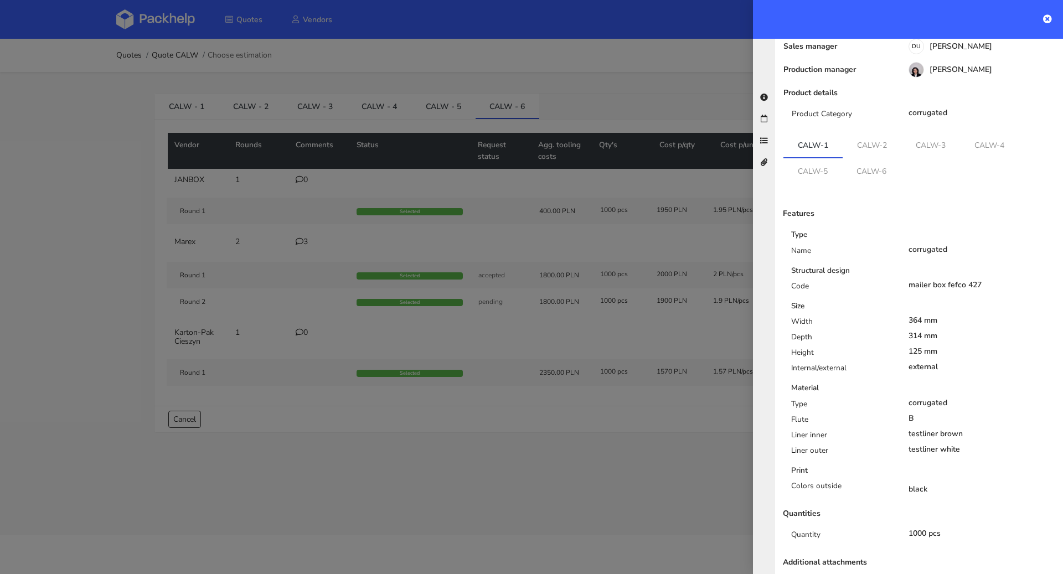
scroll to position [104, 0]
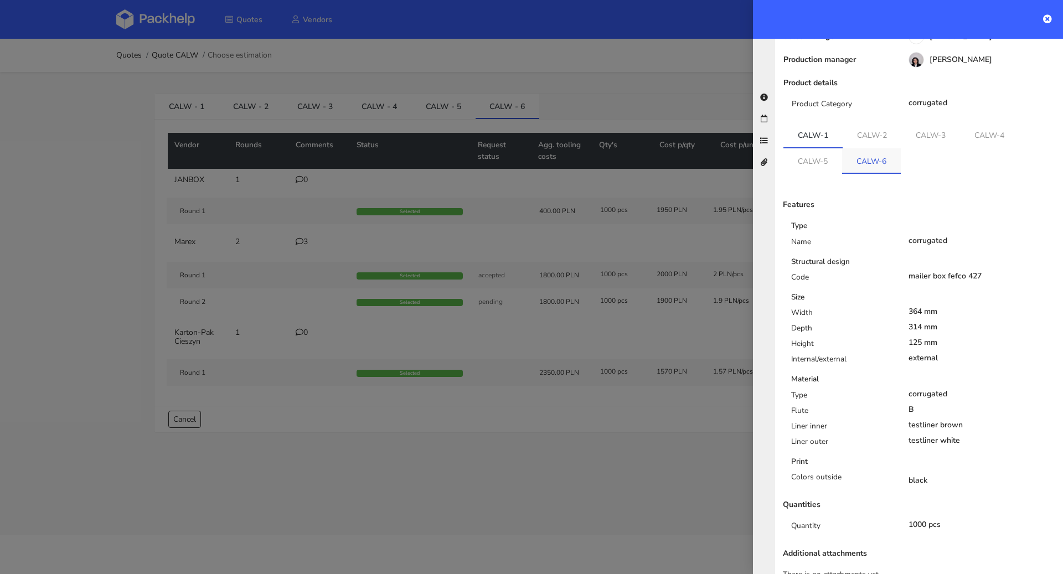
click at [887, 148] on link "CALW-6" at bounding box center [871, 160] width 59 height 24
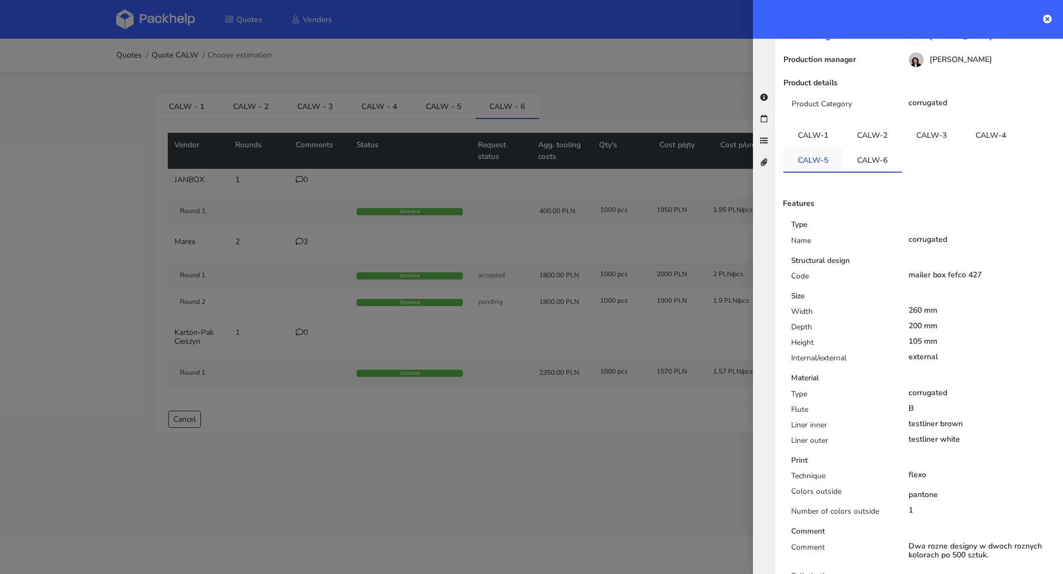
click at [791, 148] on link "CALW-5" at bounding box center [812, 159] width 59 height 24
click at [800, 147] on link "CALW-5" at bounding box center [812, 159] width 59 height 24
click at [860, 147] on link "CALW-6" at bounding box center [872, 159] width 59 height 24
click at [832, 147] on link "CALW-5" at bounding box center [812, 159] width 59 height 24
click at [635, 401] on div at bounding box center [531, 287] width 1063 height 574
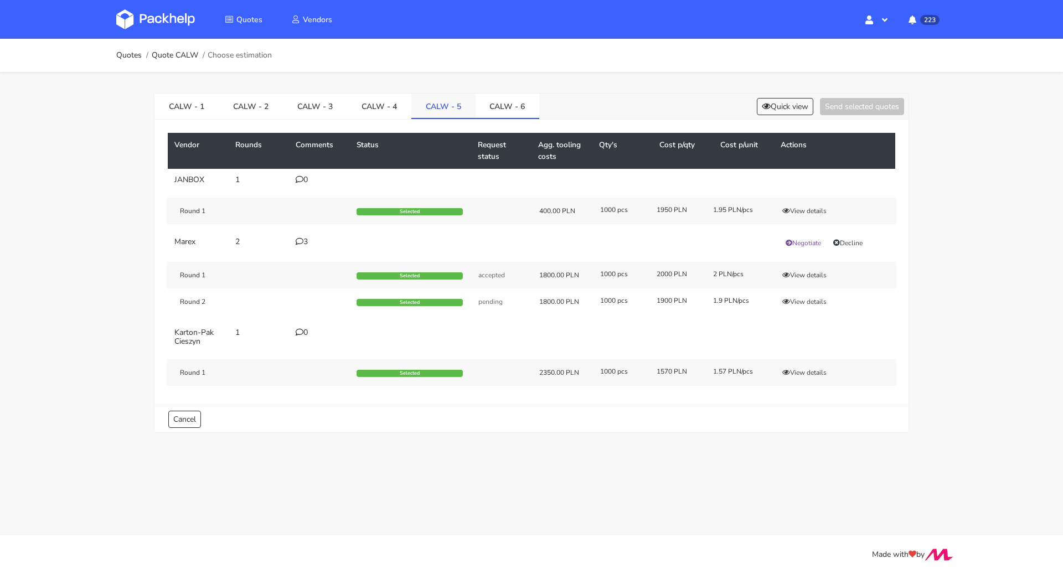
click at [443, 97] on link "CALW - 5" at bounding box center [443, 106] width 64 height 24
click at [770, 100] on button "Quick view" at bounding box center [785, 106] width 56 height 17
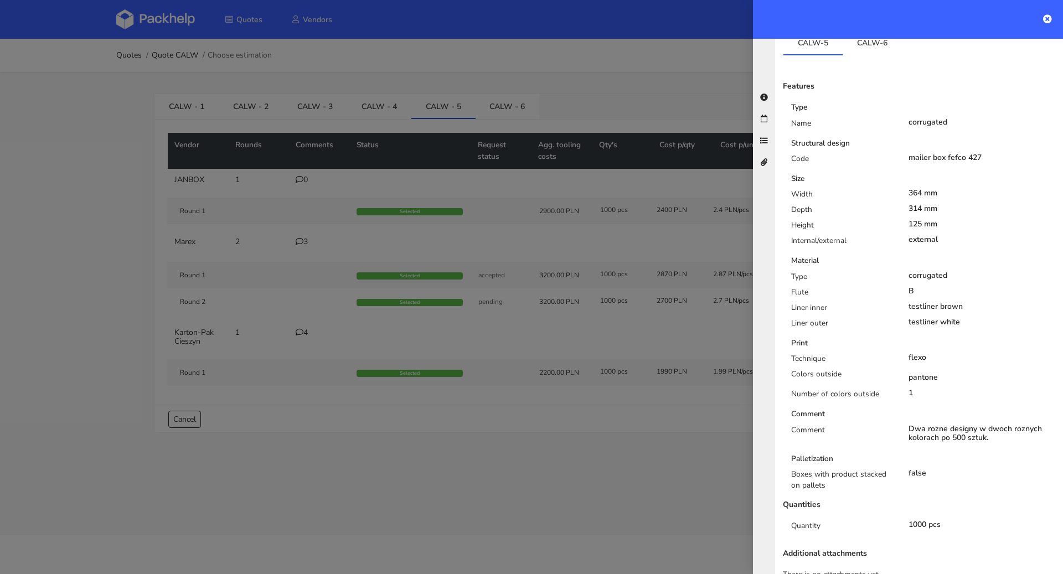
scroll to position [221, 0]
drag, startPoint x: 904, startPoint y: 405, endPoint x: 983, endPoint y: 414, distance: 79.1
click at [983, 424] on div "Dwa rozne designy w dwoch roznych kolorach po 500 sztuk." at bounding box center [982, 433] width 147 height 18
copy div "Dwa rozne designy w dwoch roznych kolorach po 500 sztuk"
click at [229, 29] on div at bounding box center [531, 287] width 1063 height 574
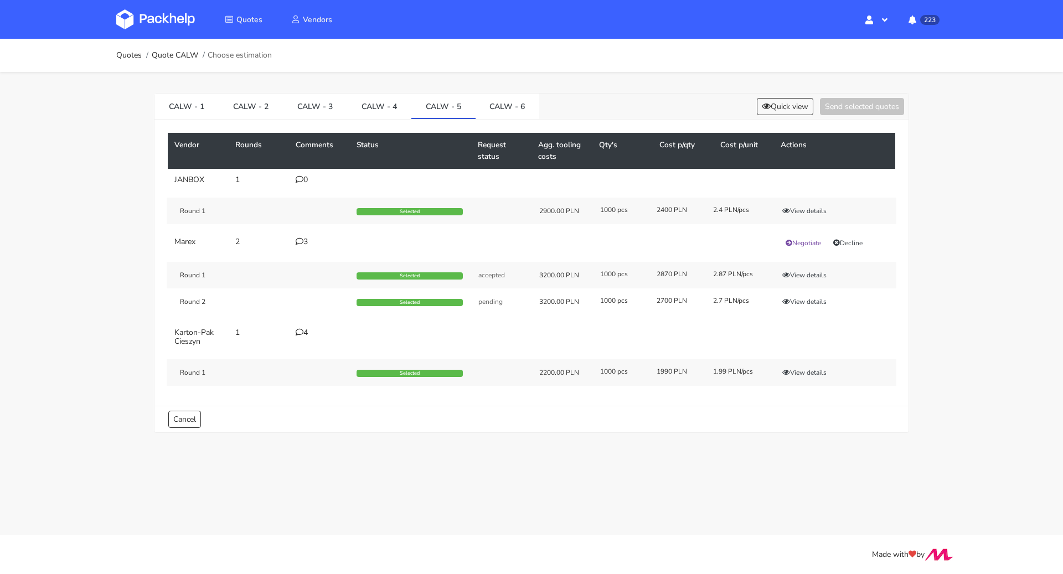
click at [121, 49] on ol "Quotes Quote CALW Choose estimation" at bounding box center [194, 55] width 156 height 22
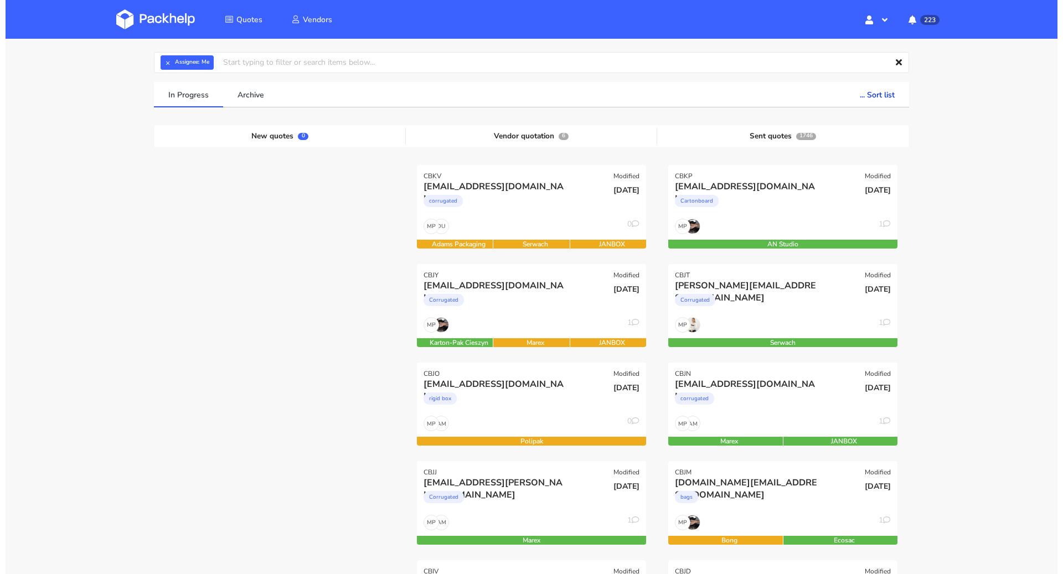
scroll to position [55, 0]
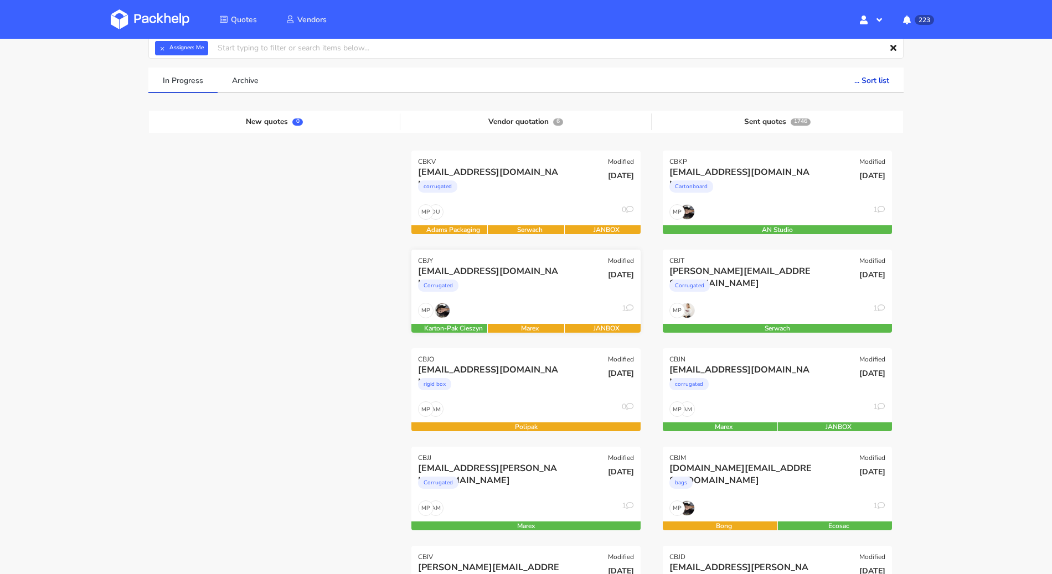
click at [518, 277] on div "Corrugated" at bounding box center [491, 288] width 147 height 22
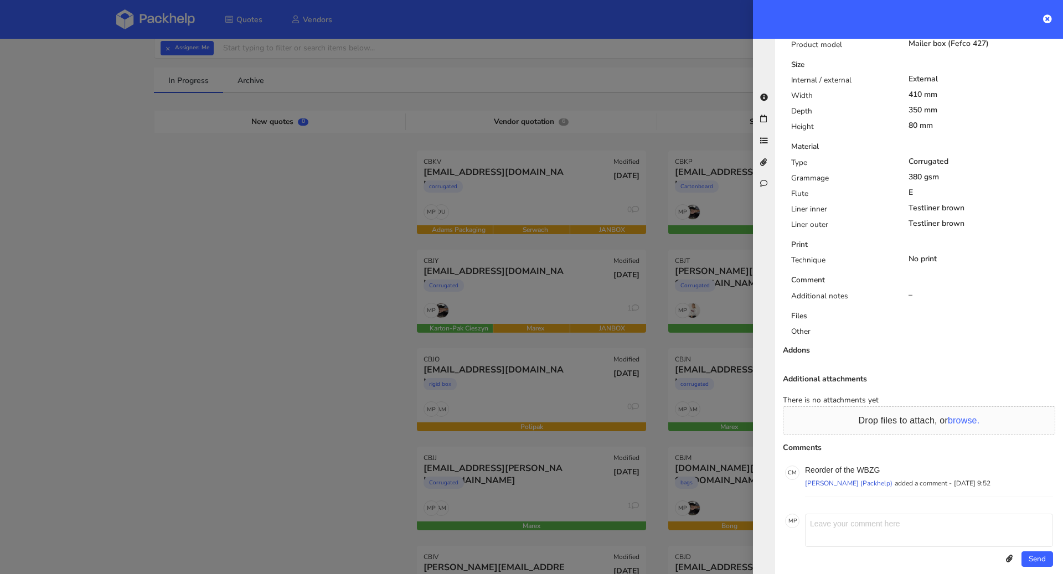
scroll to position [0, 0]
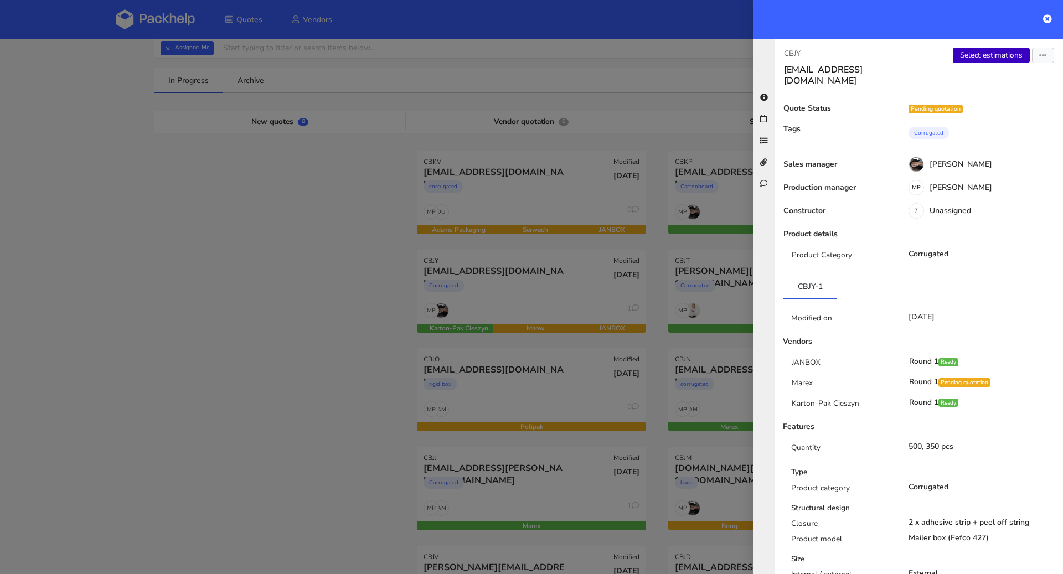
click at [967, 59] on link "Select estimations" at bounding box center [991, 56] width 77 height 16
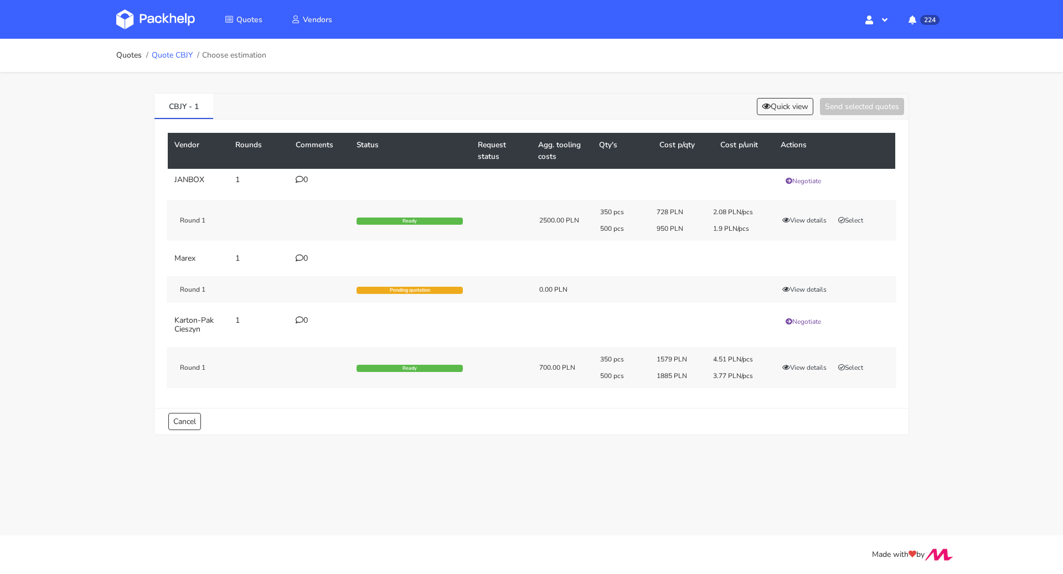
click at [176, 51] on link "Quote CBJY" at bounding box center [172, 55] width 41 height 9
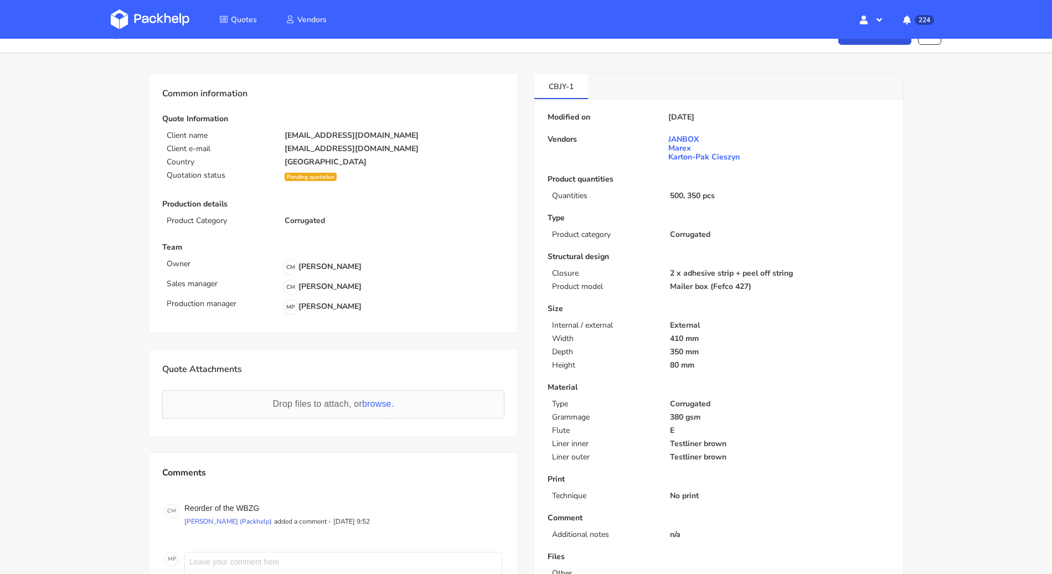
scroll to position [22, 0]
drag, startPoint x: 266, startPoint y: 499, endPoint x: 245, endPoint y: 502, distance: 21.8
click at [243, 502] on div "C M Reorder of the WBZG [PERSON_NAME] (Packhelp) added a comment - [DATE] 9:52 …" at bounding box center [333, 516] width 342 height 35
click at [256, 499] on div "C M Reorder of the WBZG Cristina Martinez (Packhelp) added a comment - 11 Septe…" at bounding box center [333, 516] width 342 height 35
drag, startPoint x: 258, startPoint y: 503, endPoint x: 239, endPoint y: 501, distance: 19.5
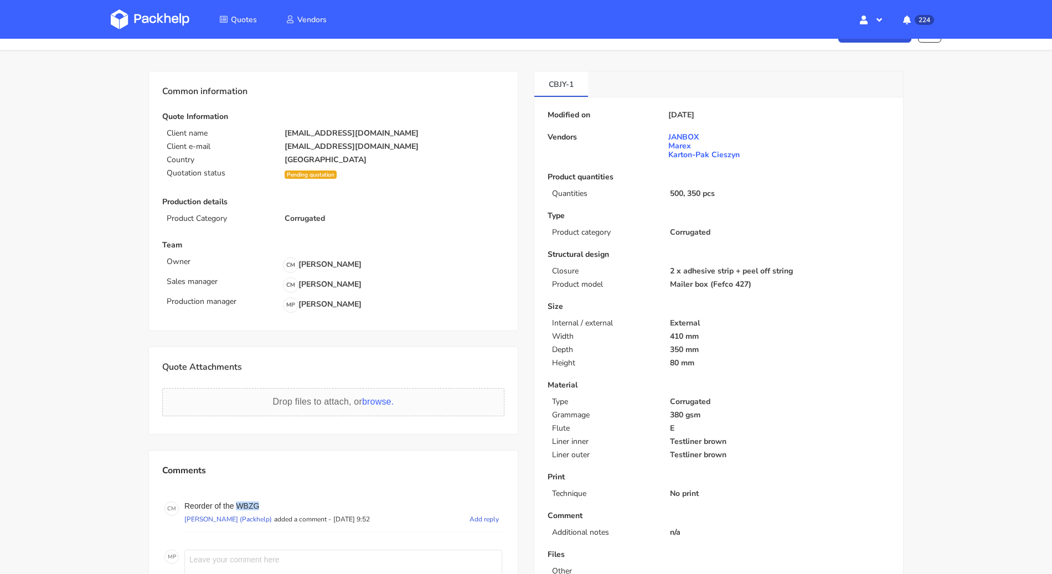
click at [239, 502] on p "Reorder of the WBZG" at bounding box center [343, 506] width 318 height 9
copy p "WBZG"
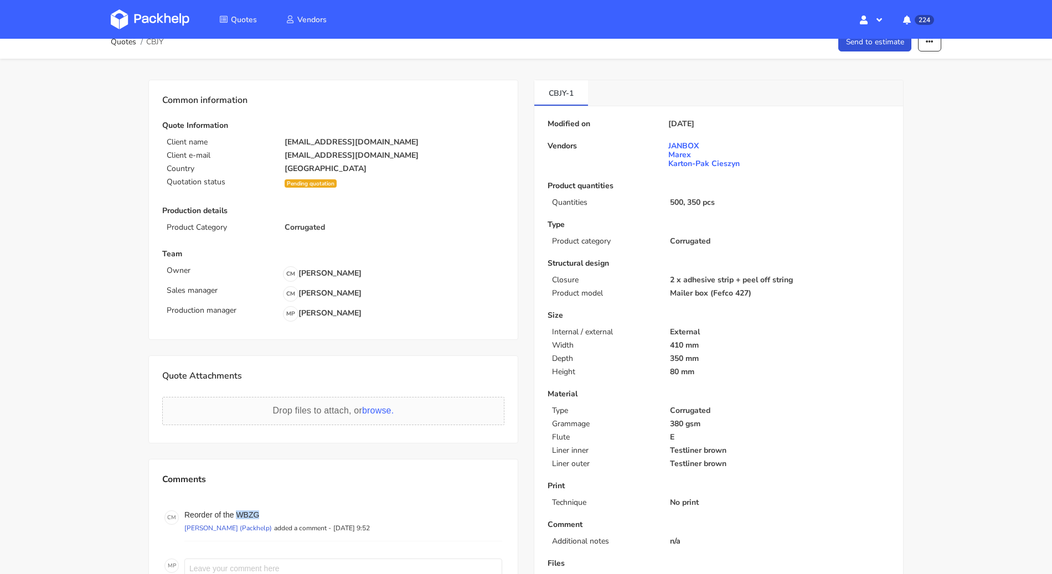
scroll to position [0, 0]
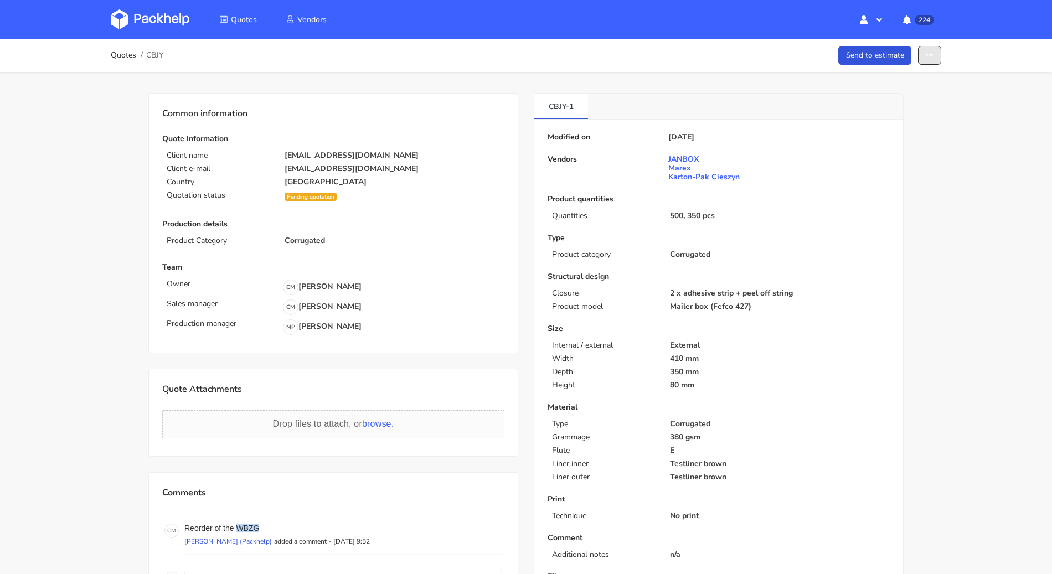
click at [925, 56] on button "button" at bounding box center [929, 55] width 23 height 19
click at [898, 139] on link "Show estimations" at bounding box center [886, 141] width 97 height 18
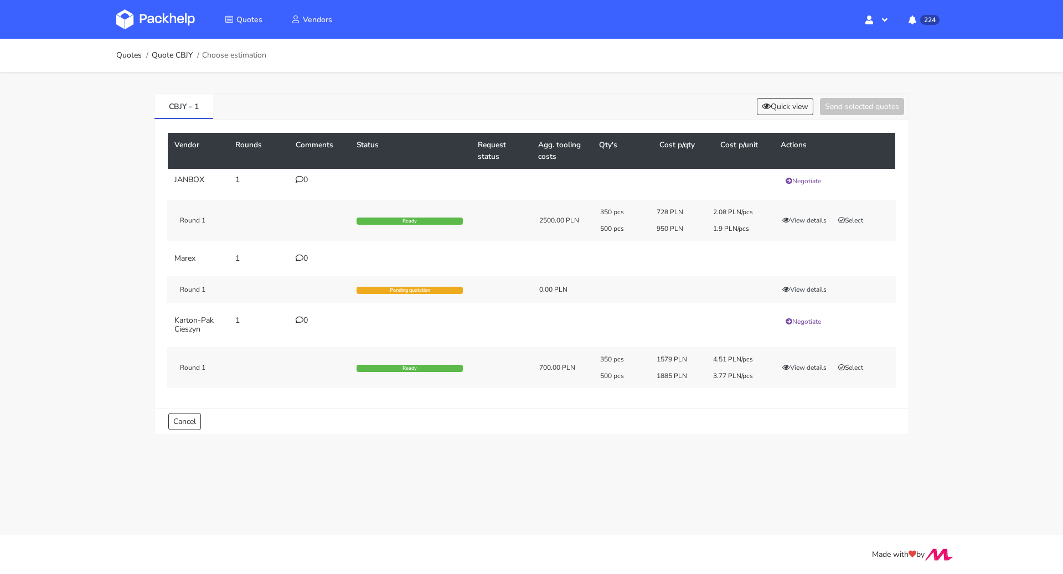
click at [808, 212] on div "350 pcs 728 PLN 2.08 PLN/pcs 500 pcs 950 PLN 1.9 PLN/pcs View details Select" at bounding box center [744, 220] width 304 height 25
click at [806, 216] on button "View details" at bounding box center [804, 220] width 54 height 11
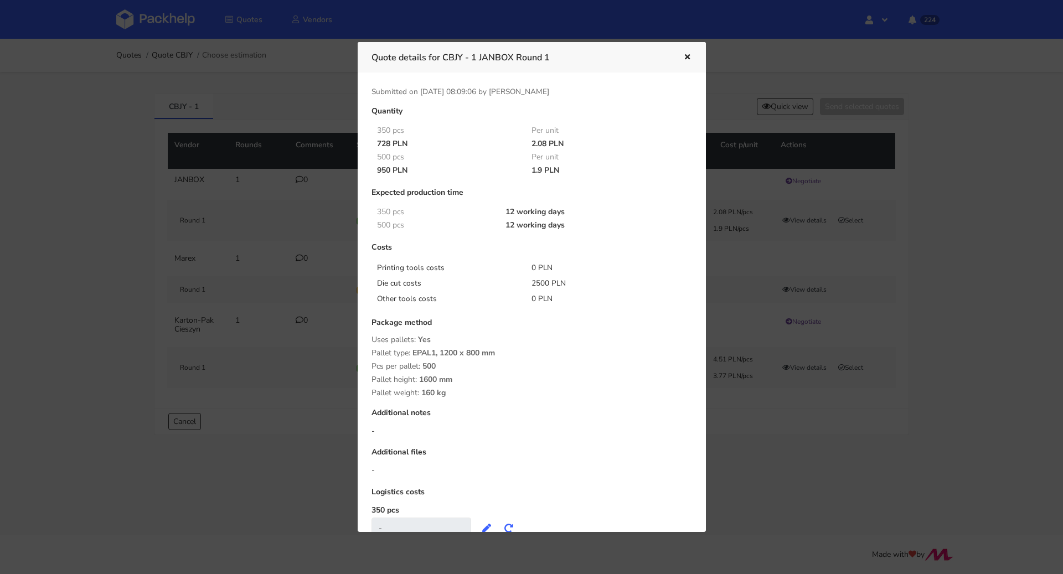
click at [719, 276] on div at bounding box center [531, 287] width 1063 height 574
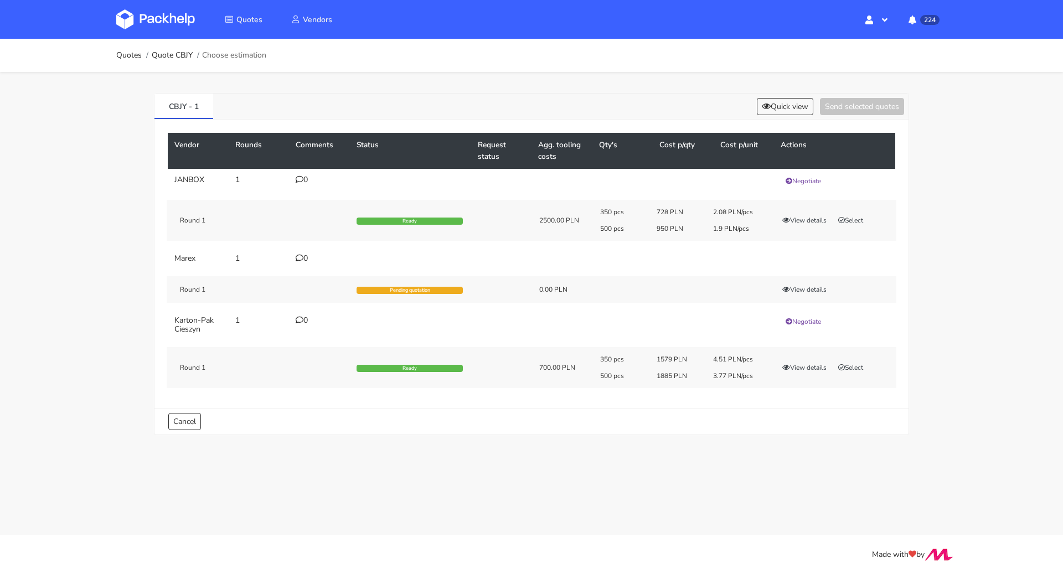
click at [812, 225] on div "350 pcs 728 PLN 2.08 PLN/pcs 500 pcs 950 PLN 1.9 PLN/pcs View details Select" at bounding box center [744, 220] width 304 height 25
click at [811, 222] on button "View details" at bounding box center [804, 220] width 54 height 11
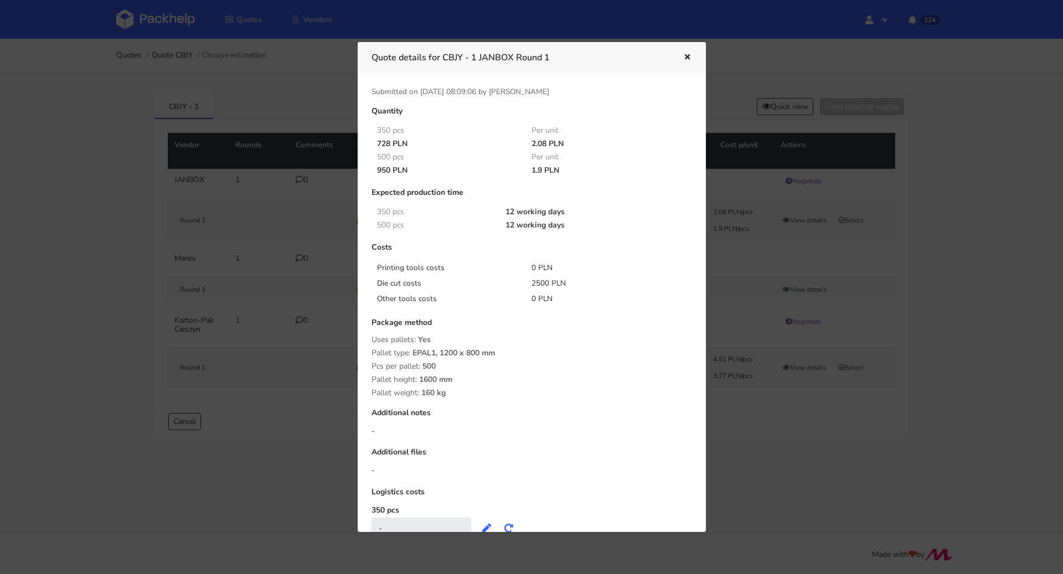
click at [962, 228] on div at bounding box center [531, 287] width 1063 height 574
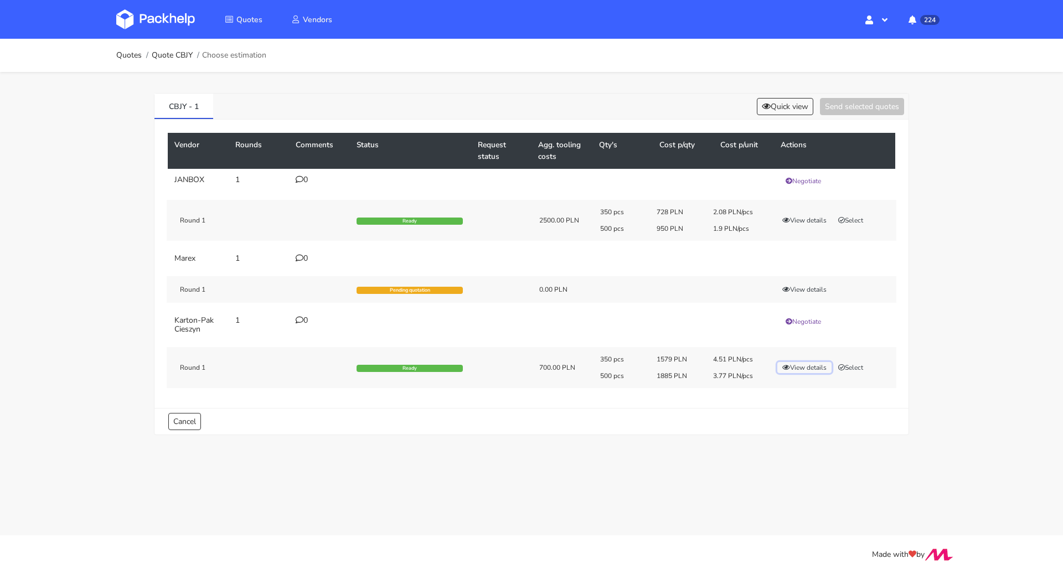
click at [826, 364] on button "View details" at bounding box center [804, 367] width 54 height 11
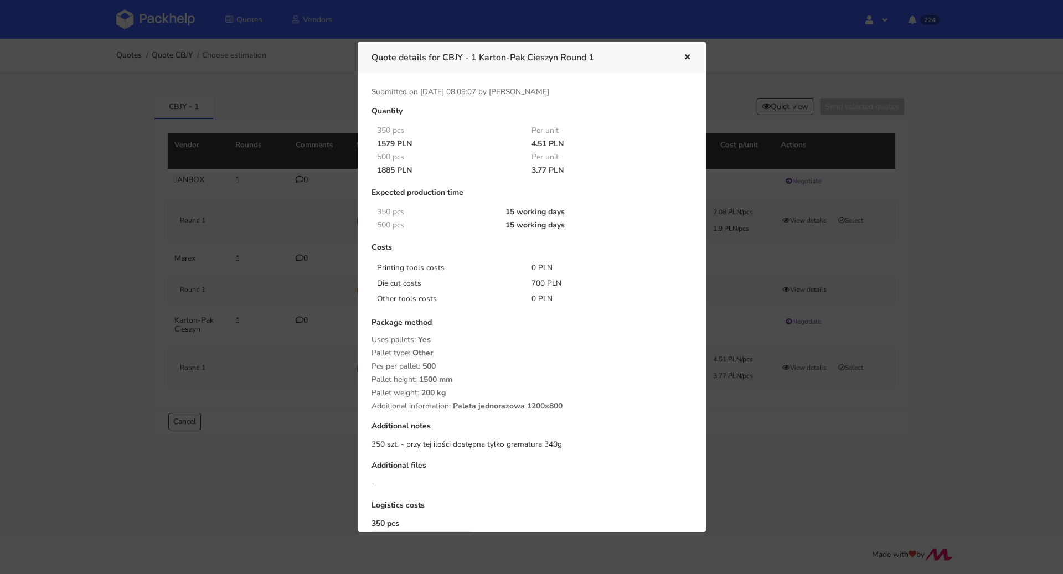
click at [780, 411] on div at bounding box center [531, 287] width 1063 height 574
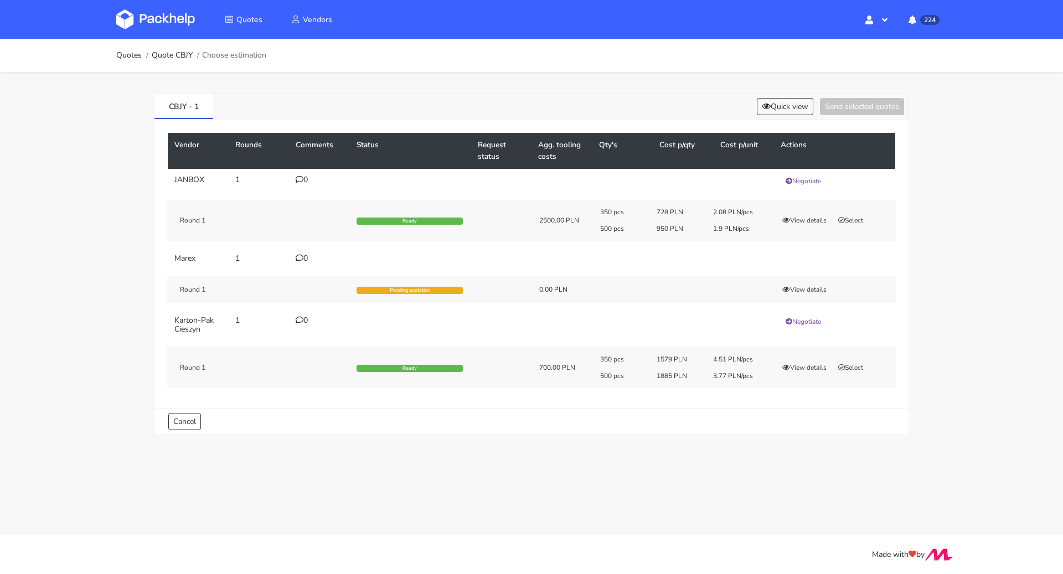
click at [295, 255] on td "0" at bounding box center [319, 258] width 61 height 22
click at [312, 256] on div "0" at bounding box center [320, 258] width 48 height 9
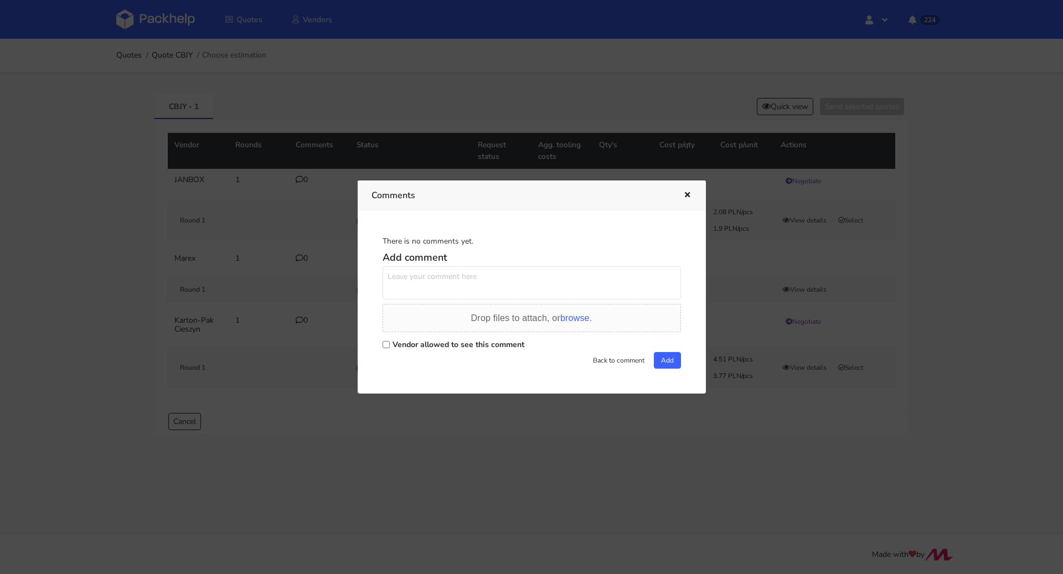
click at [430, 342] on label "Vendor allowed to see this comment" at bounding box center [459, 344] width 132 height 11
click at [390, 342] on input "Vendor allowed to see this comment" at bounding box center [386, 344] width 7 height 7
checkbox input "true"
click at [441, 296] on textarea at bounding box center [532, 282] width 298 height 33
type textarea "Proszę o wycenę"
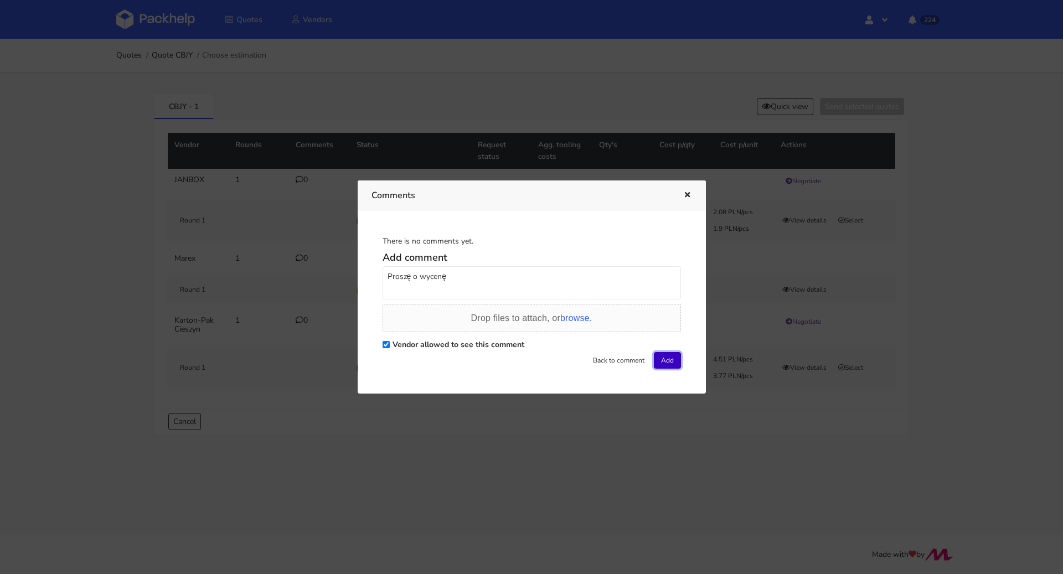
click at [669, 357] on button "Add" at bounding box center [667, 360] width 27 height 17
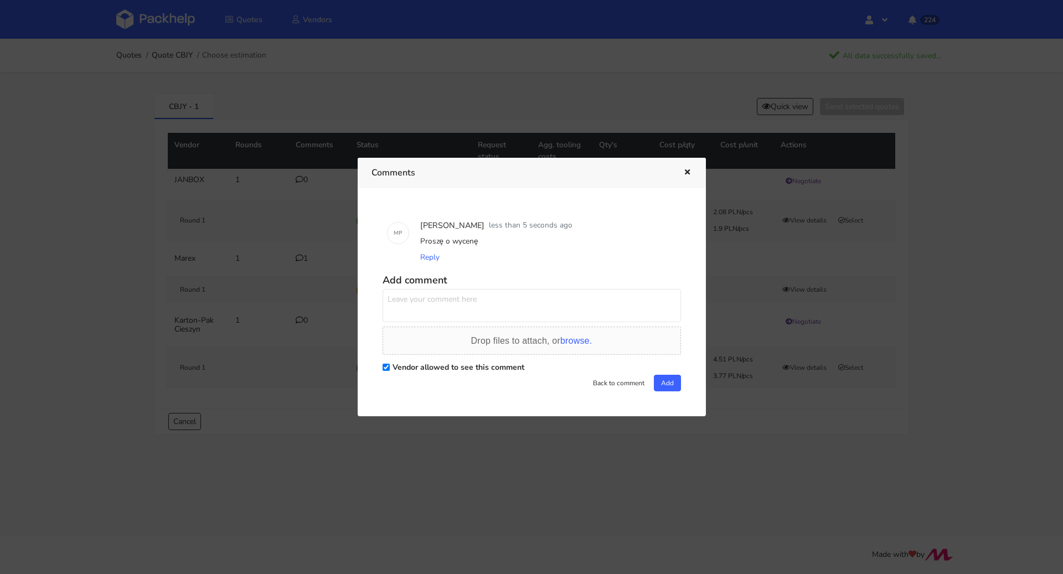
click at [688, 167] on button "button" at bounding box center [686, 173] width 12 height 14
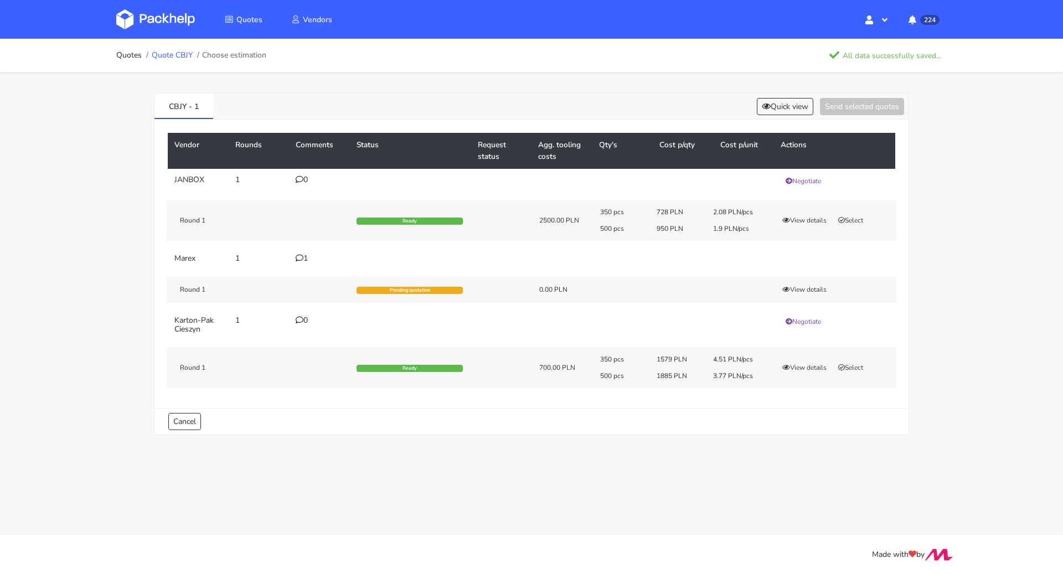
click at [173, 55] on link "Quote CBJY" at bounding box center [172, 55] width 41 height 9
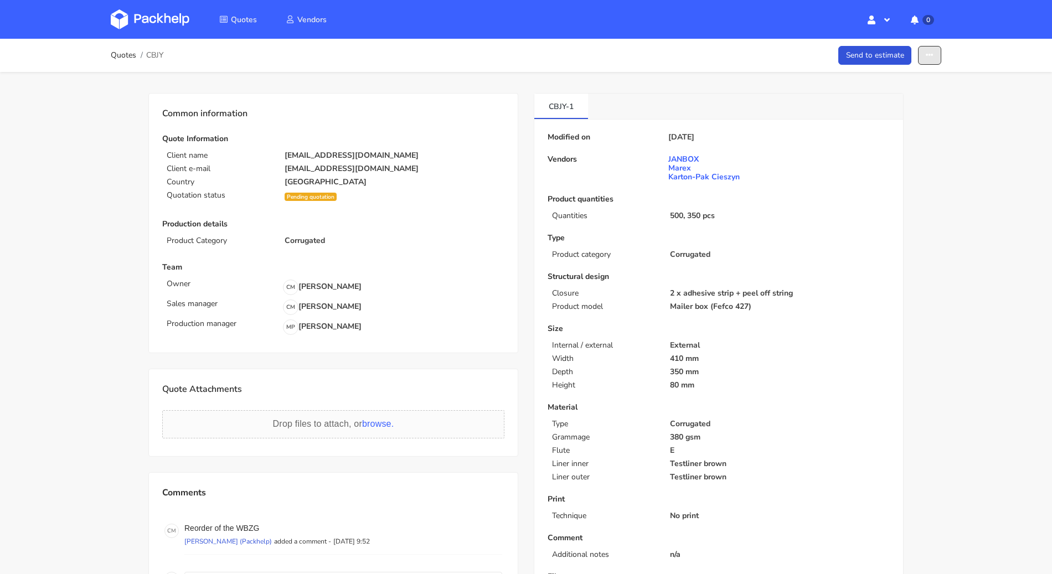
click at [934, 61] on button "button" at bounding box center [929, 55] width 23 height 19
click at [876, 140] on link "Show estimations" at bounding box center [886, 141] width 97 height 18
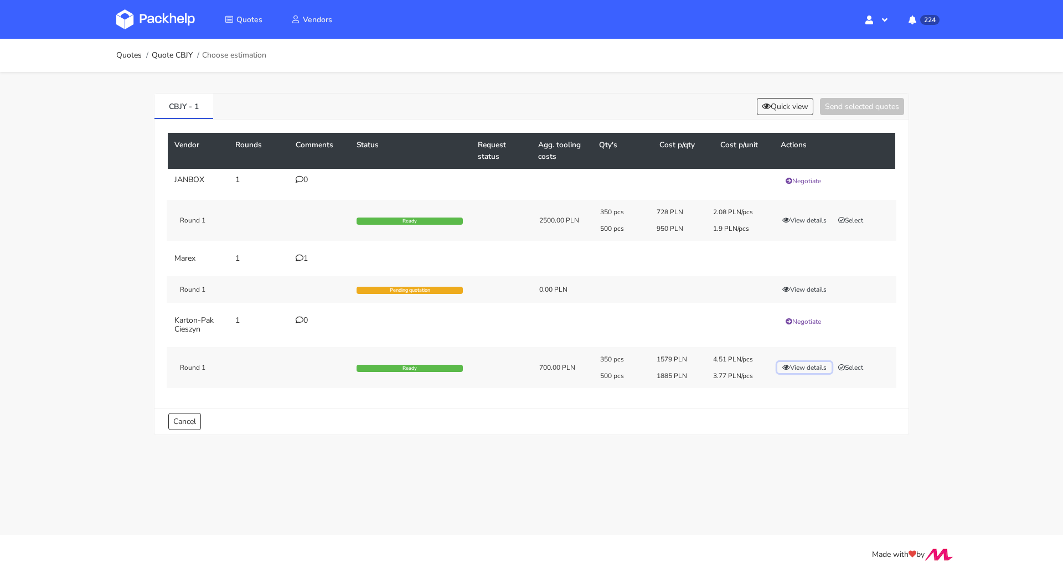
click at [801, 363] on button "View details" at bounding box center [804, 367] width 54 height 11
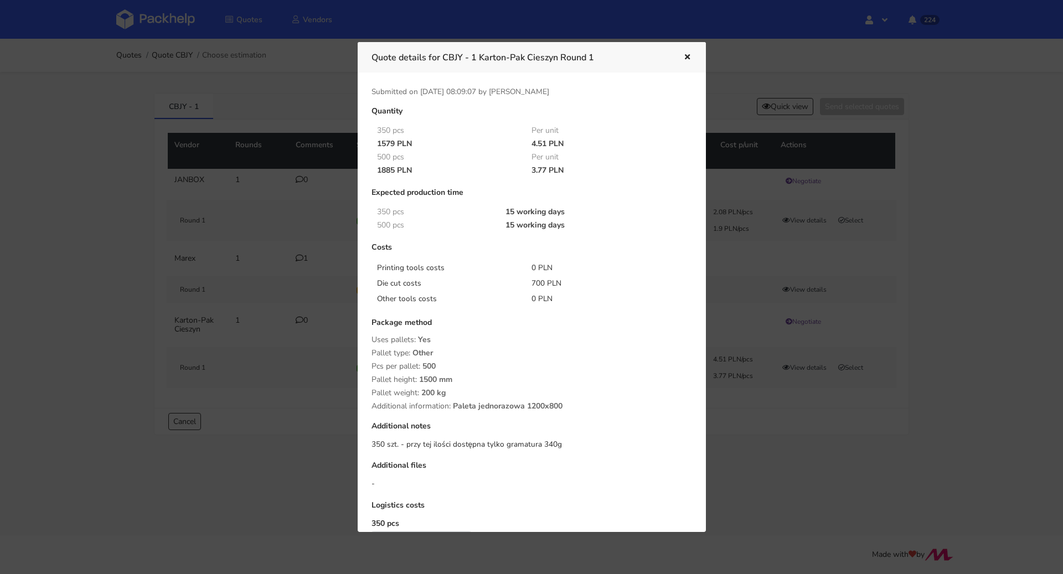
click at [805, 401] on div at bounding box center [531, 287] width 1063 height 574
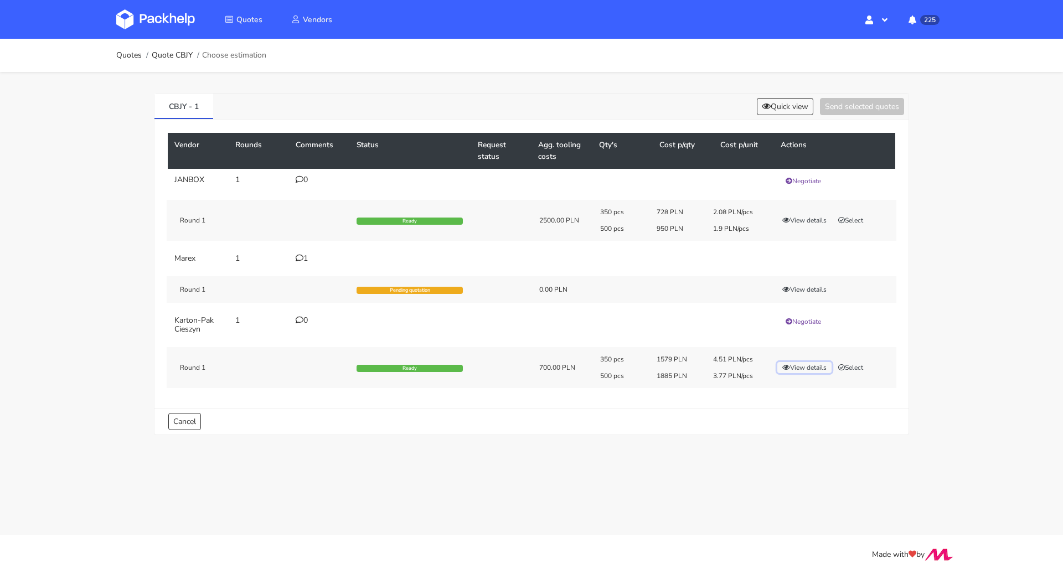
click at [807, 364] on button "View details" at bounding box center [804, 367] width 54 height 11
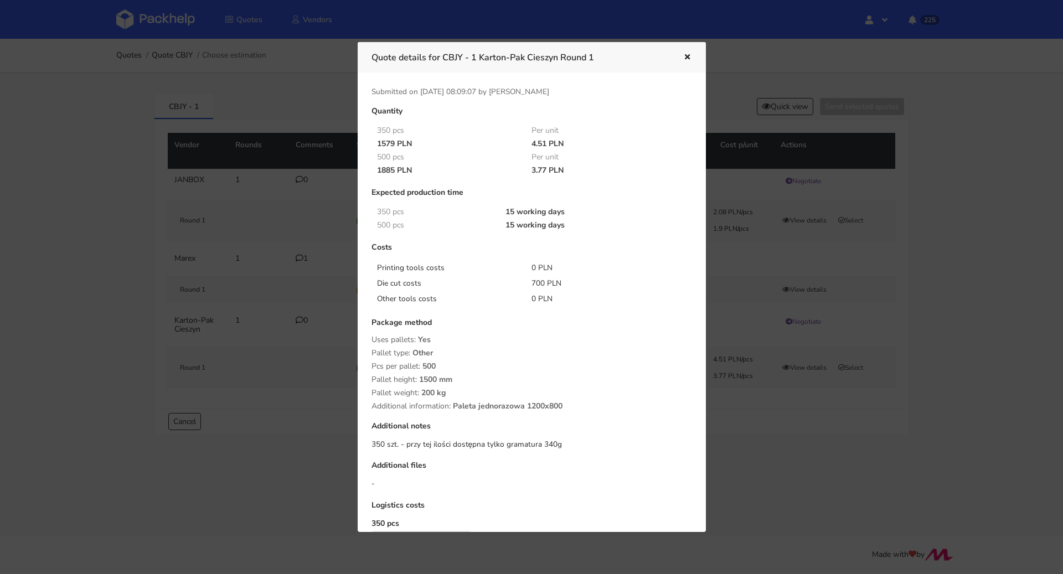
click at [797, 414] on div at bounding box center [531, 287] width 1063 height 574
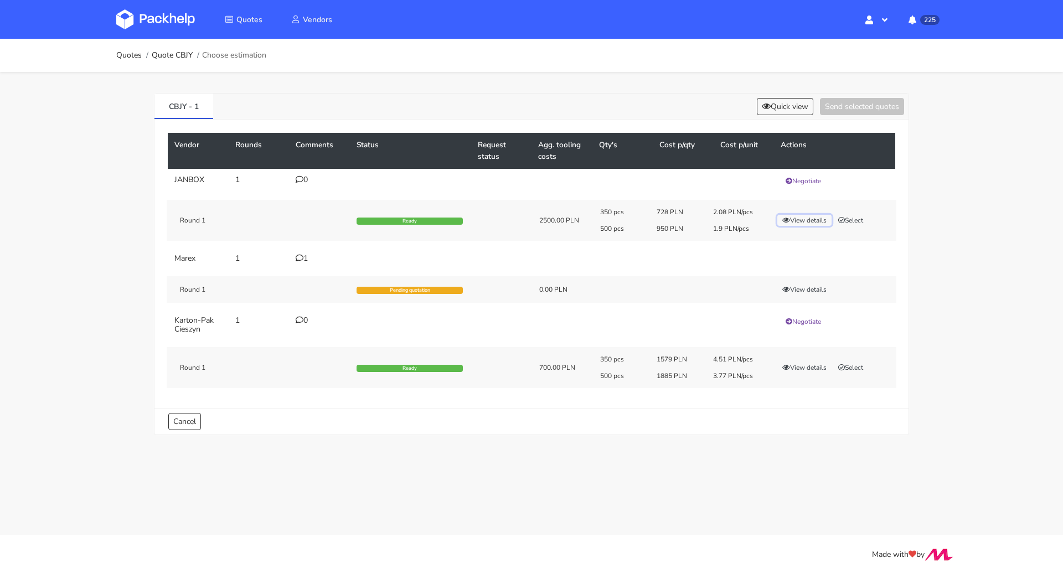
click at [795, 220] on button "View details" at bounding box center [804, 220] width 54 height 11
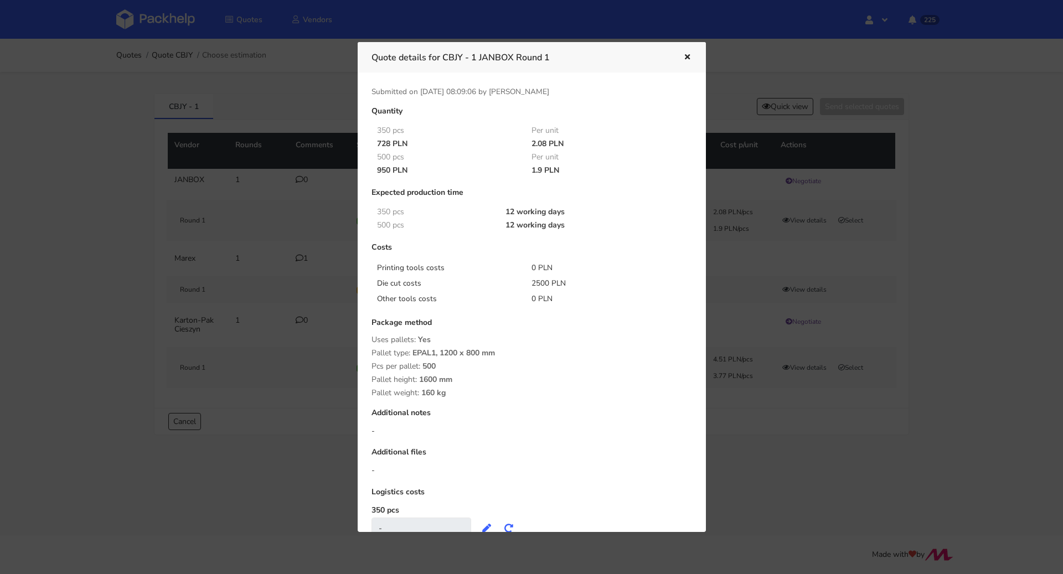
click at [915, 252] on div at bounding box center [531, 287] width 1063 height 574
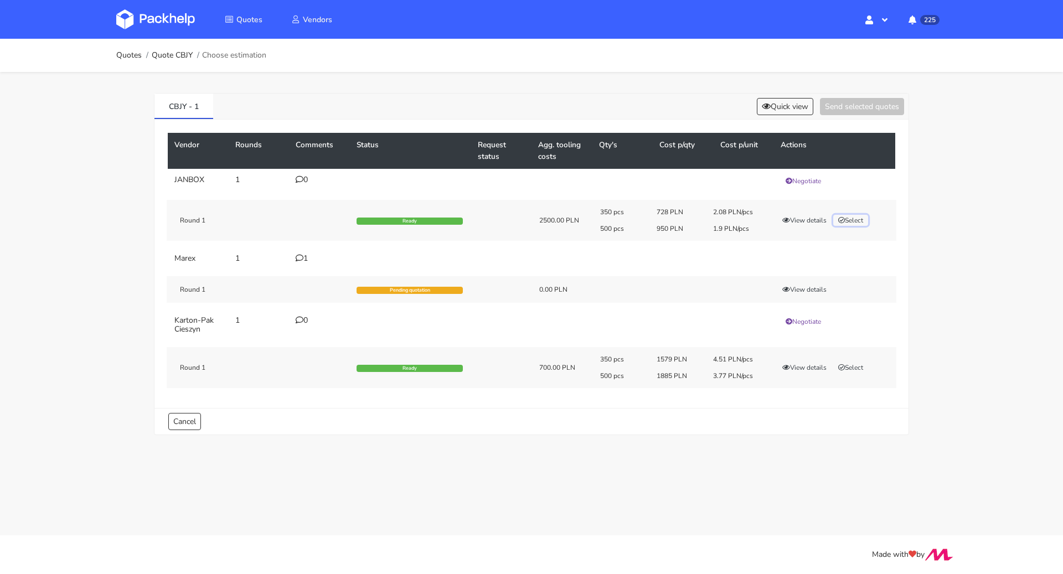
click at [867, 217] on button "Select" at bounding box center [850, 220] width 35 height 11
click at [870, 105] on button "Send selected quotes ( 1 )" at bounding box center [855, 106] width 100 height 17
click at [848, 367] on button "Select" at bounding box center [850, 365] width 35 height 11
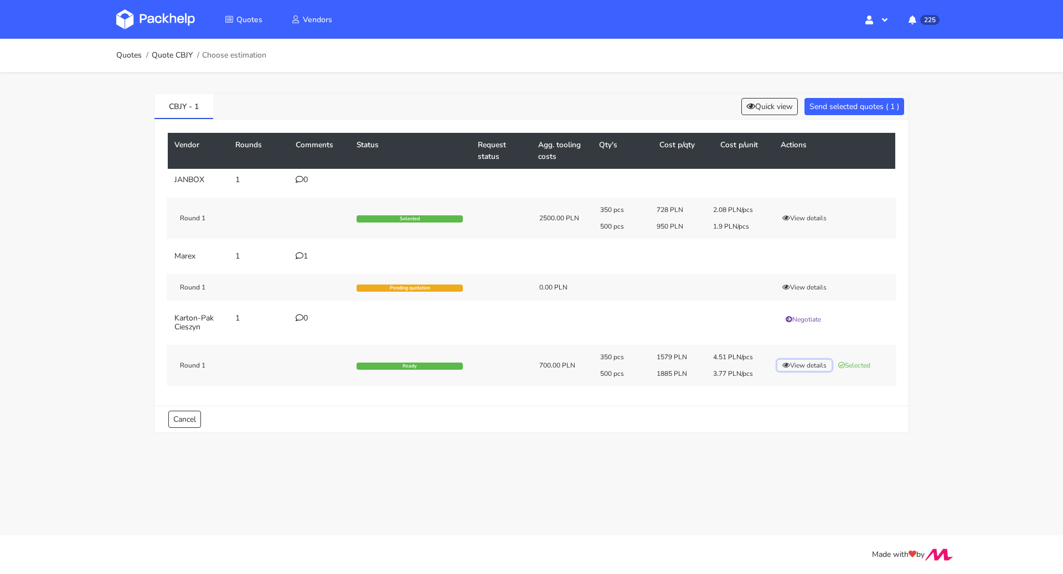
click at [792, 363] on button "View details" at bounding box center [804, 365] width 54 height 11
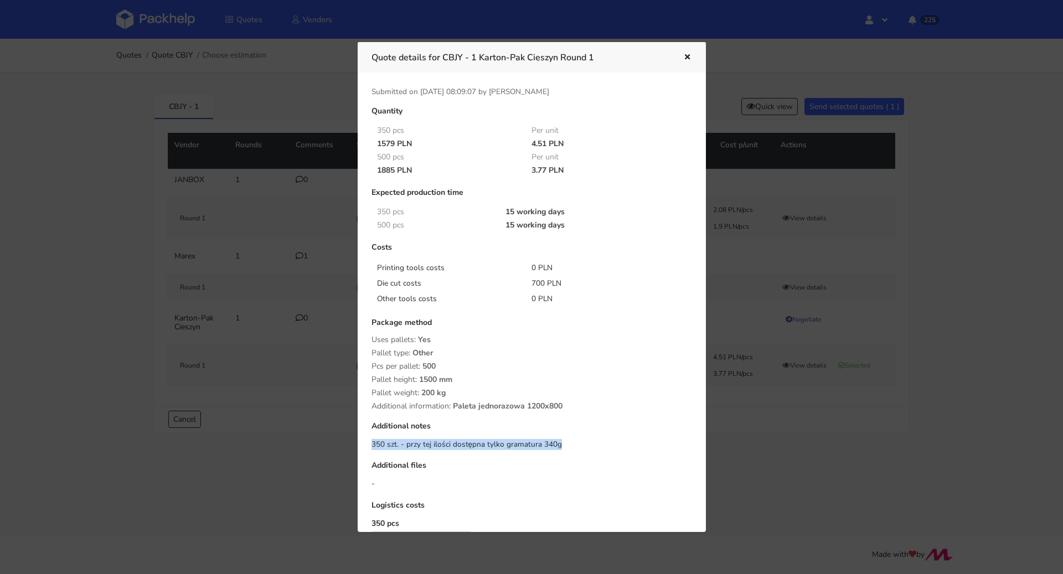
drag, startPoint x: 367, startPoint y: 446, endPoint x: 576, endPoint y: 446, distance: 209.8
click at [576, 446] on div "Quantity 350 pcs Per unit 1579 PLN 4.51 PLN 500 pcs Per unit 1885 PLN 3.77 PLN …" at bounding box center [532, 356] width 336 height 499
copy div "350 szt. - przy tej ilości dostępna tylko gramatura 340g"
click at [733, 451] on div at bounding box center [531, 287] width 1063 height 574
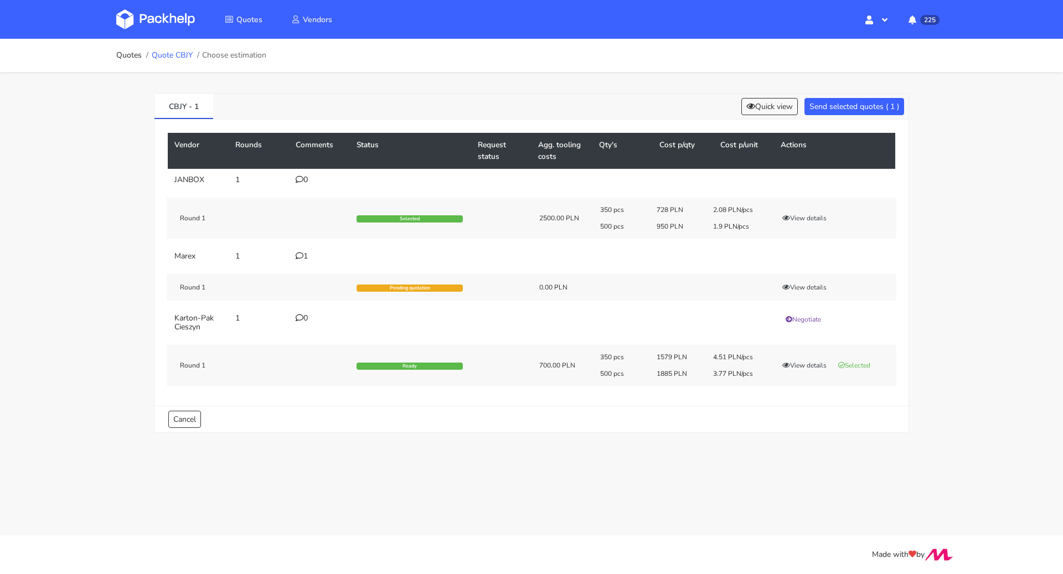
click at [173, 52] on link "Quote CBJY" at bounding box center [172, 55] width 41 height 9
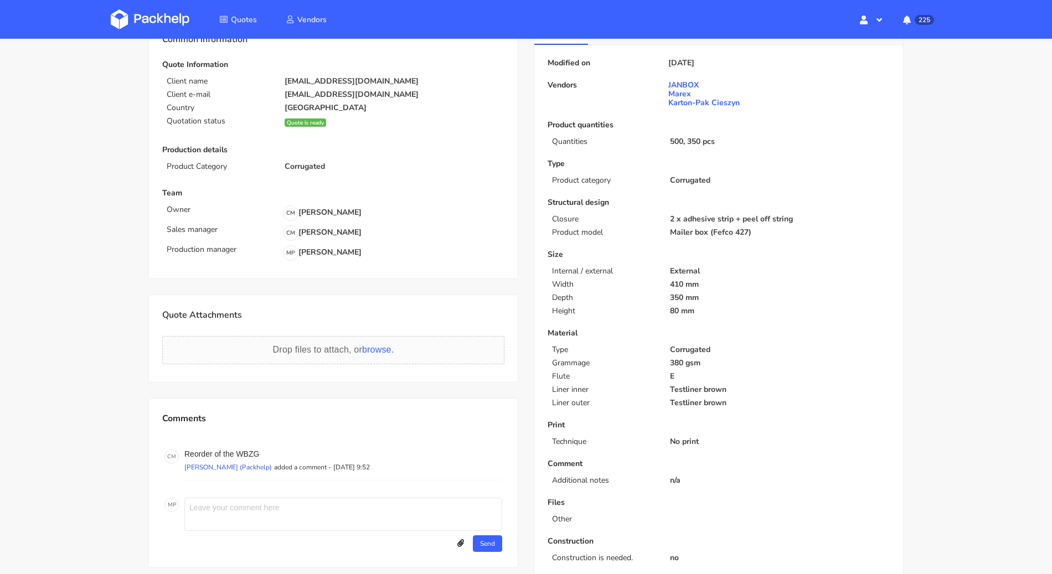
scroll to position [135, 0]
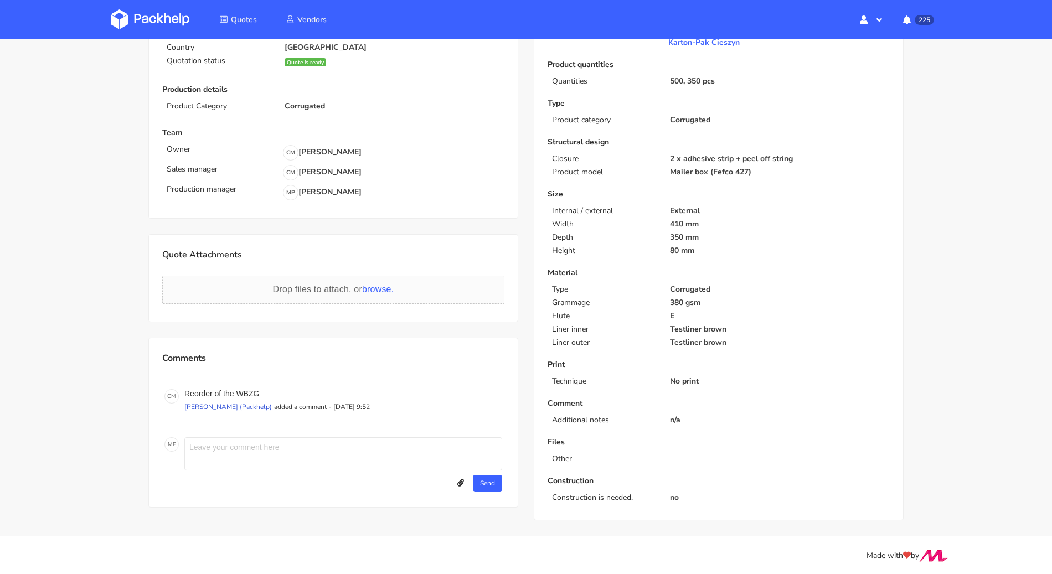
click at [216, 452] on textarea at bounding box center [343, 453] width 318 height 33
paste textarea "350 szt. - przy tej ilości dostępna tylko gramatura 340g"
type textarea "Karton-pak - 350 szt. - with this quantity we can offer only 340g"
click at [497, 481] on button "Send" at bounding box center [487, 483] width 29 height 17
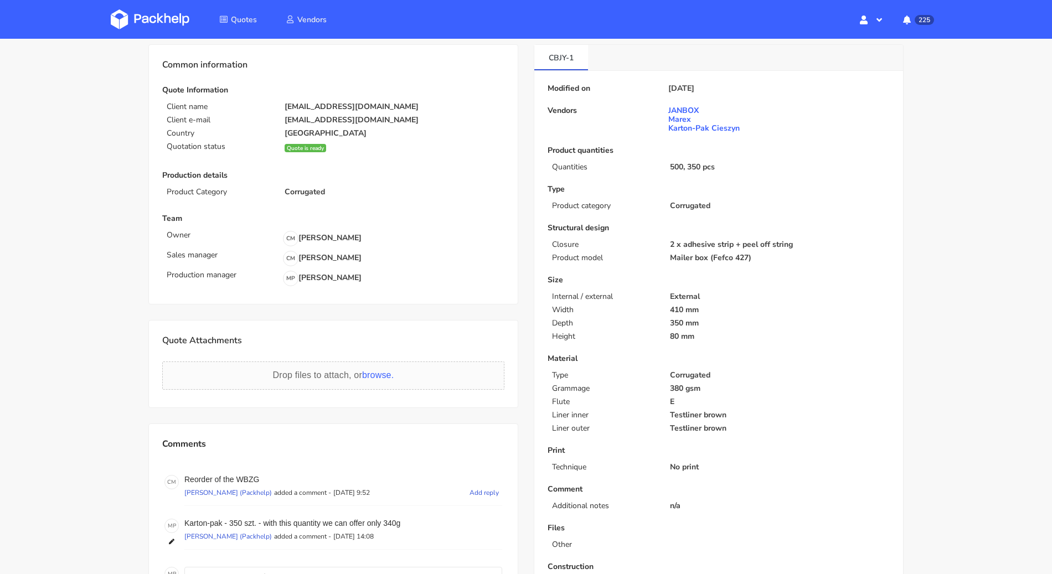
scroll to position [0, 0]
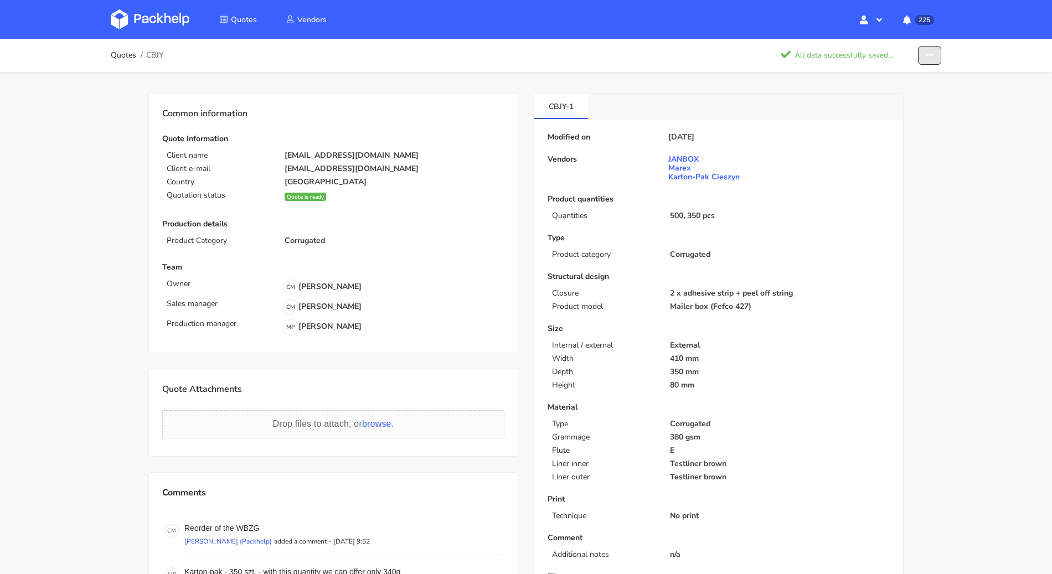
click at [935, 55] on button "button" at bounding box center [929, 55] width 23 height 19
click at [910, 116] on link "Show estimations" at bounding box center [886, 120] width 97 height 18
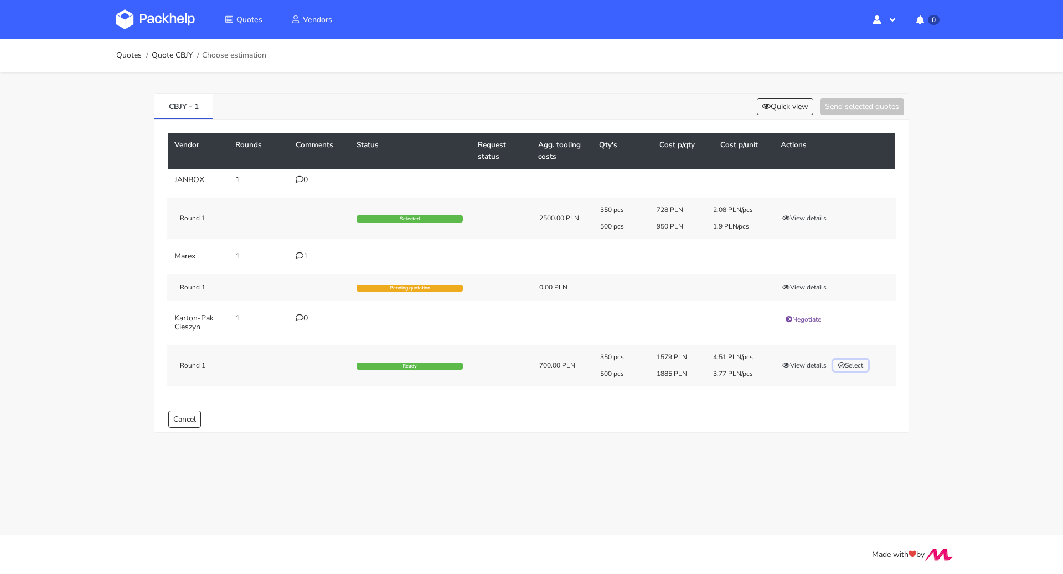
click at [856, 368] on button "Select" at bounding box center [850, 365] width 35 height 11
click at [864, 102] on button "Send selected quotes ( 1 )" at bounding box center [855, 106] width 100 height 17
click at [126, 56] on link "Quotes" at bounding box center [128, 55] width 25 height 9
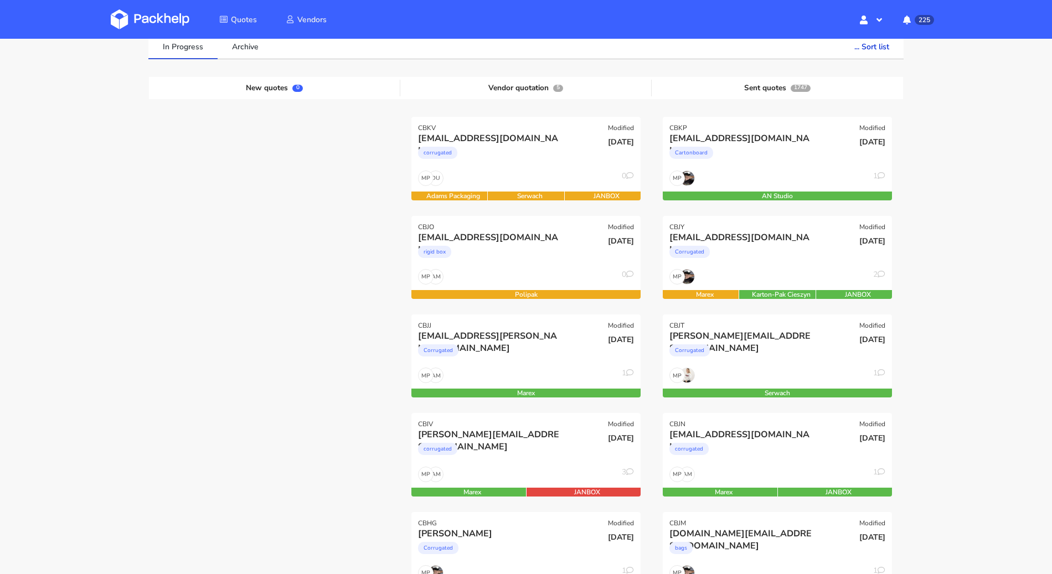
scroll to position [252, 0]
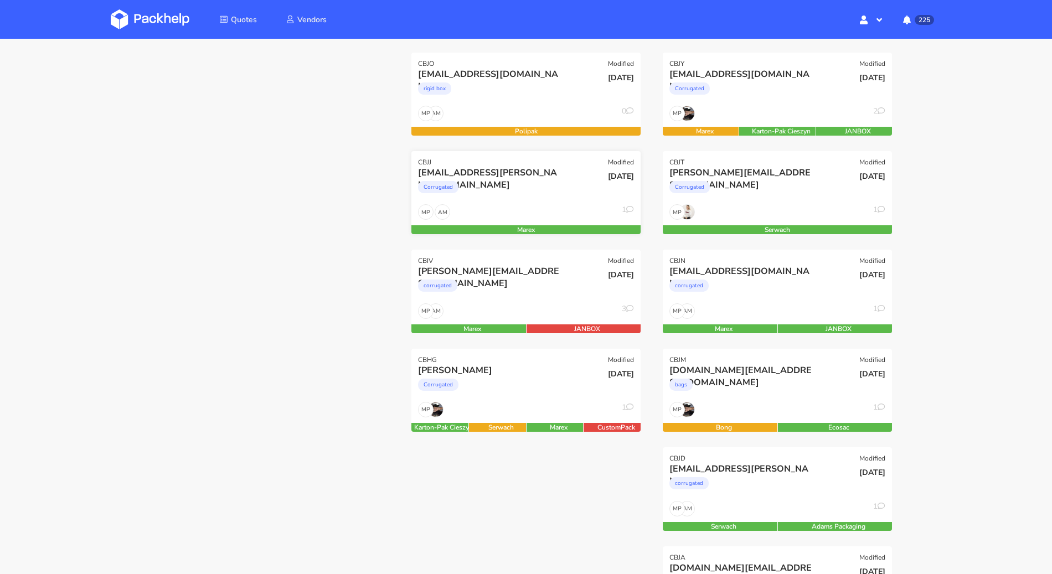
click at [495, 194] on div "Corrugated" at bounding box center [491, 190] width 147 height 22
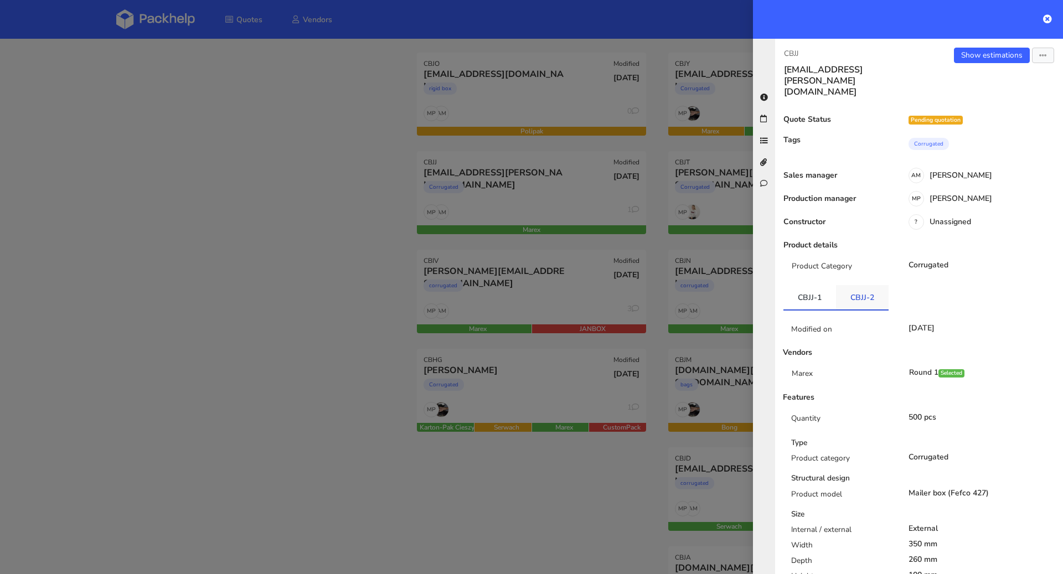
click at [877, 285] on link "CBJJ-2" at bounding box center [862, 297] width 53 height 24
click at [805, 285] on link "CBJJ-1" at bounding box center [809, 297] width 53 height 24
click at [158, 286] on div at bounding box center [531, 287] width 1063 height 574
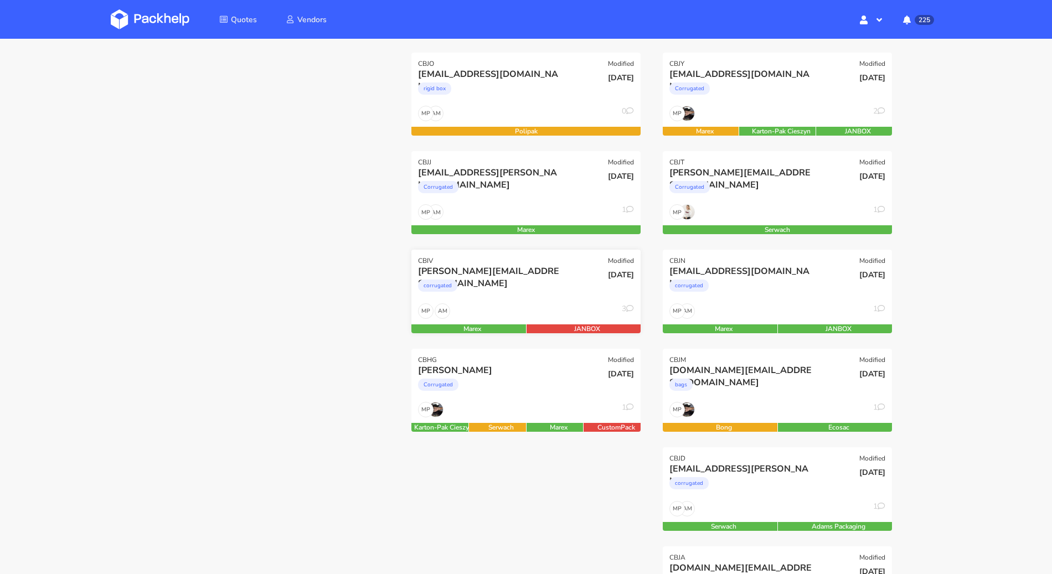
click at [530, 290] on div "corrugated" at bounding box center [491, 288] width 147 height 22
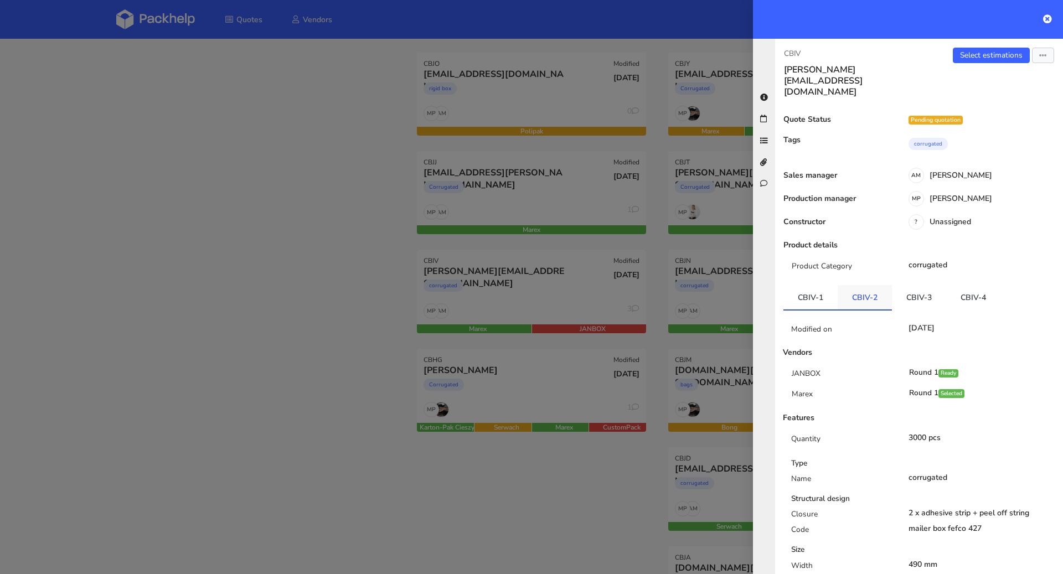
click at [877, 285] on link "CBIV-2" at bounding box center [865, 297] width 54 height 24
click at [916, 285] on link "CBIV-3" at bounding box center [919, 297] width 54 height 24
click at [961, 285] on link "CBIV-4" at bounding box center [973, 297] width 54 height 24
click at [298, 312] on div at bounding box center [531, 287] width 1063 height 574
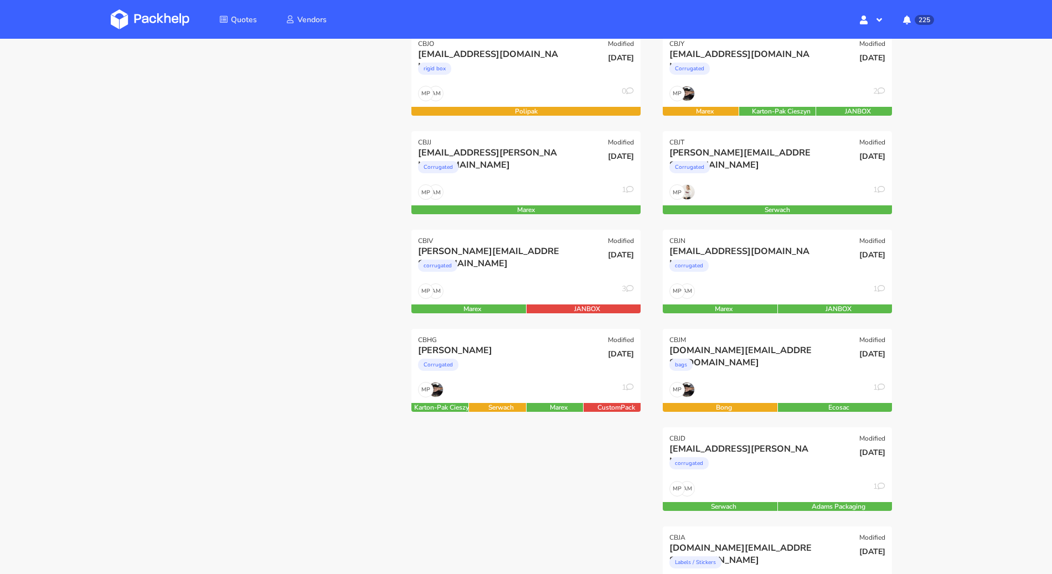
scroll to position [275, 0]
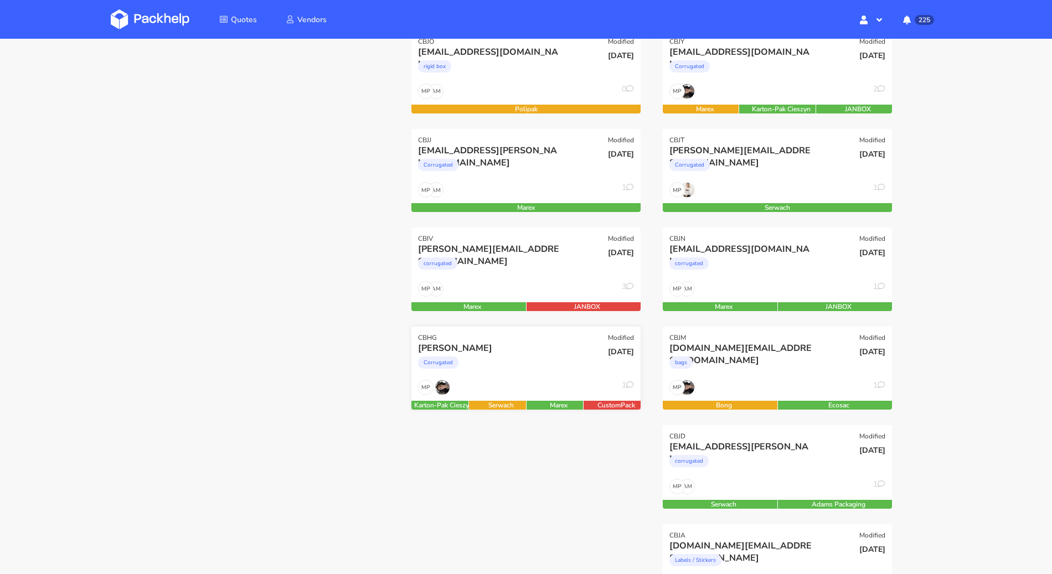
click at [577, 349] on div "[DATE]" at bounding box center [603, 352] width 61 height 11
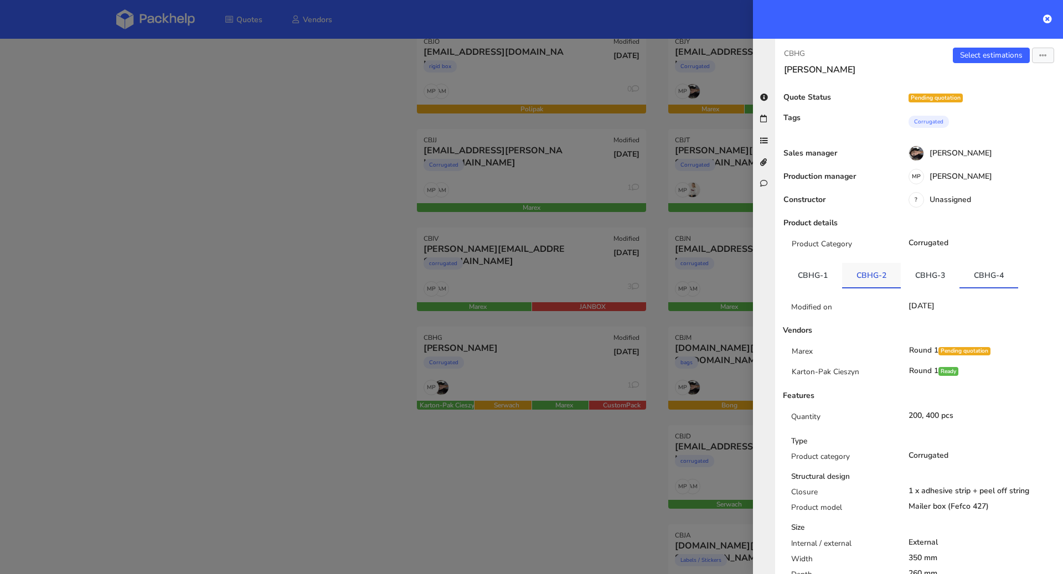
click at [893, 276] on link "CBHG-2" at bounding box center [871, 275] width 59 height 24
click at [920, 276] on link "CBHG-3" at bounding box center [930, 275] width 59 height 24
click at [986, 276] on link "CBHG-4" at bounding box center [989, 275] width 59 height 24
click at [801, 274] on link "CBHG-1" at bounding box center [812, 275] width 59 height 24
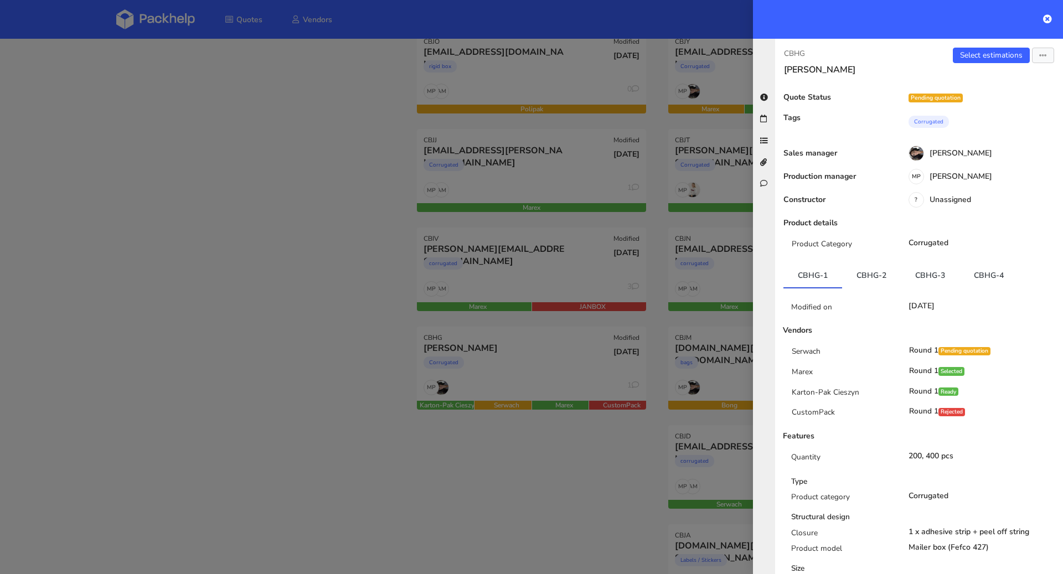
click at [107, 307] on div at bounding box center [531, 287] width 1063 height 574
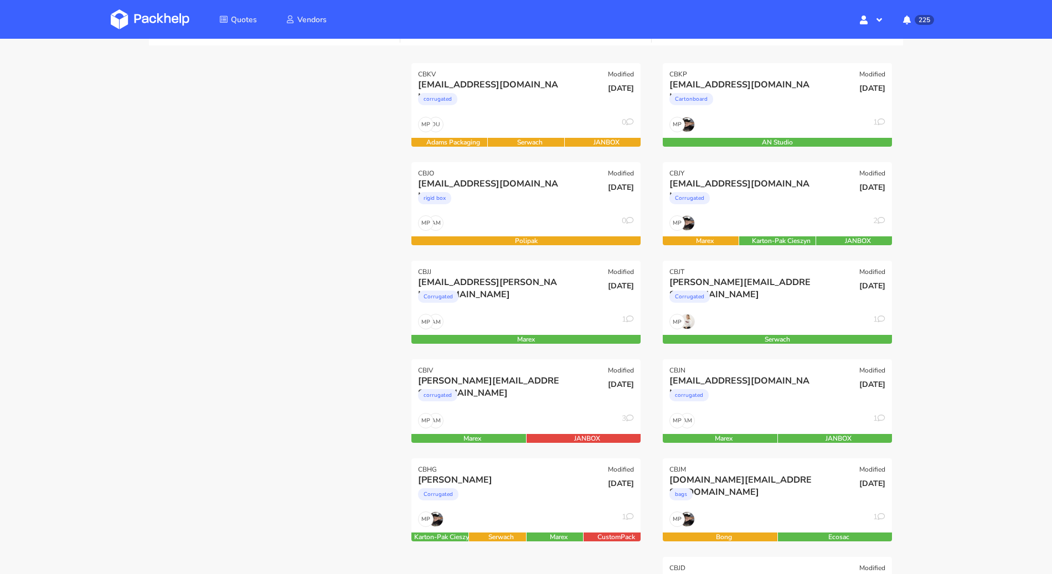
scroll to position [0, 0]
